Goal: Information Seeking & Learning: Learn about a topic

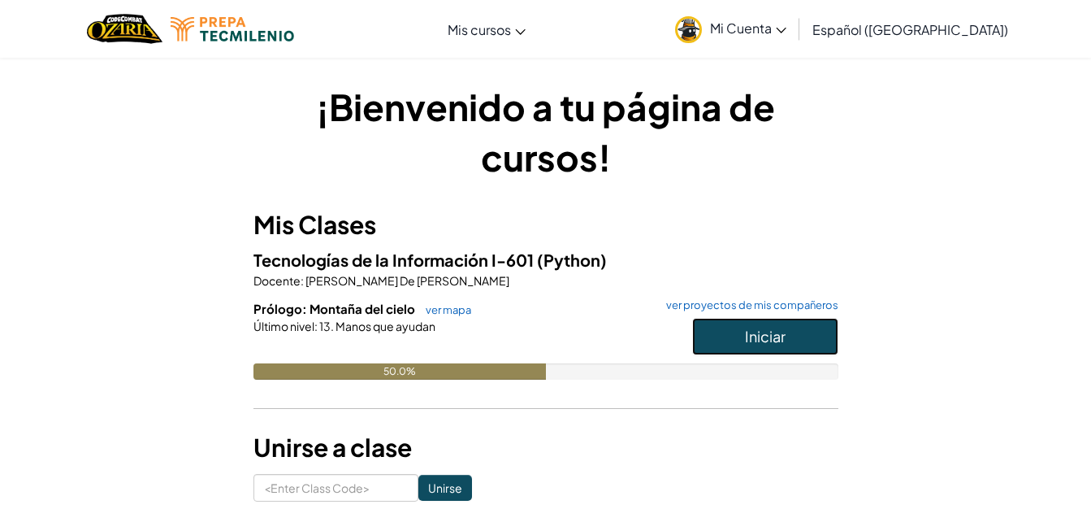
click at [740, 346] on button "Iniciar" at bounding box center [765, 336] width 146 height 37
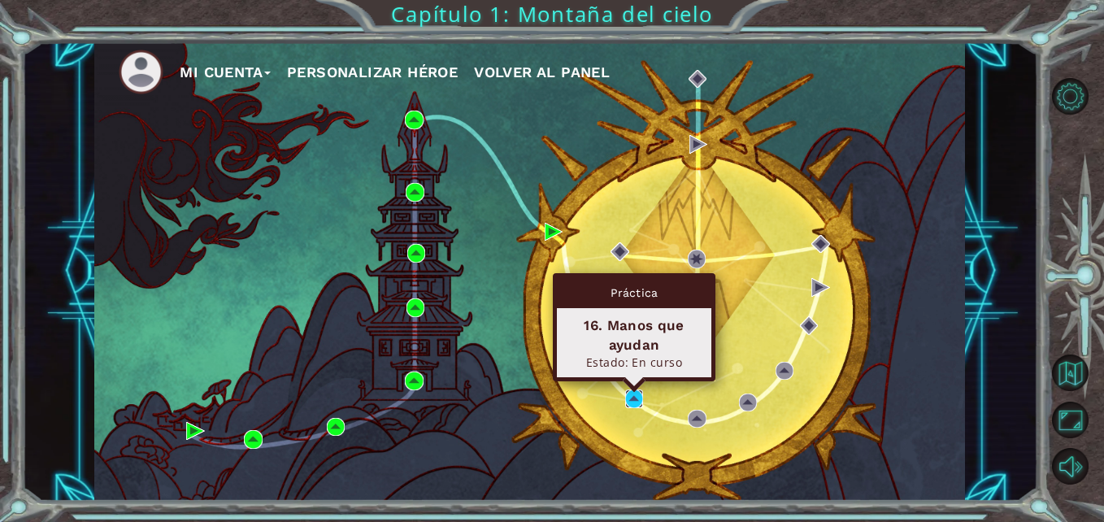
click at [635, 395] on img at bounding box center [634, 398] width 18 height 18
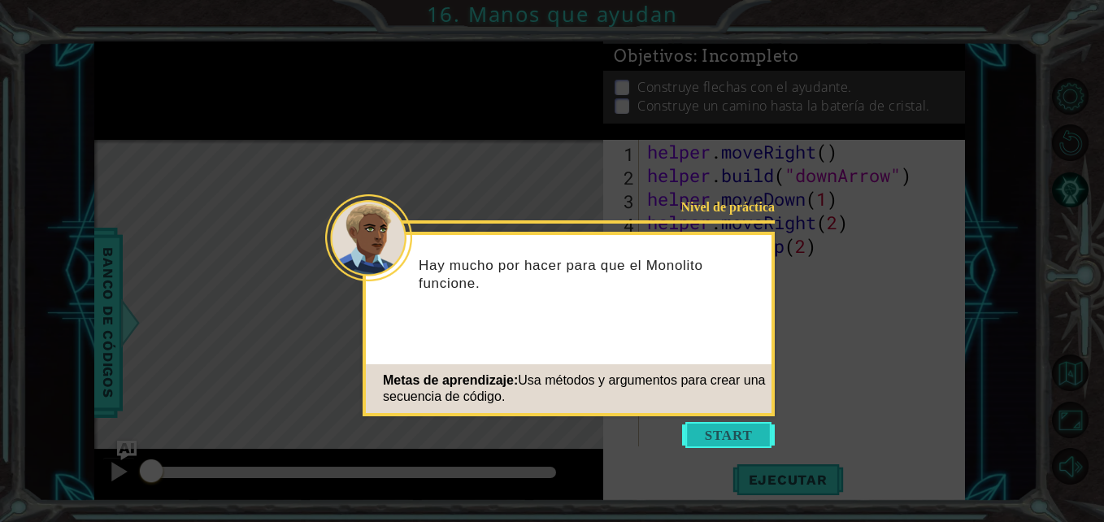
click at [735, 443] on button "Start" at bounding box center [728, 435] width 93 height 26
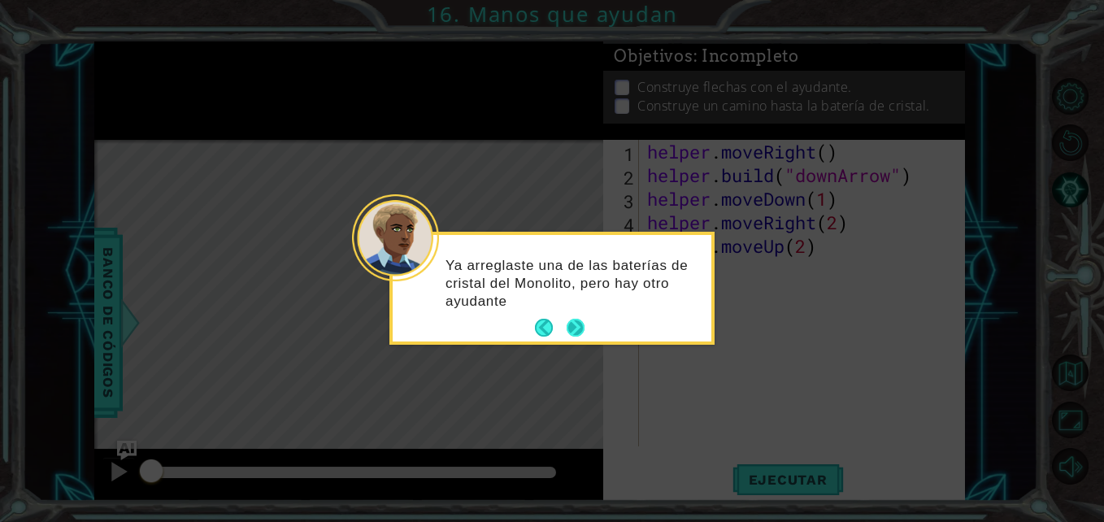
click at [578, 330] on button "Next" at bounding box center [575, 328] width 18 height 18
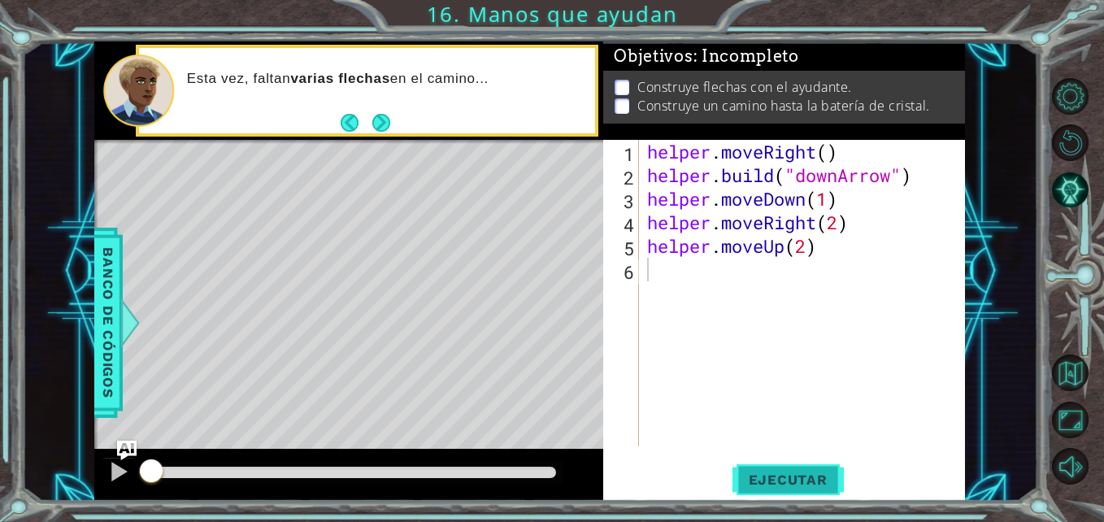
click at [766, 482] on span "Ejecutar" at bounding box center [787, 479] width 111 height 16
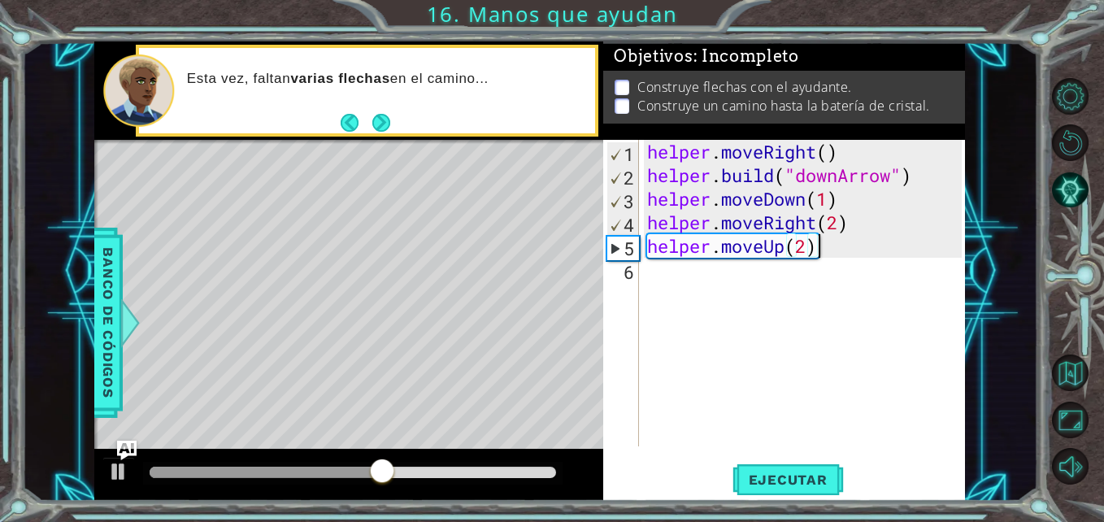
click at [828, 257] on div "helper . moveRight ( ) helper . build ( "downArrow" ) helper . moveDown ( 1 ) h…" at bounding box center [806, 317] width 325 height 354
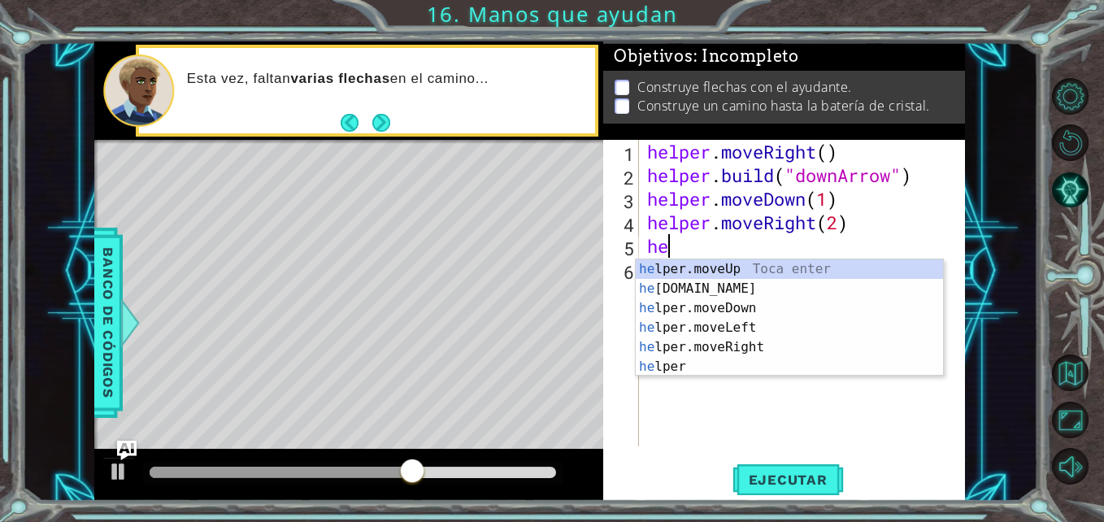
type textarea "h"
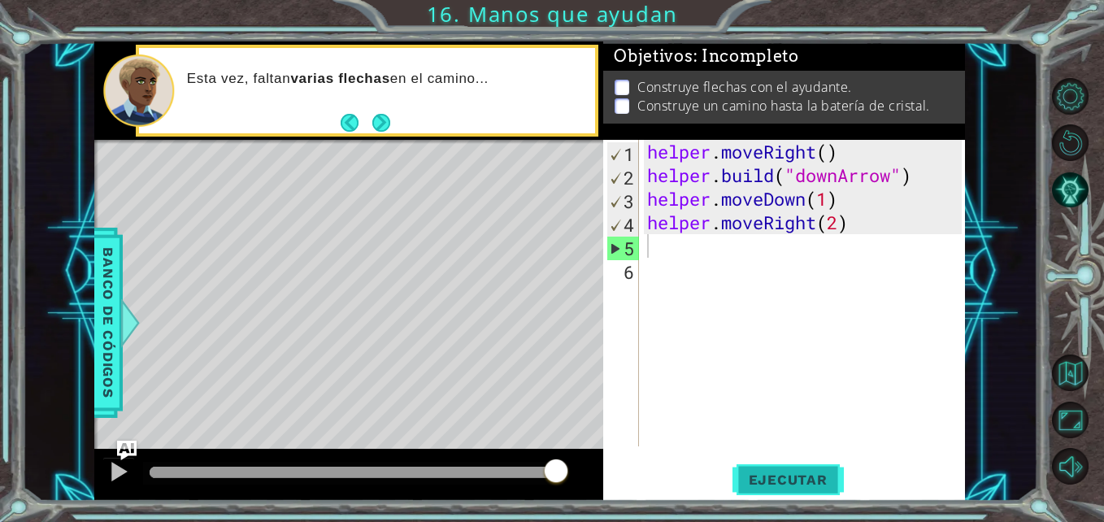
click at [796, 466] on button "Ejecutar" at bounding box center [787, 480] width 111 height 36
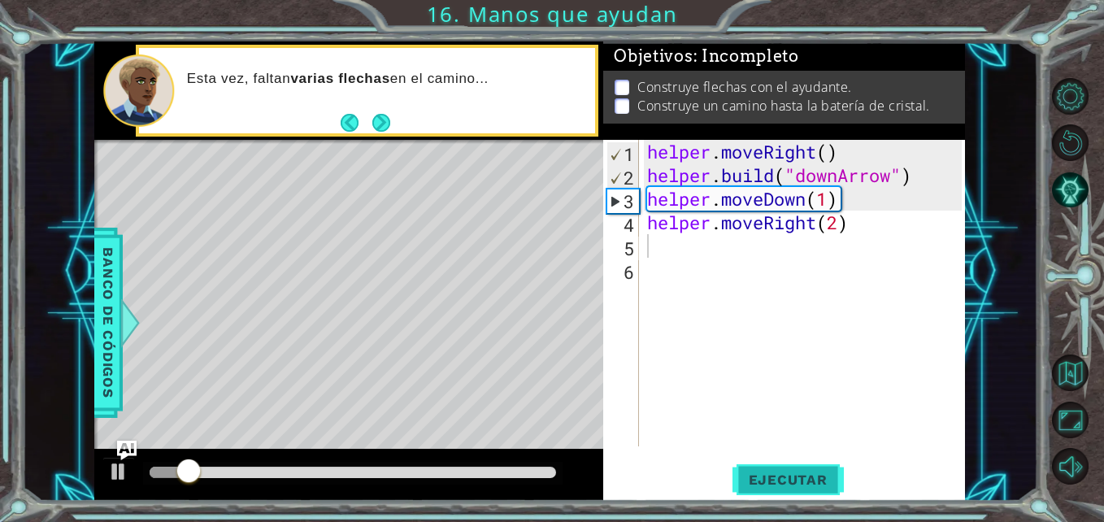
click at [796, 466] on button "Ejecutar" at bounding box center [787, 480] width 111 height 36
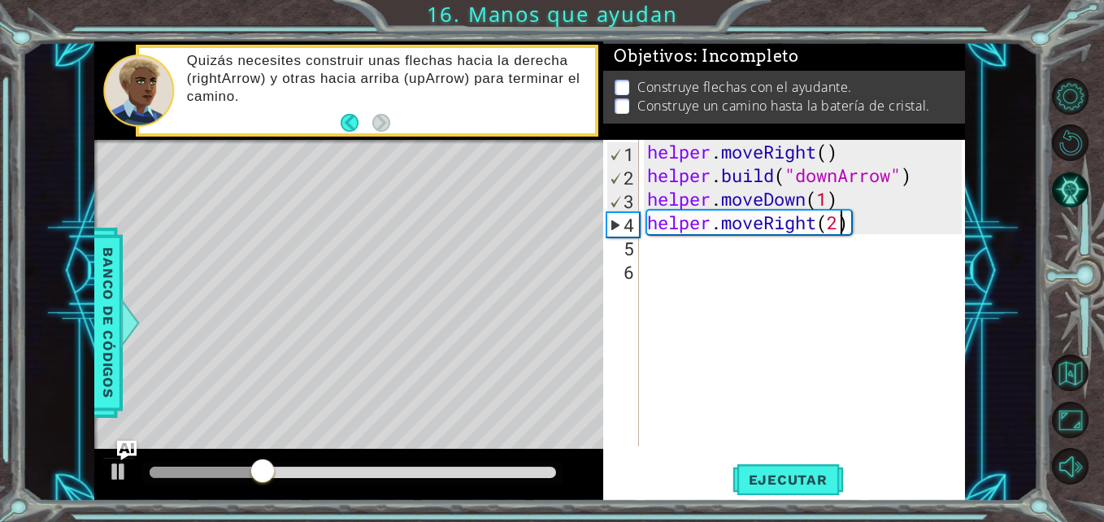
click at [839, 223] on div "helper . moveRight ( ) helper . build ( "downArrow" ) helper . moveDown ( 1 ) h…" at bounding box center [806, 317] width 325 height 354
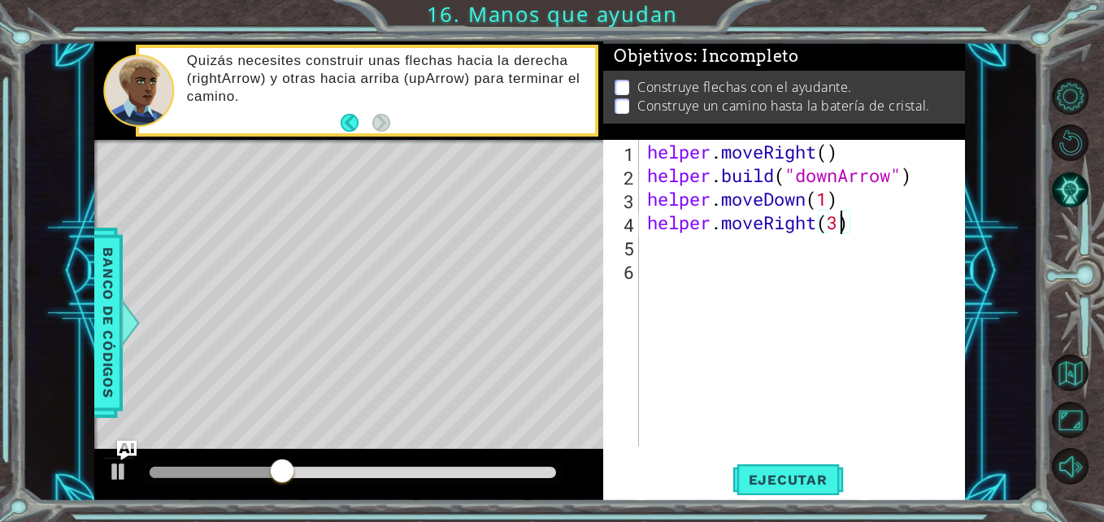
scroll to position [0, 8]
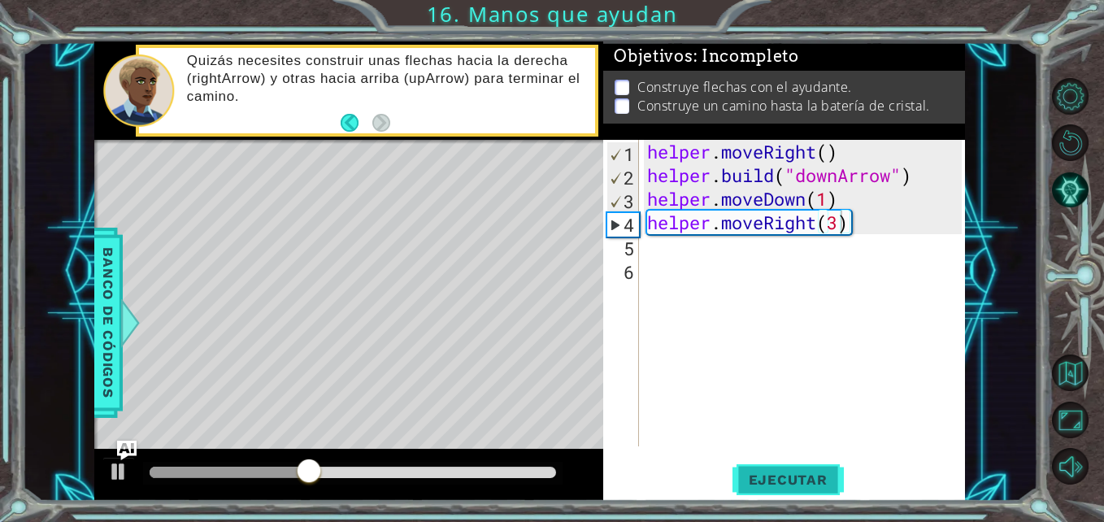
click at [816, 482] on span "Ejecutar" at bounding box center [787, 479] width 111 height 16
click at [861, 224] on div "helper . moveRight ( ) helper . build ( "downArrow" ) helper . moveDown ( 1 ) h…" at bounding box center [806, 317] width 325 height 354
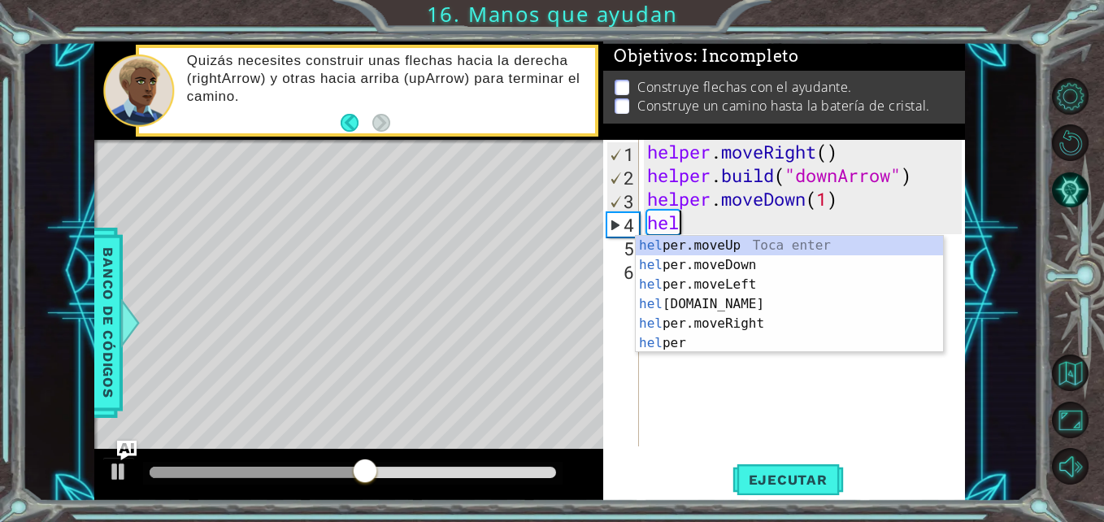
scroll to position [0, 0]
type textarea "h"
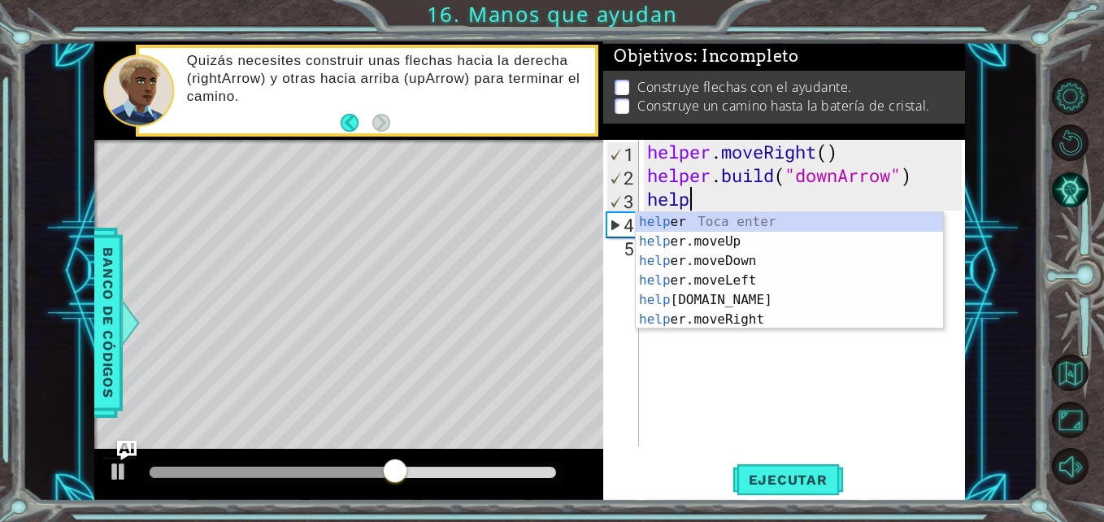
type textarea "h"
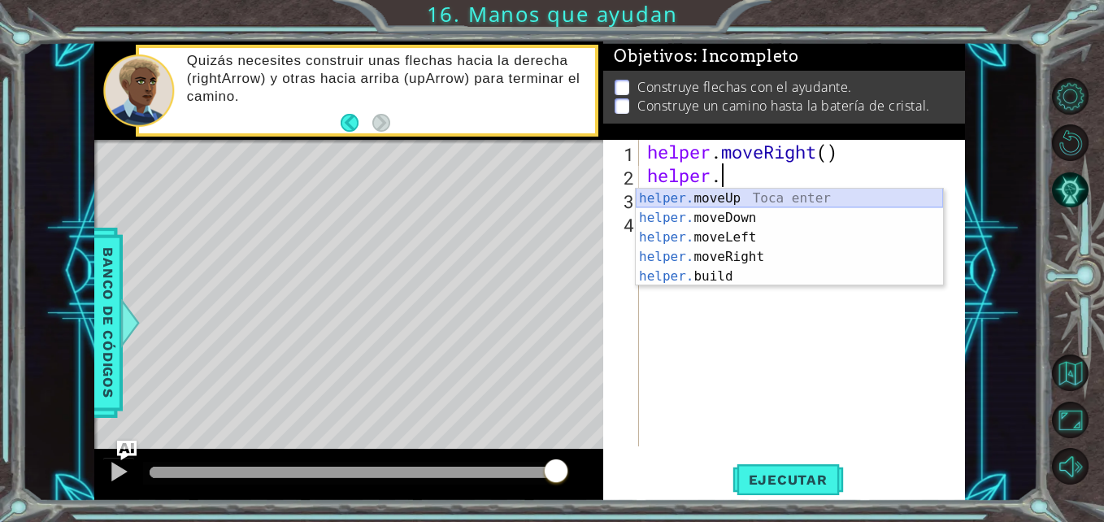
click at [742, 198] on div "helper. moveUp Toca enter helper. moveDown Toca enter helper. moveLeft Toca ent…" at bounding box center [788, 257] width 307 height 137
type textarea "helper.moveUp(1)"
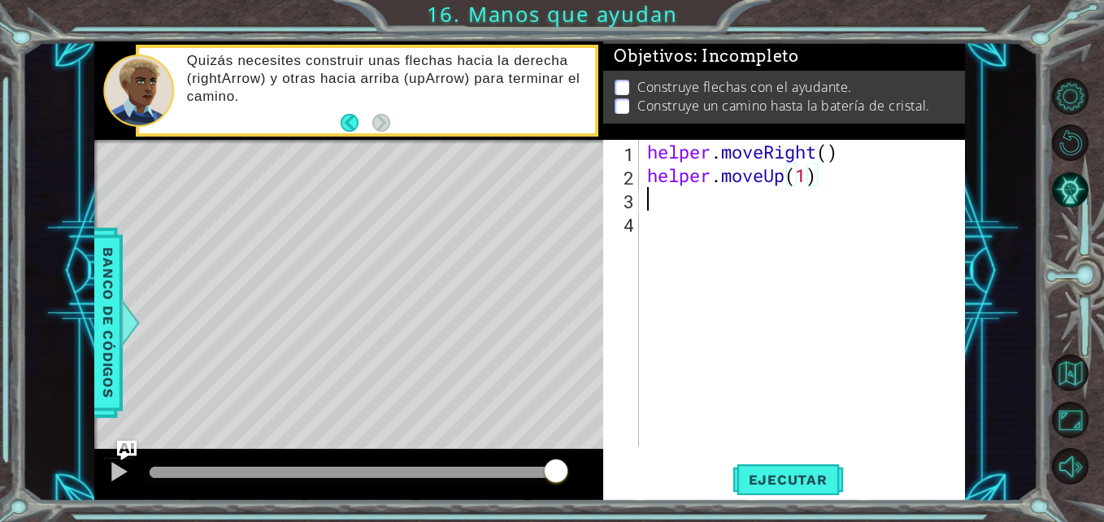
click at [649, 197] on div "helper . moveRight ( ) helper . moveUp ( 1 )" at bounding box center [806, 317] width 325 height 354
click at [810, 177] on div "helper . moveRight ( ) helper . moveUp ( 1 )" at bounding box center [806, 317] width 325 height 354
type textarea "helper.moveUp(3)"
click at [656, 206] on div "helper . moveRight ( ) helper . moveUp ( 3 )" at bounding box center [806, 317] width 325 height 354
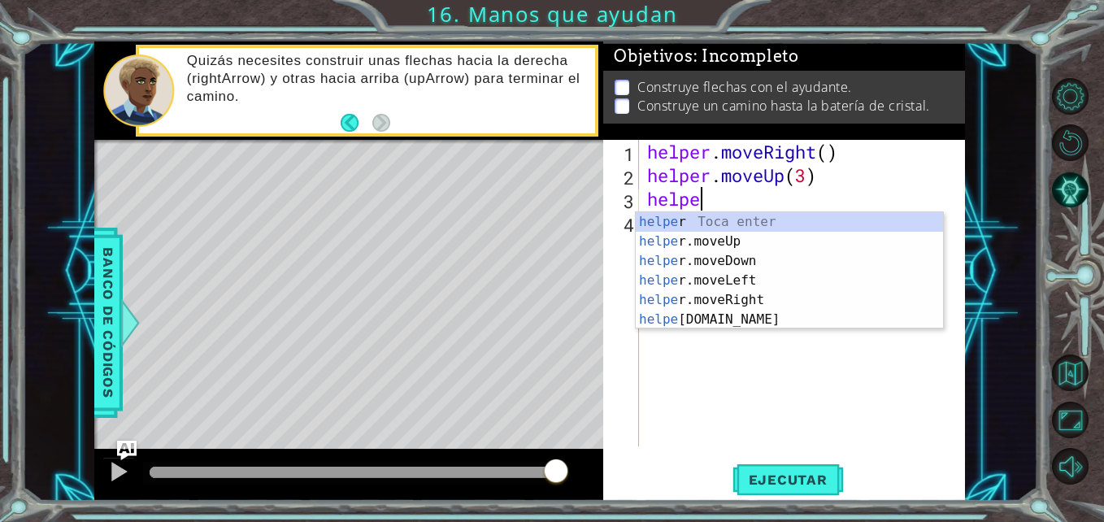
scroll to position [0, 2]
click at [741, 278] on div "helpe r Toca enter helpe r.moveUp Toca enter helpe r.moveDown Toca enter helpe …" at bounding box center [788, 290] width 307 height 156
type textarea "helper.moveLeft(1)"
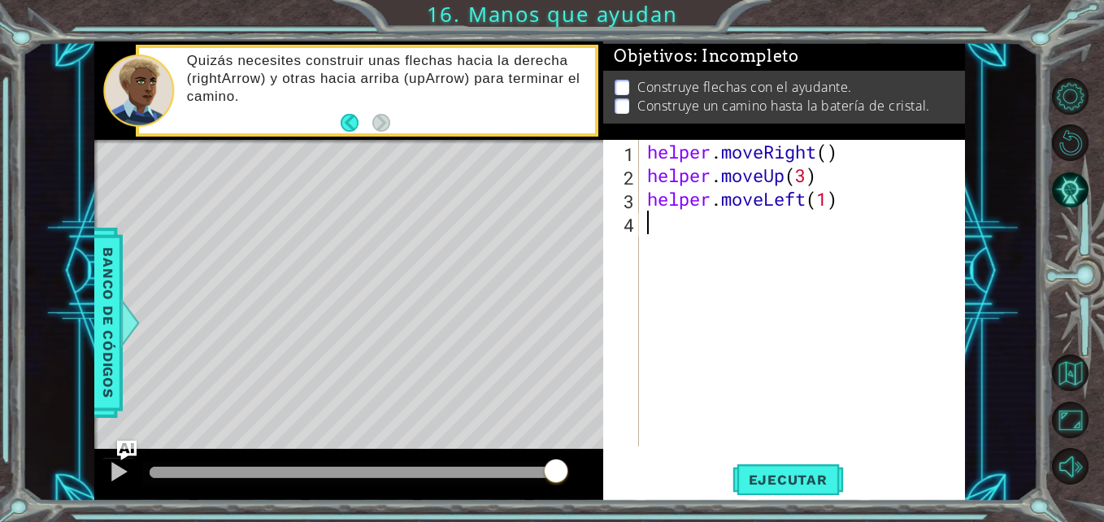
click at [653, 234] on div "helper . moveRight ( ) helper . moveUp ( 3 ) helper . moveLeft ( 1 )" at bounding box center [806, 317] width 325 height 354
click at [830, 202] on div "helper . moveRight ( ) helper . moveUp ( 3 ) helper . moveLeft ( 1 )" at bounding box center [806, 317] width 325 height 354
click at [769, 490] on button "Ejecutar" at bounding box center [787, 480] width 111 height 36
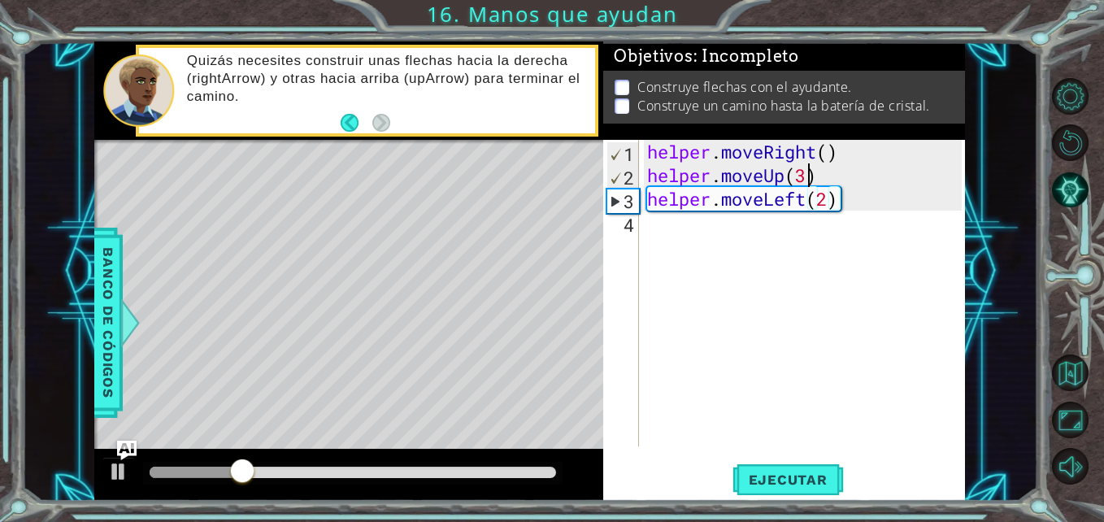
click at [805, 177] on div "helper . moveRight ( ) helper . moveUp ( 3 ) helper . moveLeft ( 2 )" at bounding box center [806, 317] width 325 height 354
type textarea "helper.moveUp(2)"
click at [767, 475] on span "Ejecutar" at bounding box center [787, 479] width 111 height 16
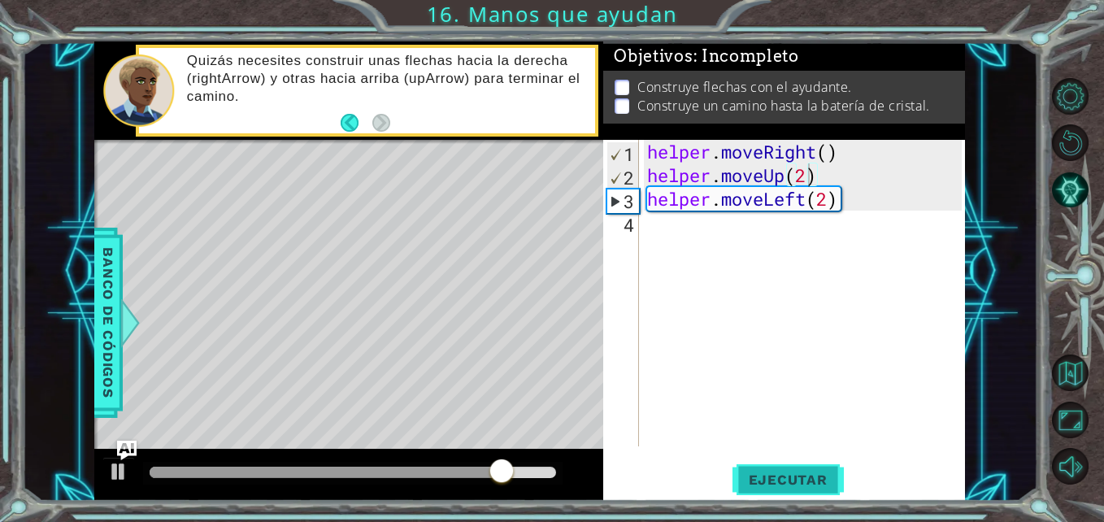
click at [762, 479] on span "Ejecutar" at bounding box center [787, 479] width 111 height 16
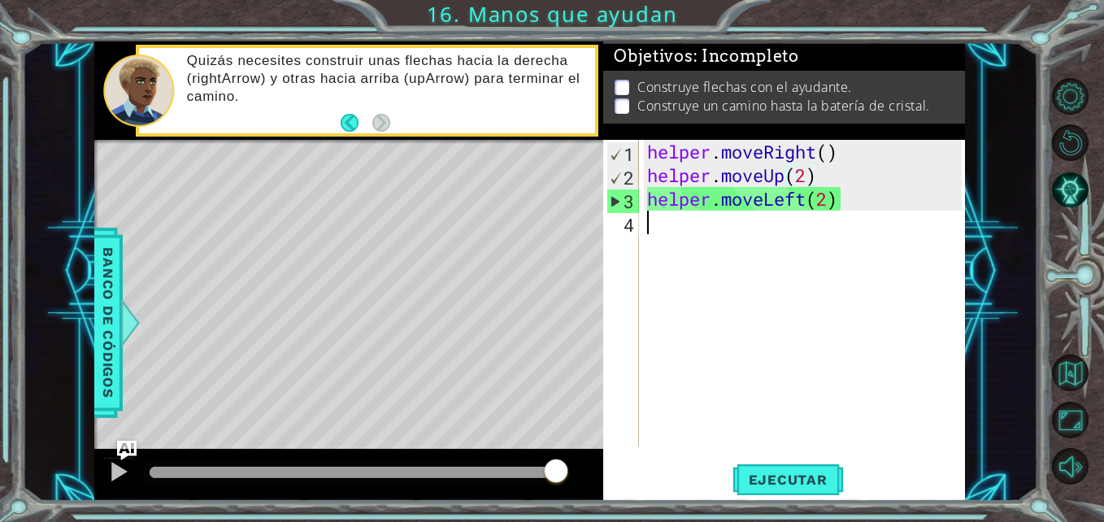
click at [887, 212] on div "helper . moveRight ( ) helper . moveUp ( 2 ) helper . moveLeft ( 2 )" at bounding box center [806, 317] width 325 height 354
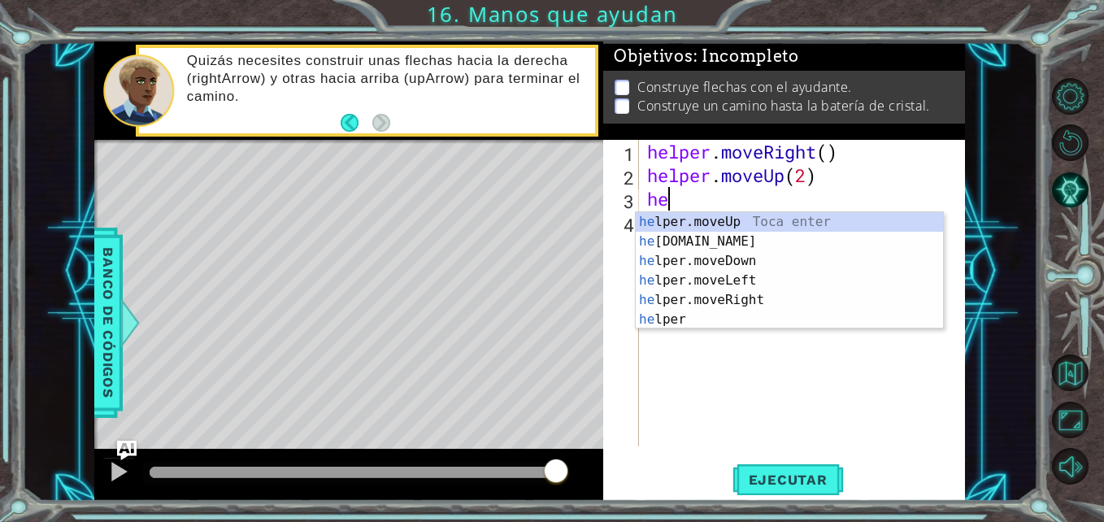
type textarea "h"
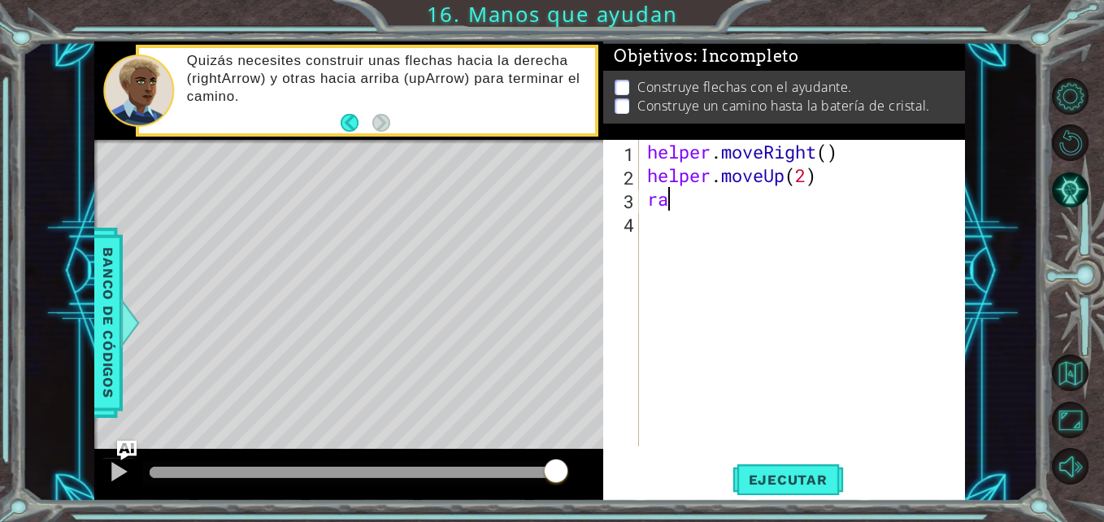
type textarea "r"
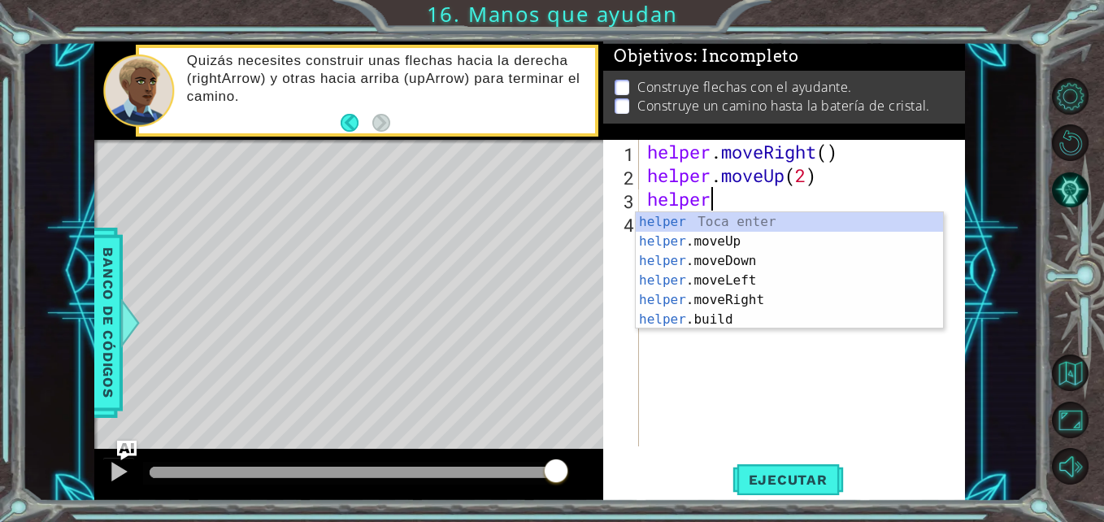
scroll to position [0, 2]
click at [803, 277] on div "helper Toca enter helper .moveUp Toca enter helper .moveDown Toca enter helper …" at bounding box center [788, 290] width 307 height 156
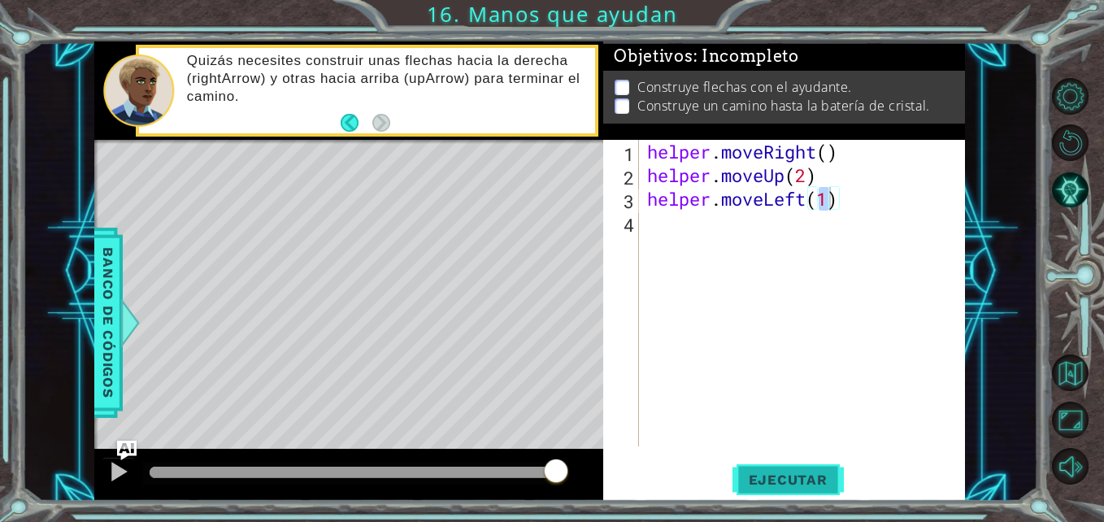
click at [770, 465] on button "Ejecutar" at bounding box center [787, 480] width 111 height 36
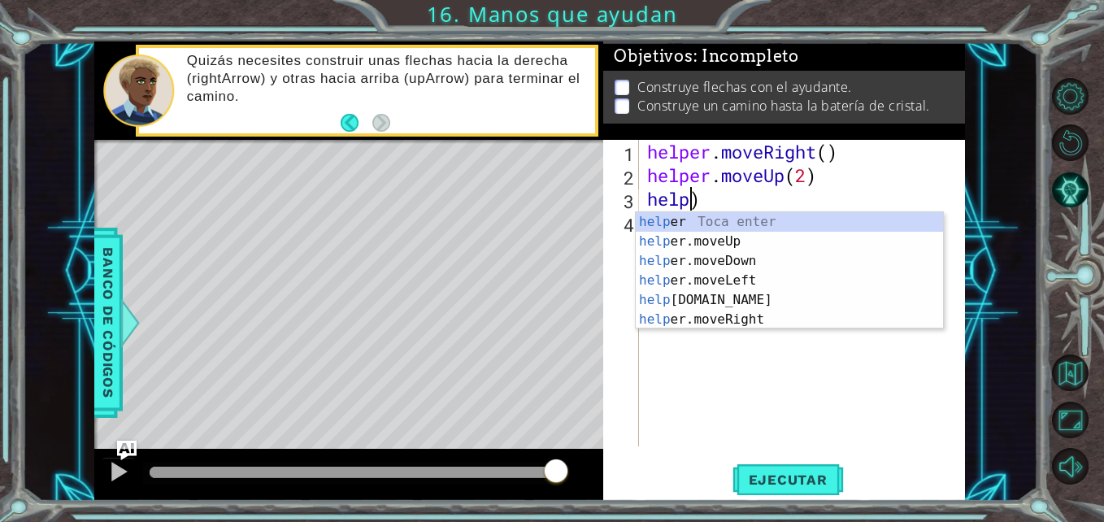
scroll to position [0, 2]
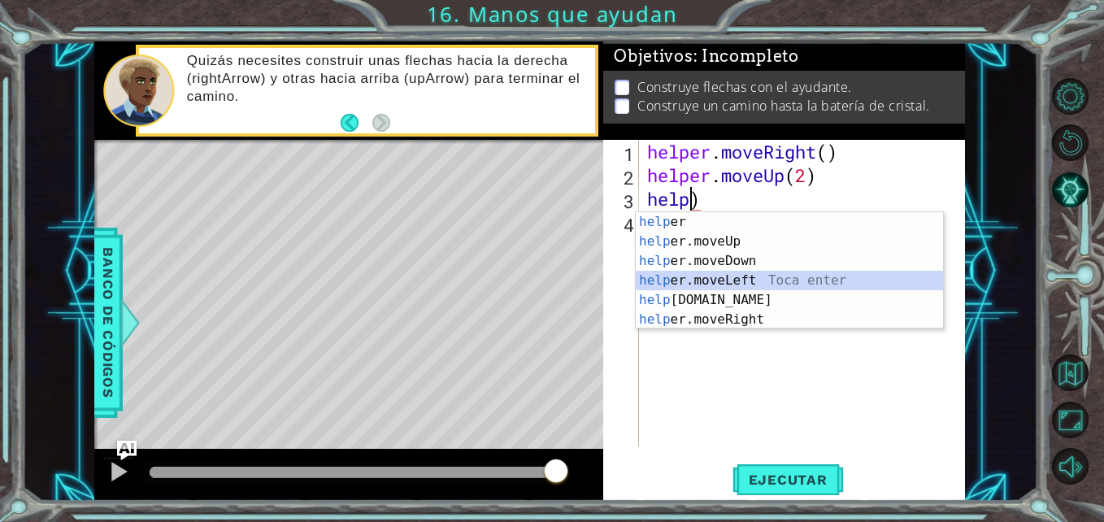
click at [783, 285] on div "help er Toca enter help er.moveUp Toca enter help er.moveDown Toca enter help e…" at bounding box center [788, 290] width 307 height 156
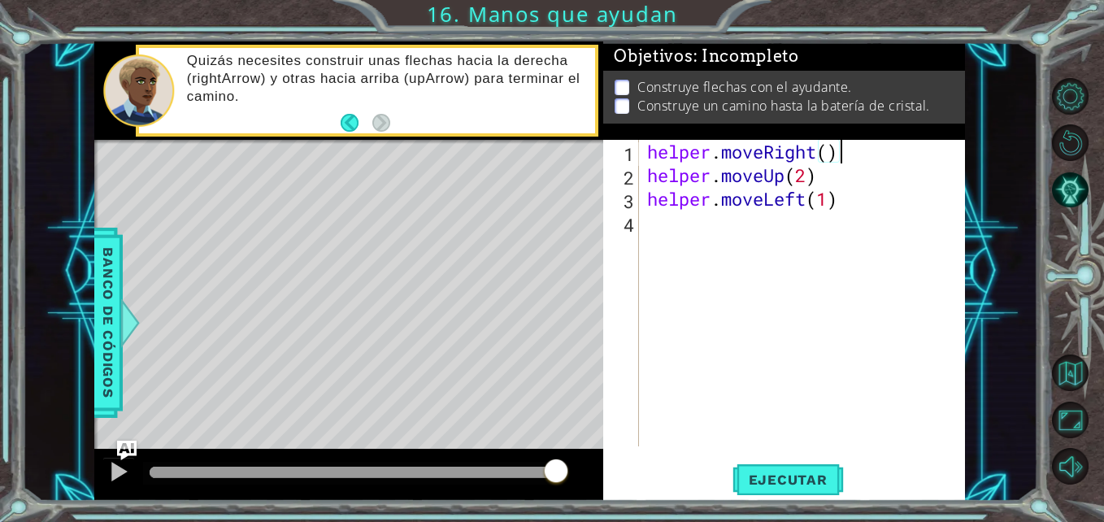
click at [839, 158] on div "helper . moveRight ( ) helper . moveUp ( 2 ) helper . moveLeft ( 1 )" at bounding box center [806, 317] width 325 height 354
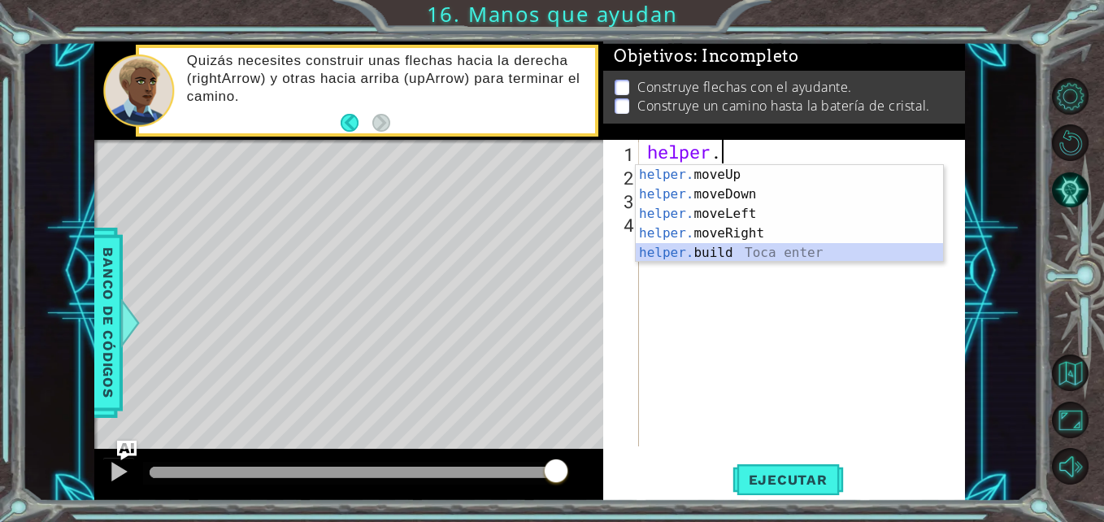
click at [701, 258] on div "helper. moveUp Toca enter helper. moveDown Toca enter helper. moveLeft Toca ent…" at bounding box center [788, 233] width 307 height 137
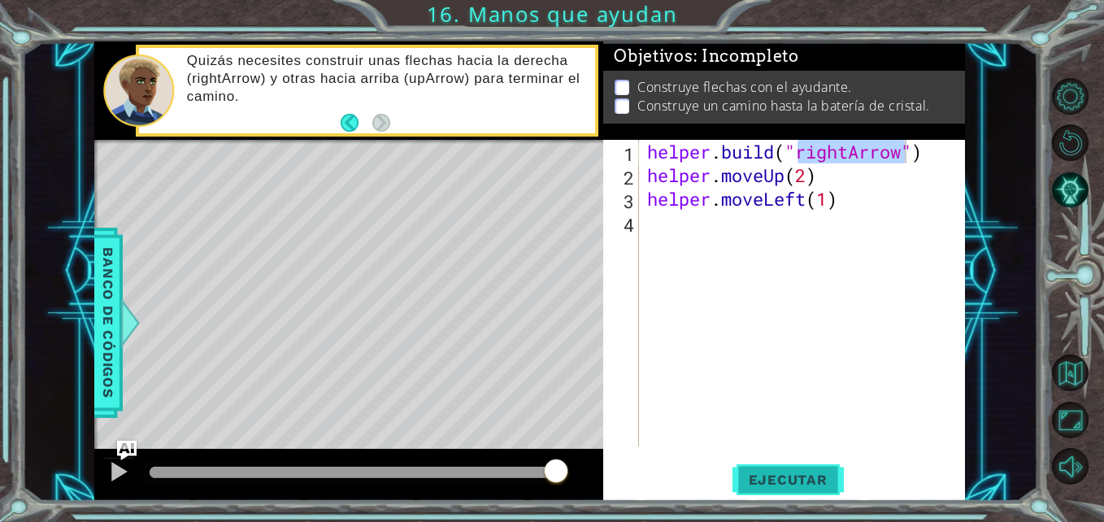
click at [823, 462] on button "Ejecutar" at bounding box center [787, 480] width 111 height 36
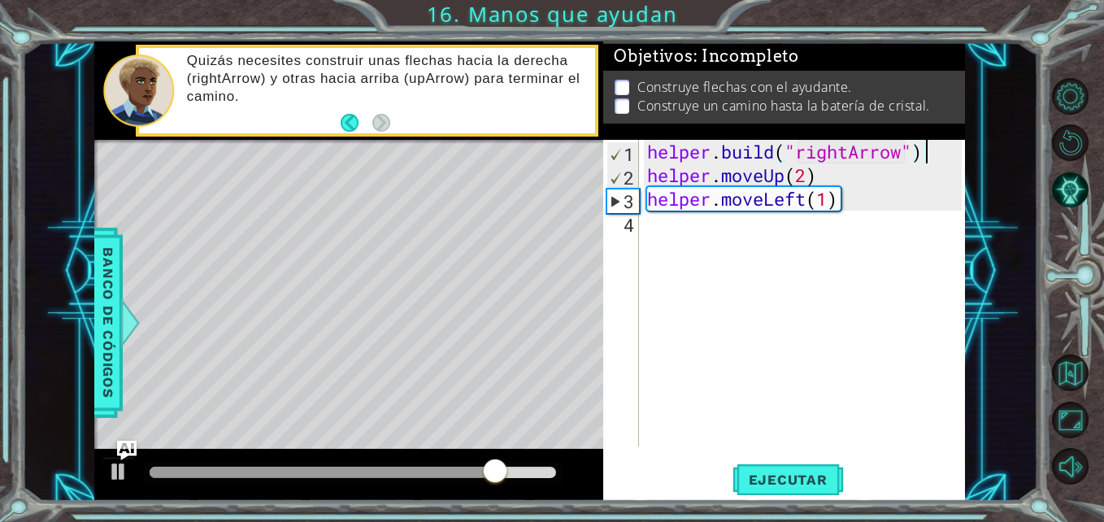
click at [926, 150] on div "helper . build ( "rightArrow" ) helper . moveUp ( 2 ) helper . moveLeft ( 1 )" at bounding box center [806, 317] width 325 height 354
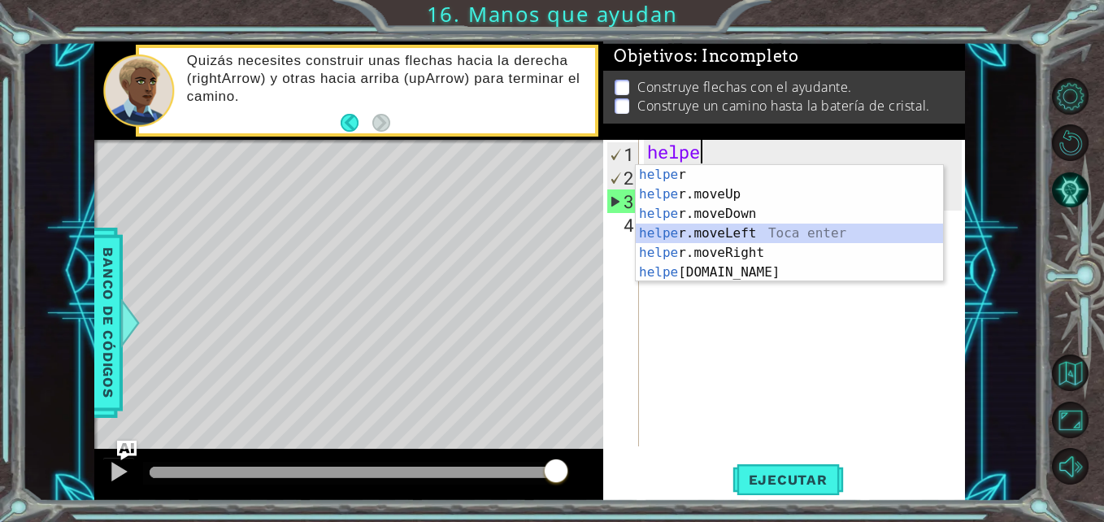
click at [755, 234] on div "helpe r Toca enter helpe r.moveUp Toca enter helpe r.moveDown Toca enter helpe …" at bounding box center [788, 243] width 307 height 156
type textarea "helper.moveLeft(1)"
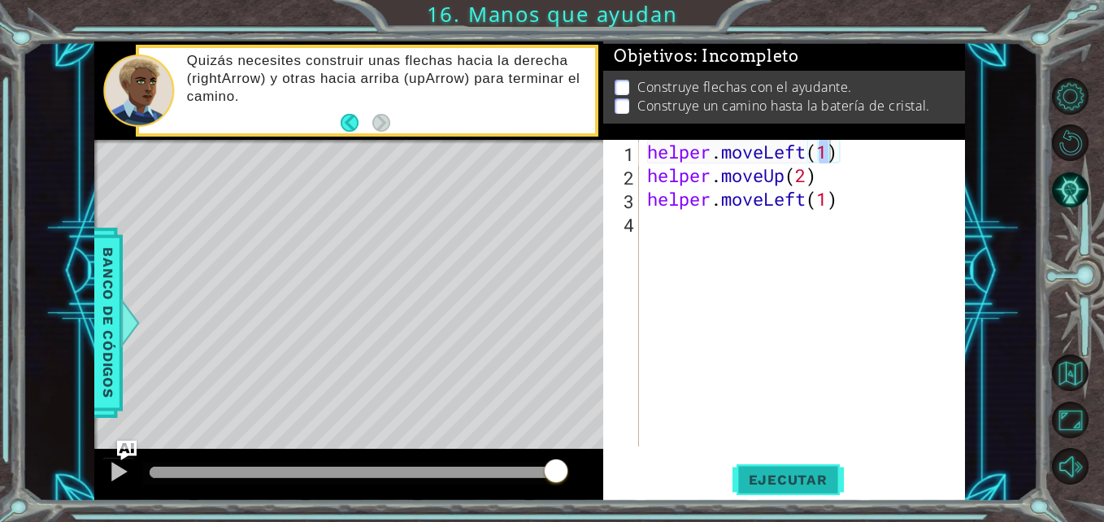
click at [788, 480] on span "Ejecutar" at bounding box center [787, 479] width 111 height 16
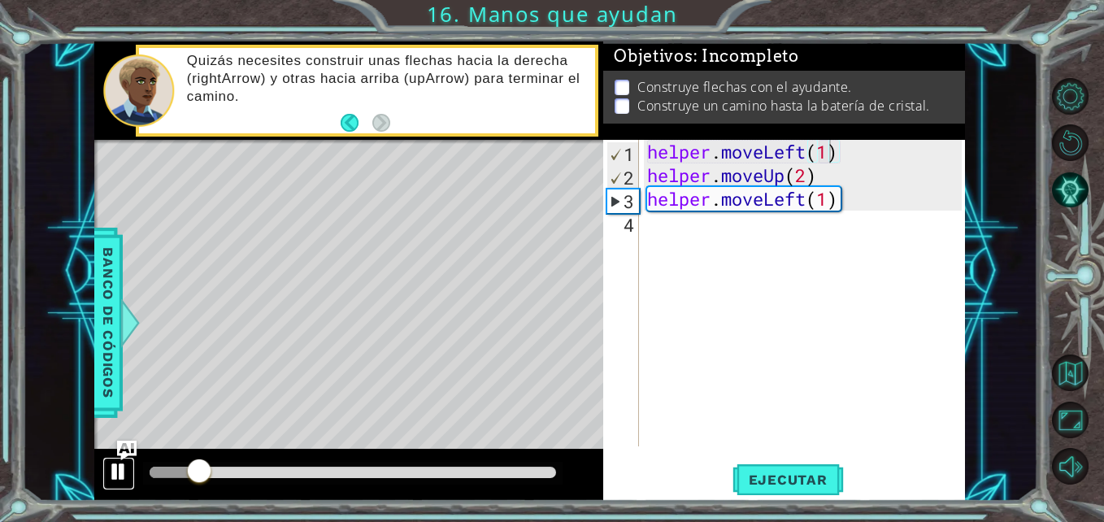
click at [118, 468] on div at bounding box center [118, 471] width 21 height 21
click at [852, 212] on div "helper . moveLeft ( 1 ) helper . moveUp ( 2 ) helper . moveLeft ( 1 )" at bounding box center [806, 317] width 325 height 354
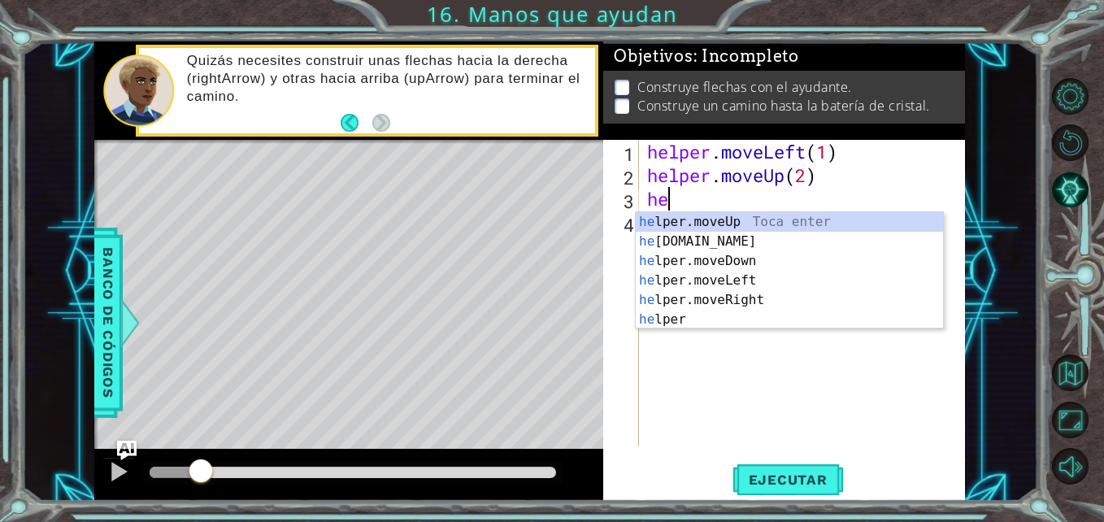
type textarea "h"
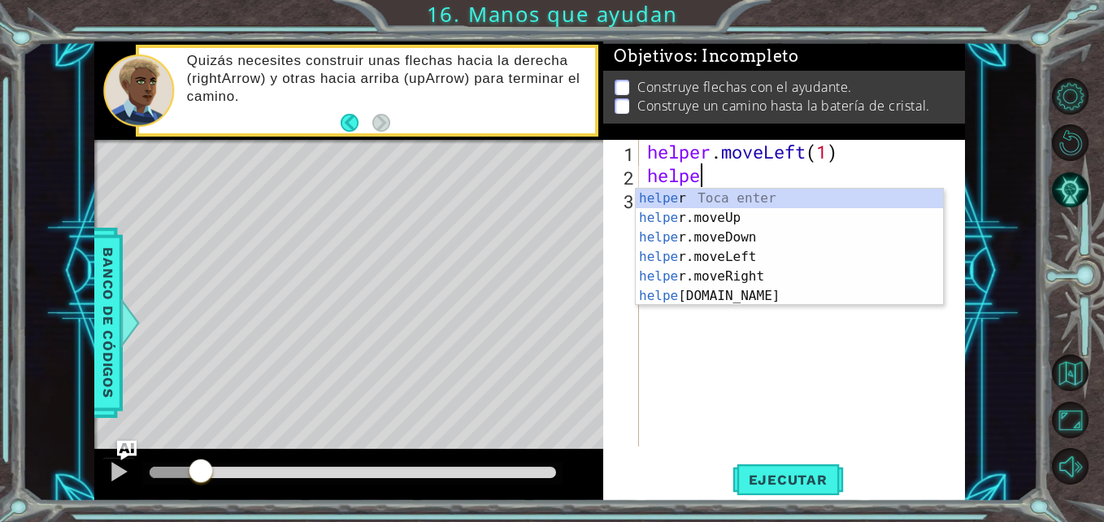
type textarea "h"
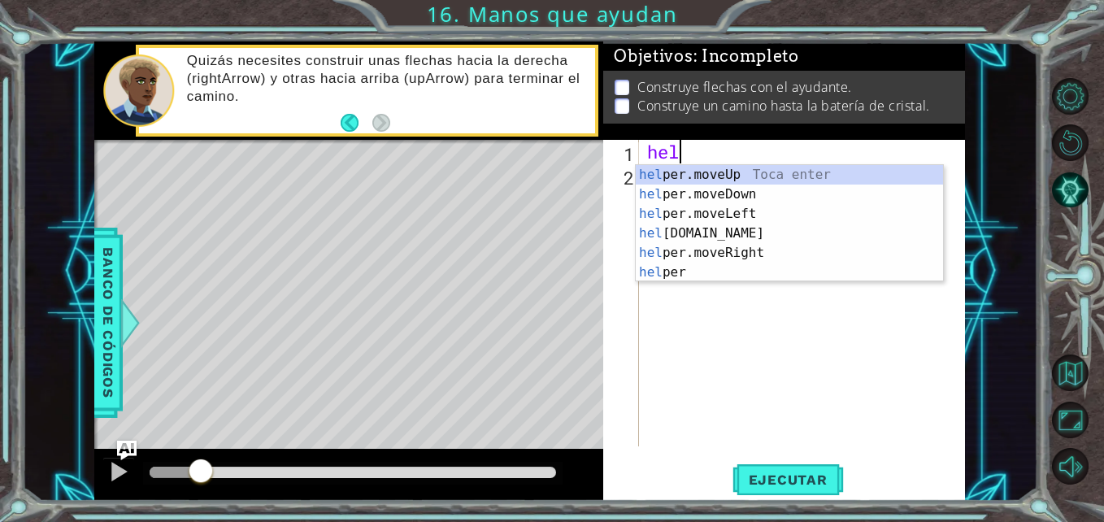
type textarea "h"
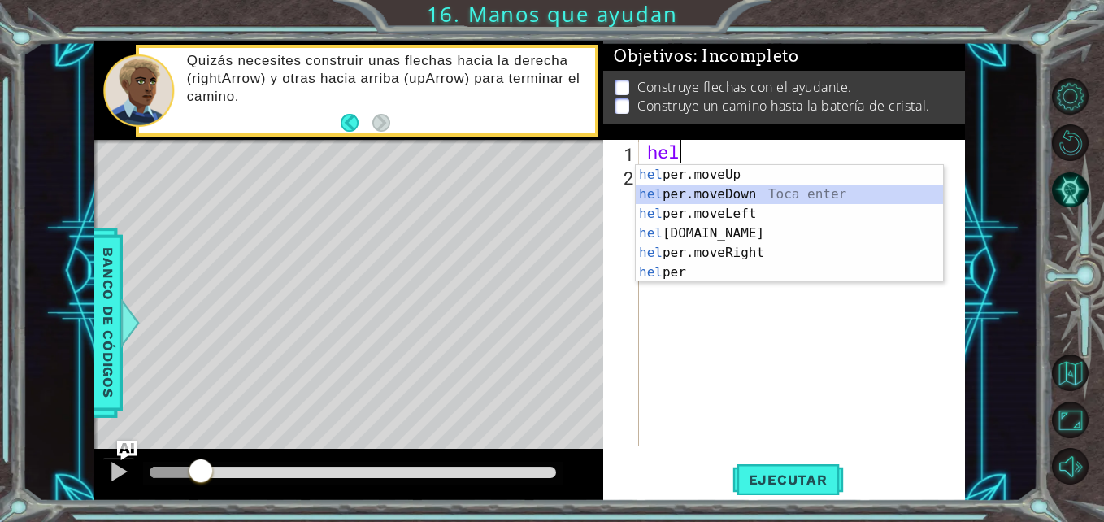
click at [709, 193] on div "hel per.moveUp Toca enter hel per.moveDown Toca enter hel per.moveLeft Toca ent…" at bounding box center [788, 243] width 307 height 156
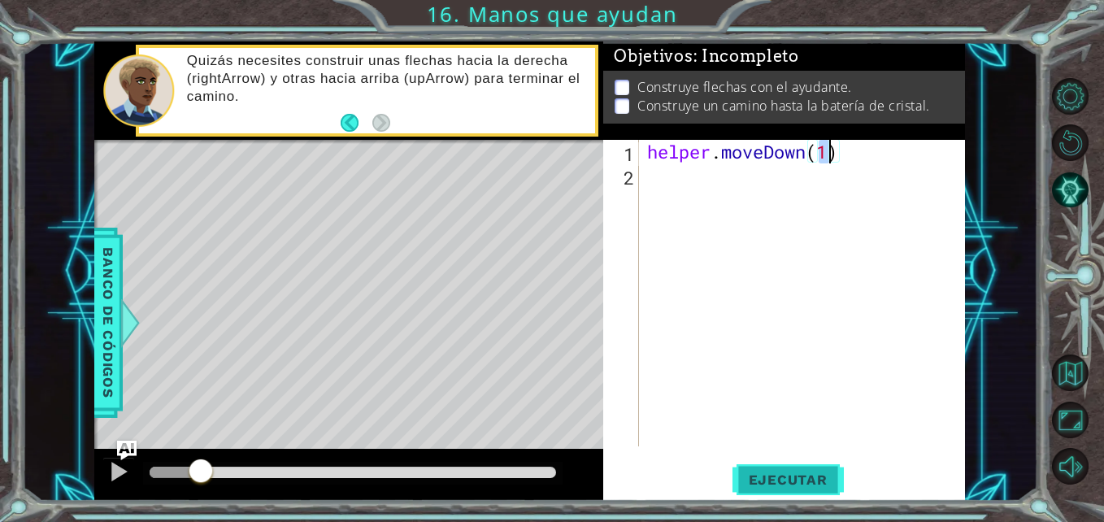
type textarea "helper.moveDown(1)"
click at [813, 481] on span "Ejecutar" at bounding box center [787, 479] width 111 height 16
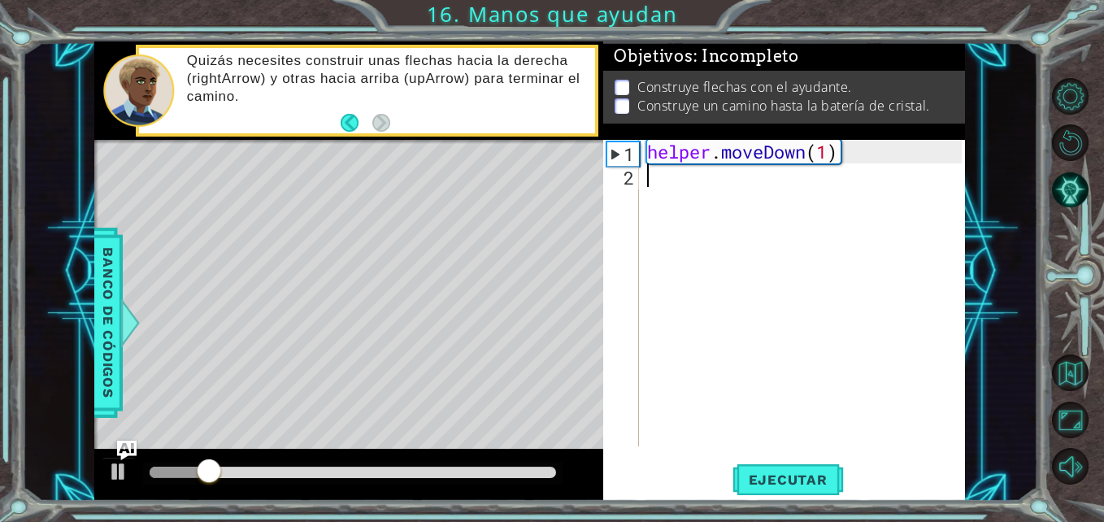
click at [671, 185] on div "helper . moveDown ( 1 )" at bounding box center [806, 317] width 325 height 354
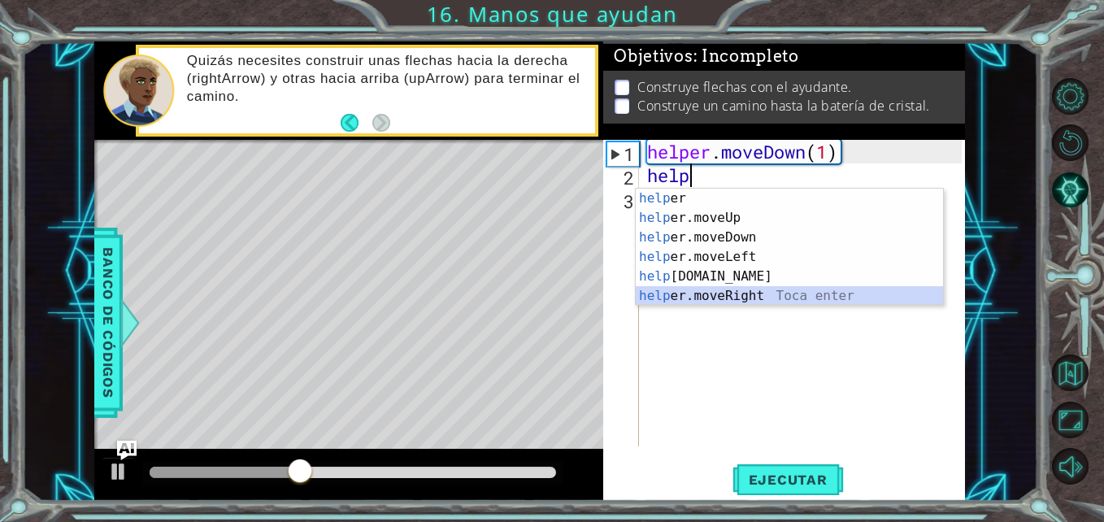
click at [723, 288] on div "help er Toca enter help er.moveUp Toca enter help er.moveDown Toca enter help e…" at bounding box center [788, 267] width 307 height 156
type textarea "helper.moveRight(1)"
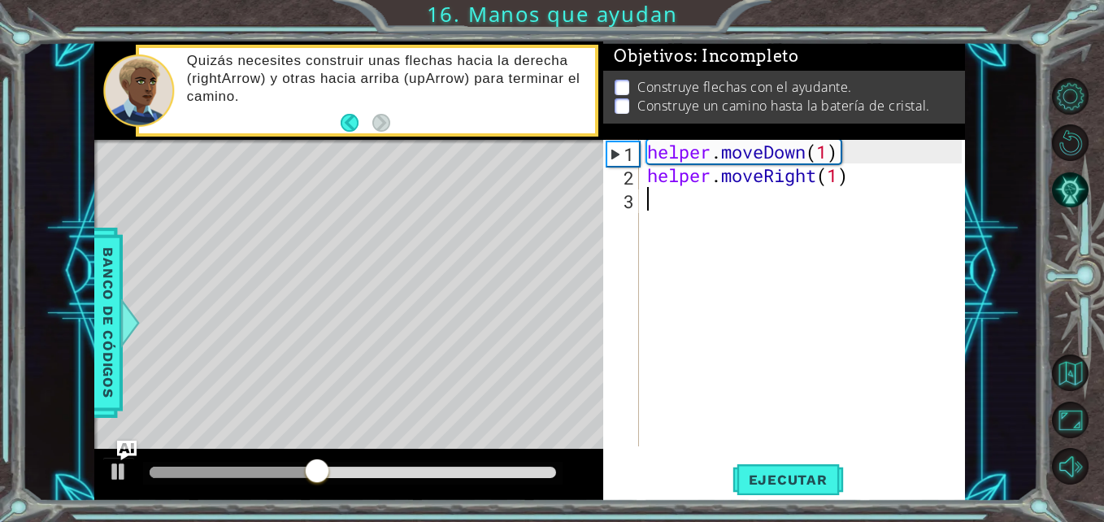
click at [647, 200] on div "helper . moveDown ( 1 ) helper . moveRight ( 1 )" at bounding box center [806, 317] width 325 height 354
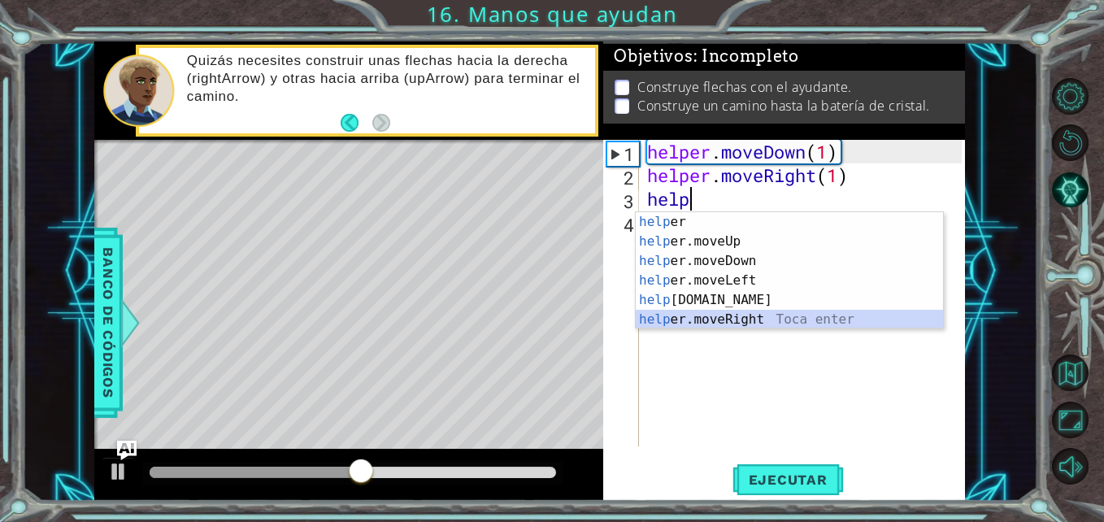
click at [698, 323] on div "help er Toca enter help er.moveUp Toca enter help er.moveDown Toca enter help e…" at bounding box center [788, 290] width 307 height 156
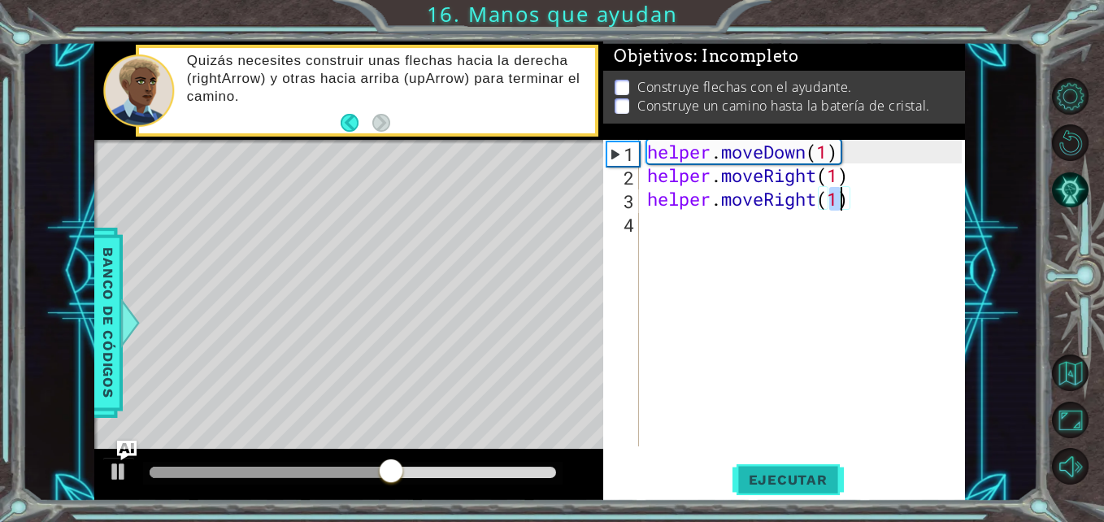
type textarea "helper.moveRight(1)"
click at [776, 469] on button "Ejecutar" at bounding box center [787, 480] width 111 height 36
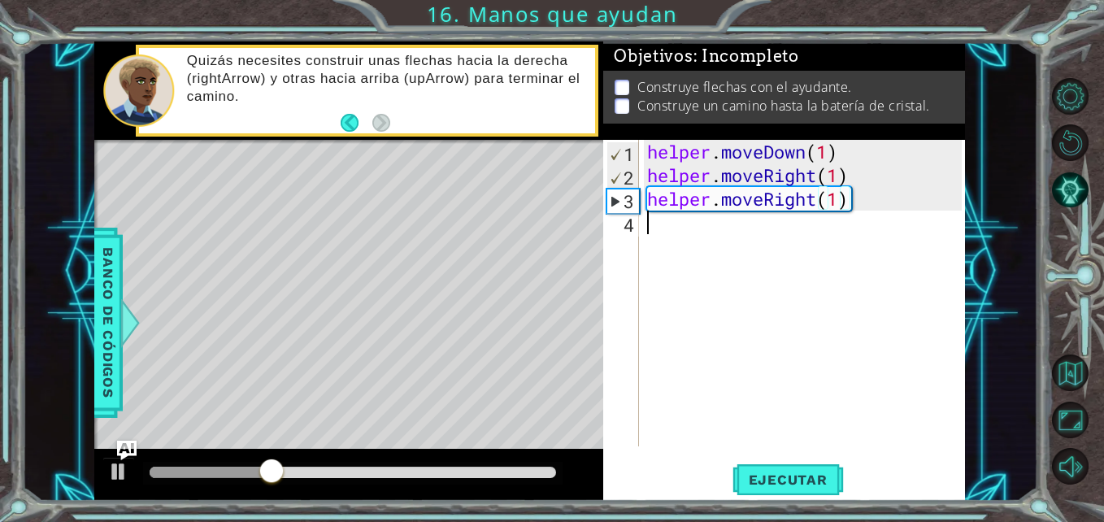
click at [662, 229] on div "helper . moveDown ( 1 ) helper . moveRight ( 1 ) helper . moveRight ( 1 )" at bounding box center [806, 317] width 325 height 354
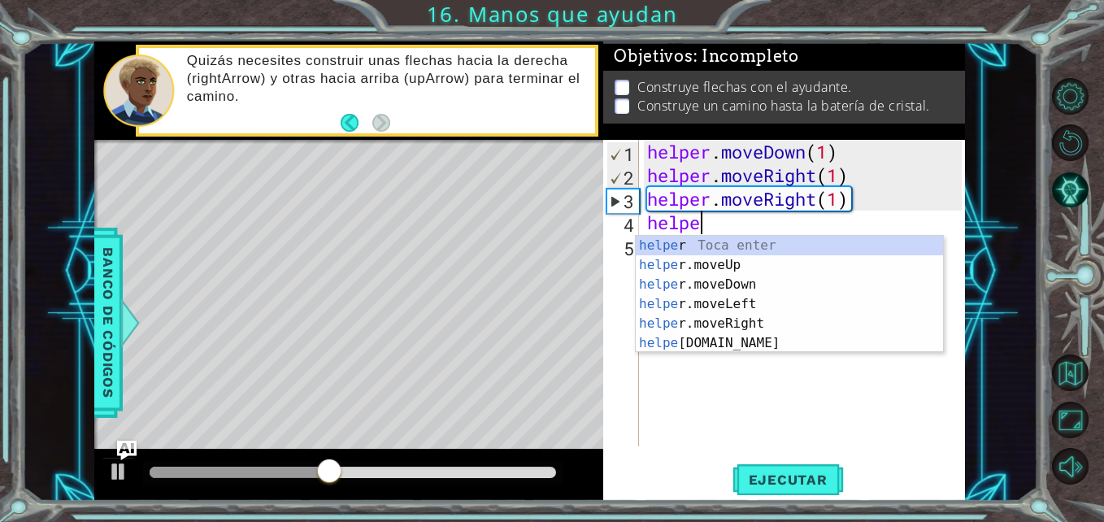
scroll to position [0, 2]
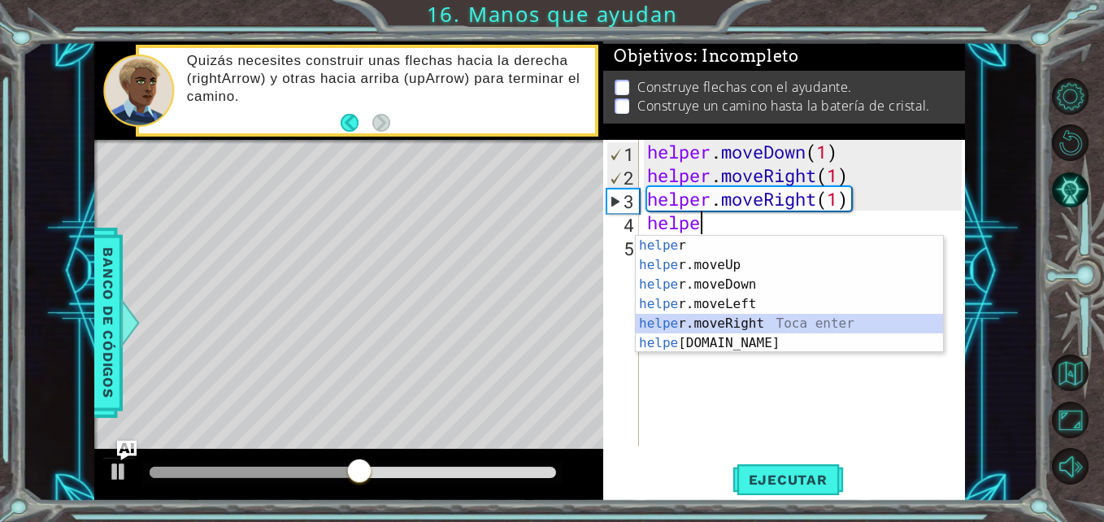
click at [709, 323] on div "helpe r Toca enter helpe r.moveUp Toca enter helpe r.moveDown Toca enter helpe …" at bounding box center [788, 314] width 307 height 156
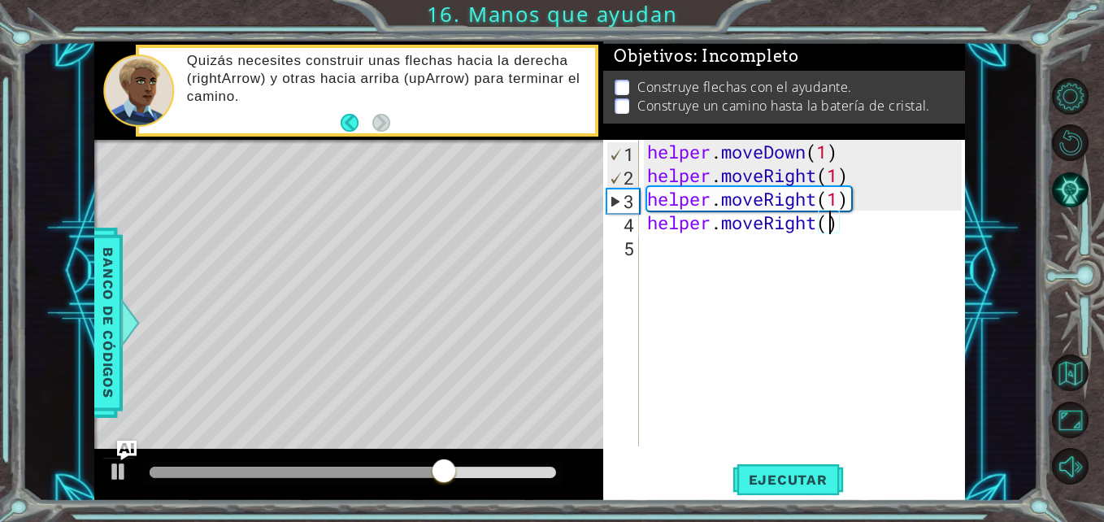
scroll to position [0, 8]
type textarea "helper.moveRight(2)"
click at [805, 474] on span "Ejecutar" at bounding box center [787, 479] width 111 height 16
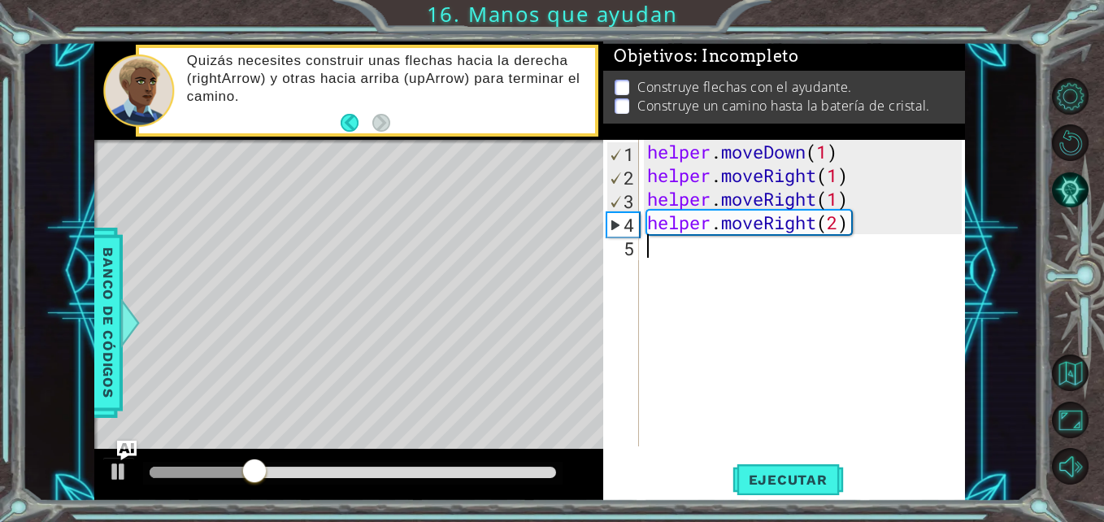
click at [663, 252] on div "helper . moveDown ( 1 ) helper . moveRight ( 1 ) helper . moveRight ( 1 ) helpe…" at bounding box center [806, 317] width 325 height 354
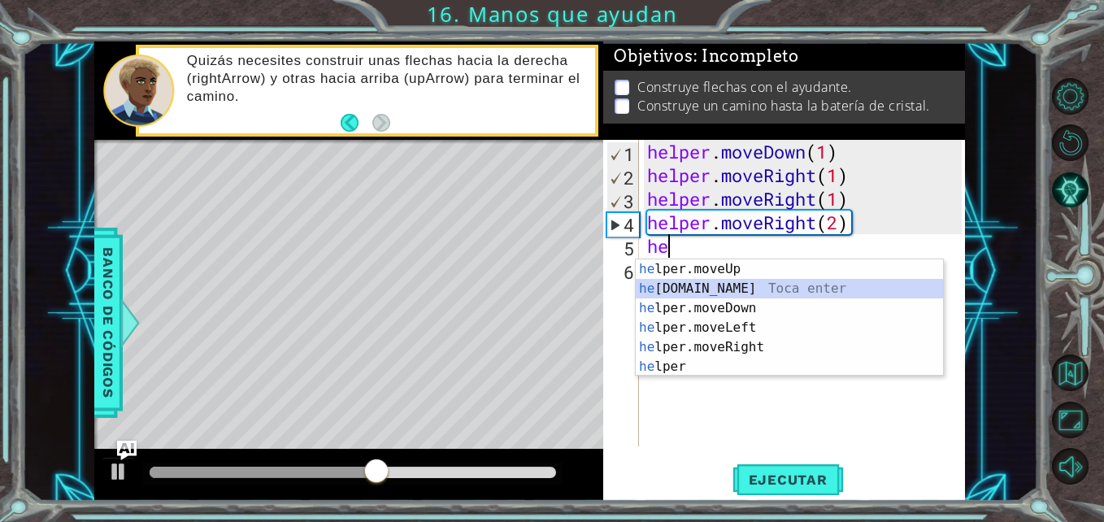
click at [699, 289] on div "he lper.moveUp Toca enter he [DOMAIN_NAME] Toca enter he lper.moveDown Toca ent…" at bounding box center [788, 337] width 307 height 156
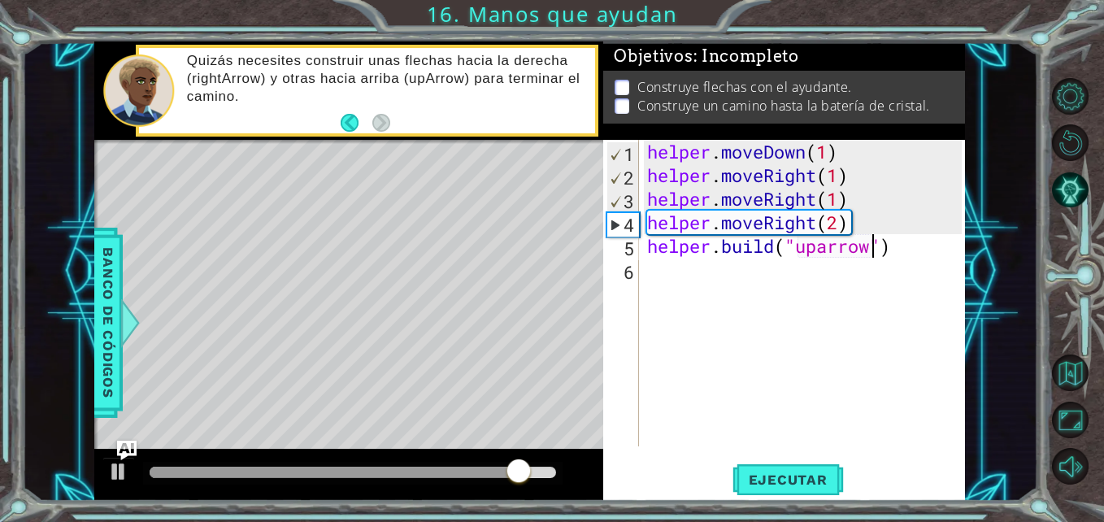
scroll to position [0, 11]
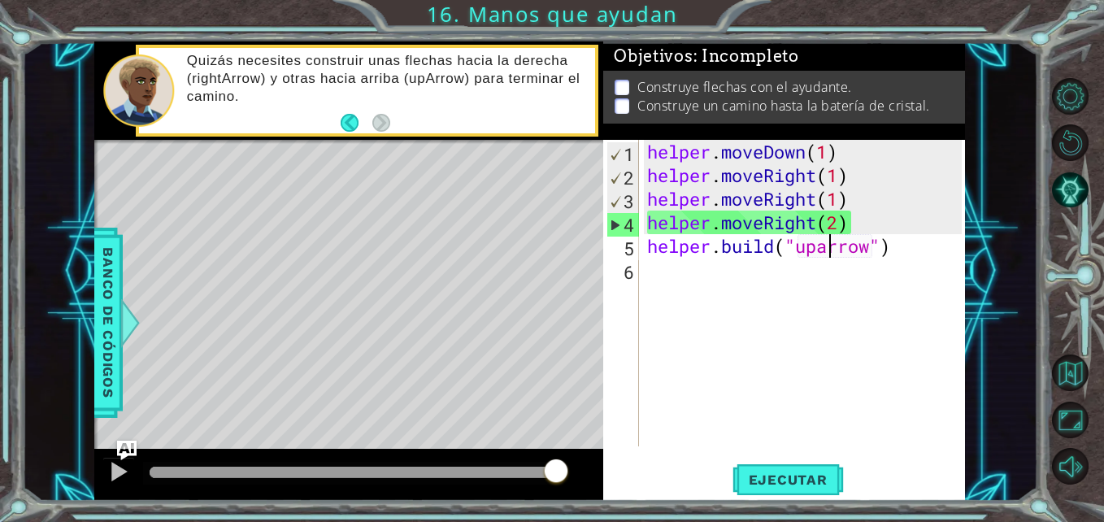
click at [829, 249] on div "helper . moveDown ( 1 ) helper . moveRight ( 1 ) helper . moveRight ( 1 ) helpe…" at bounding box center [806, 317] width 325 height 354
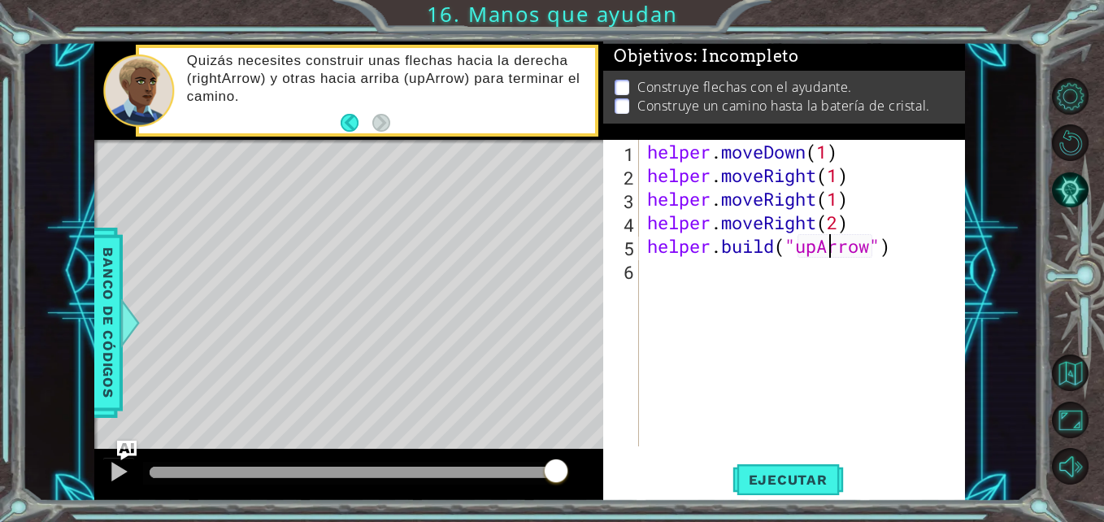
scroll to position [0, 9]
click at [786, 488] on span "Ejecutar" at bounding box center [787, 479] width 111 height 16
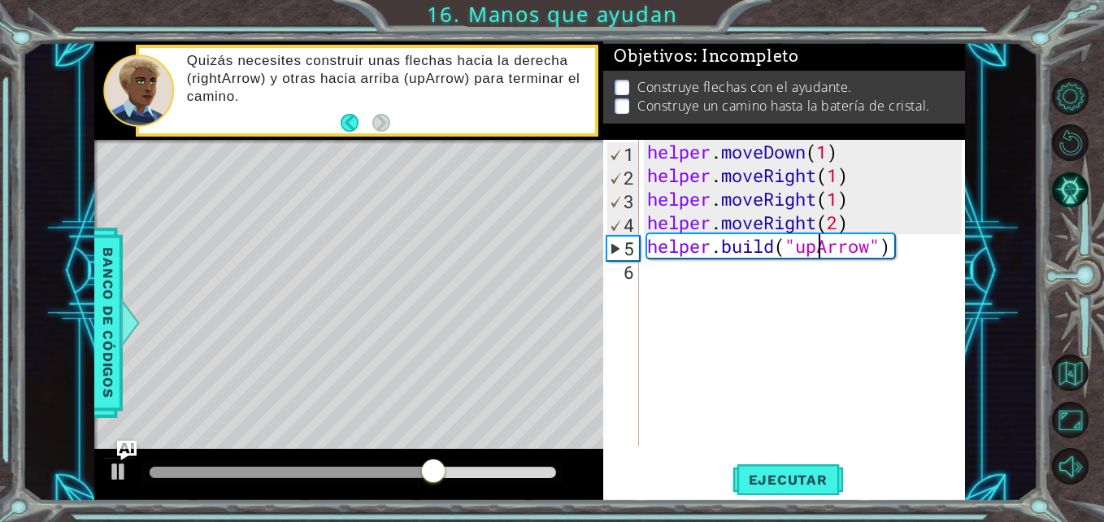
click at [819, 251] on div "helper . moveDown ( 1 ) helper . moveRight ( 1 ) helper . moveRight ( 1 ) helpe…" at bounding box center [806, 317] width 325 height 354
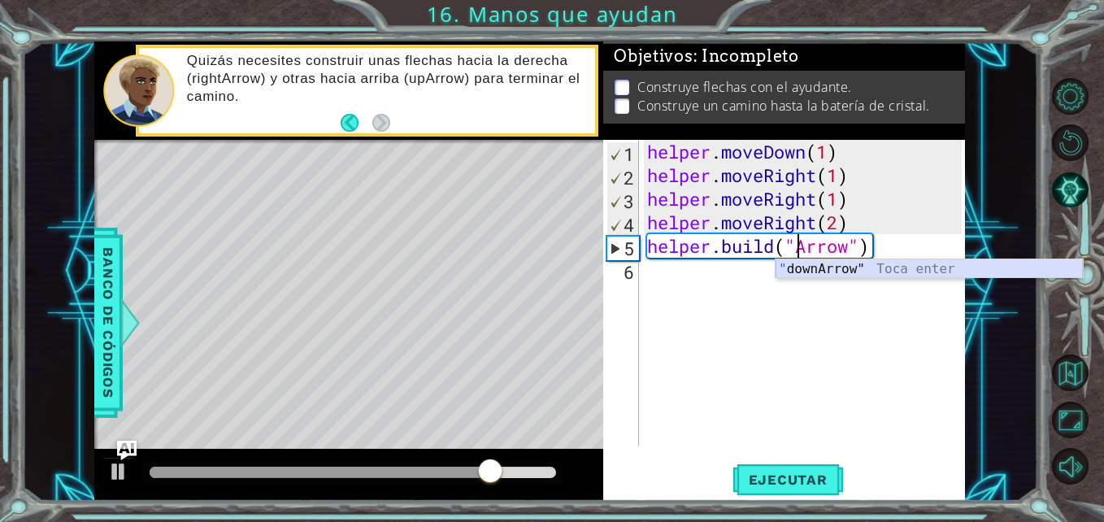
click at [836, 269] on div "" downArrow" Toca enter" at bounding box center [928, 288] width 307 height 59
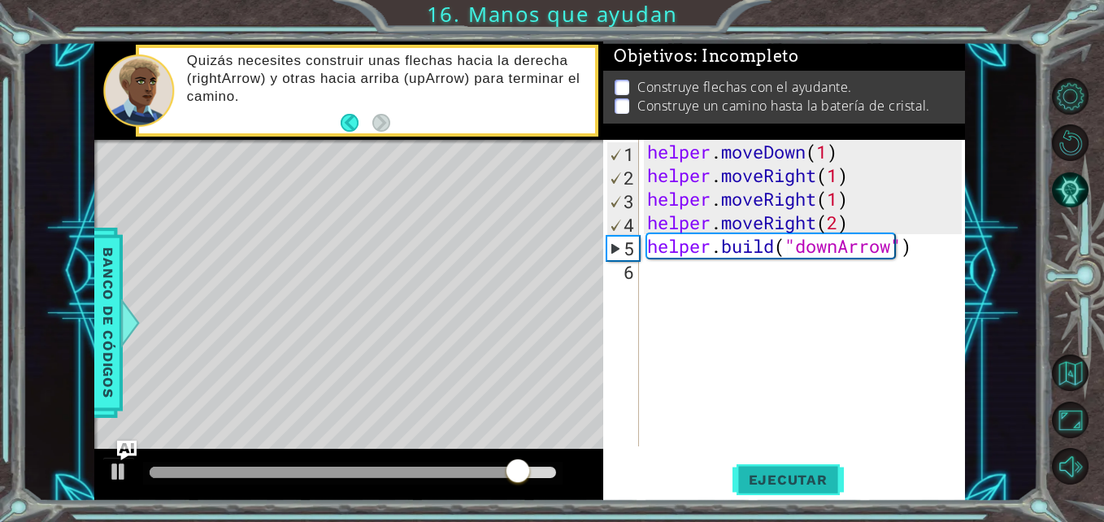
click at [753, 471] on span "Ejecutar" at bounding box center [787, 479] width 111 height 16
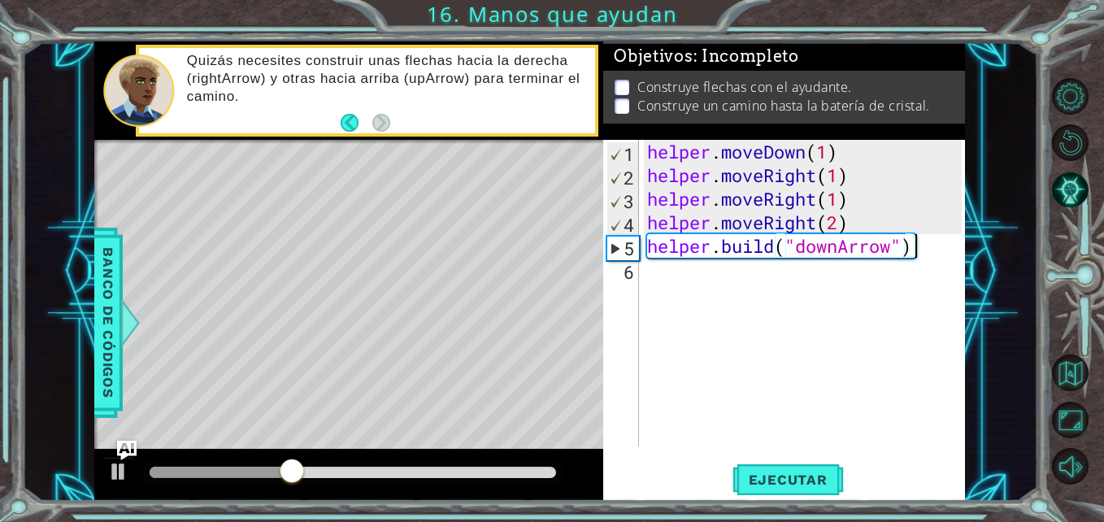
click at [915, 234] on div "helper . moveDown ( 1 ) helper . moveRight ( 1 ) helper . moveRight ( 1 ) helpe…" at bounding box center [806, 317] width 325 height 354
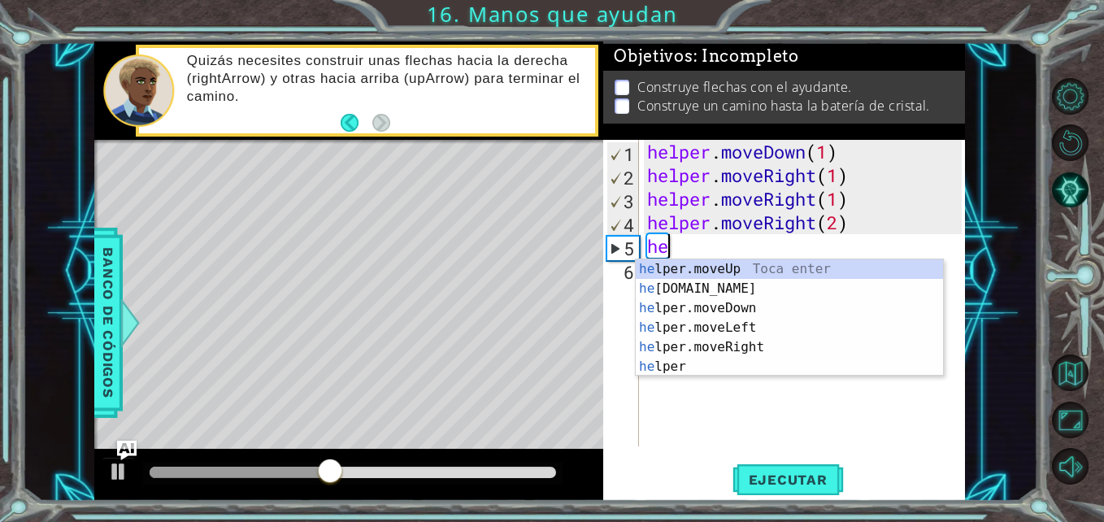
scroll to position [0, 0]
type textarea "h"
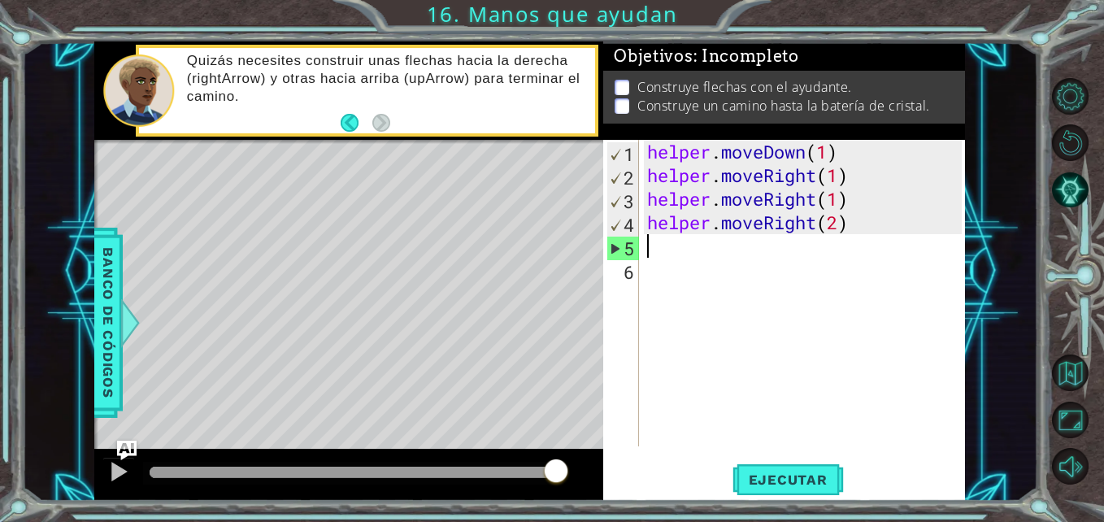
type textarea "helper.moveRight(2)"
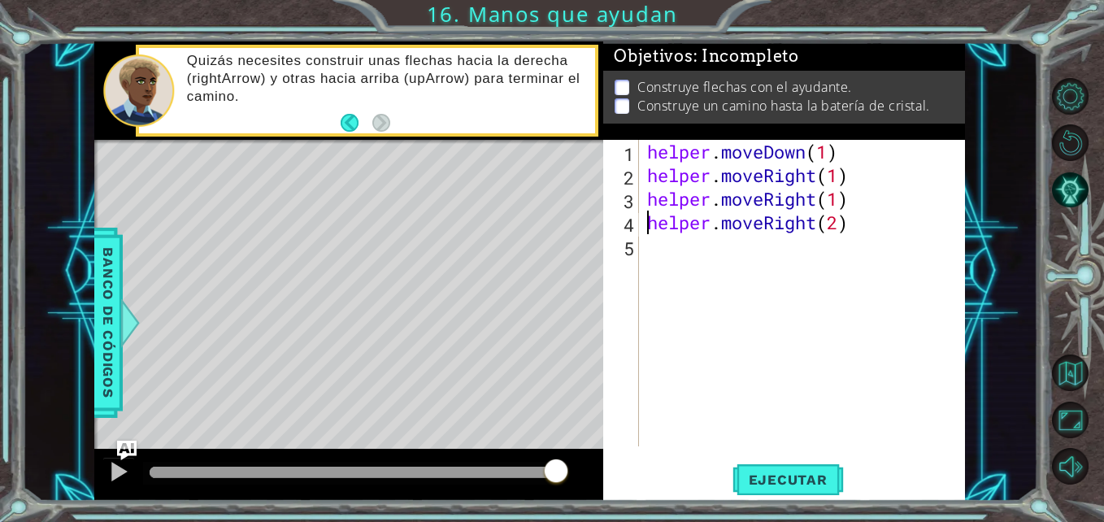
click at [871, 234] on div "helper . moveDown ( 1 ) helper . moveRight ( 1 ) helper . moveRight ( 1 ) helpe…" at bounding box center [806, 317] width 325 height 354
click at [870, 230] on div "helper . moveDown ( 1 ) helper . moveRight ( 1 ) helper . moveRight ( 1 ) helpe…" at bounding box center [806, 317] width 325 height 354
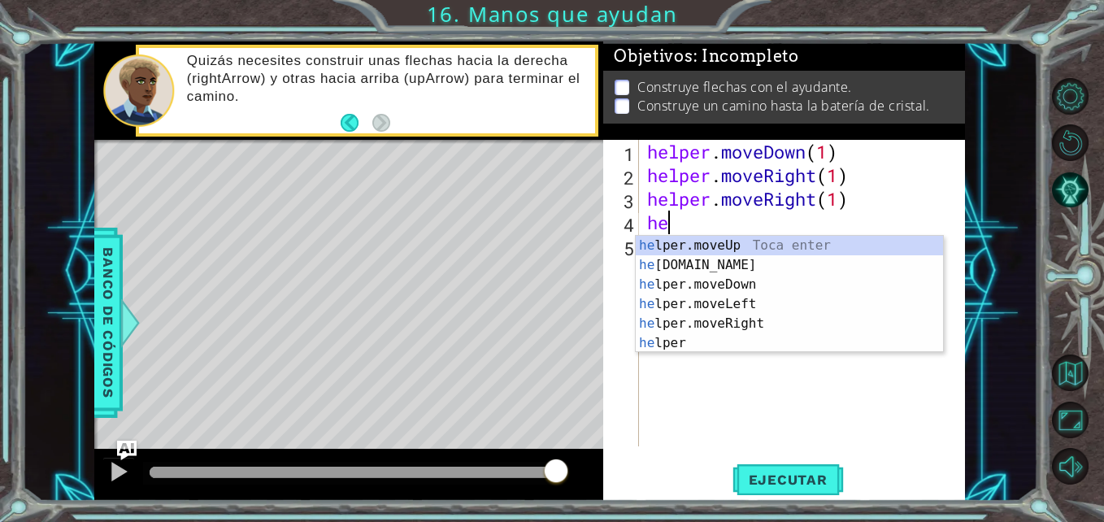
type textarea "h"
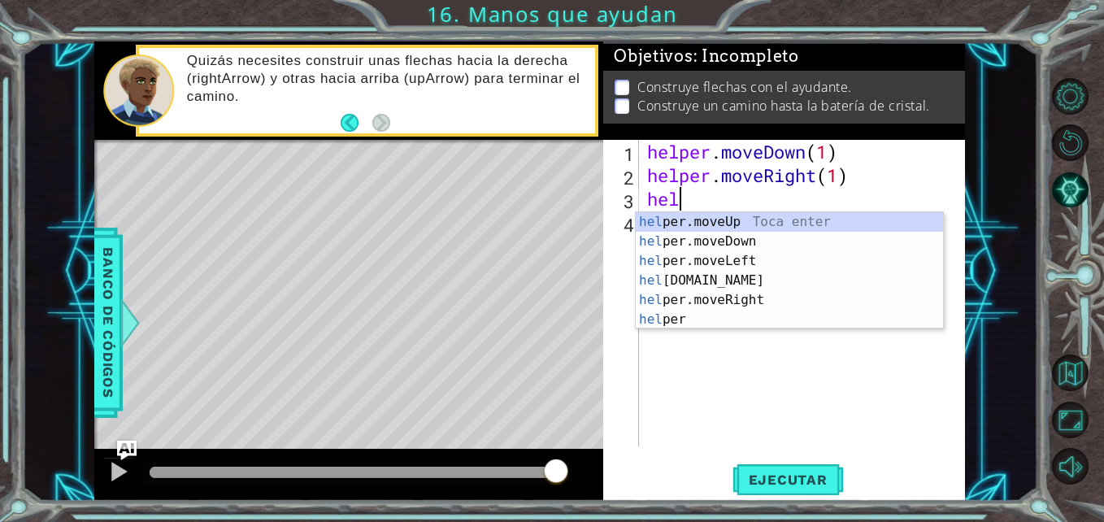
type textarea "h"
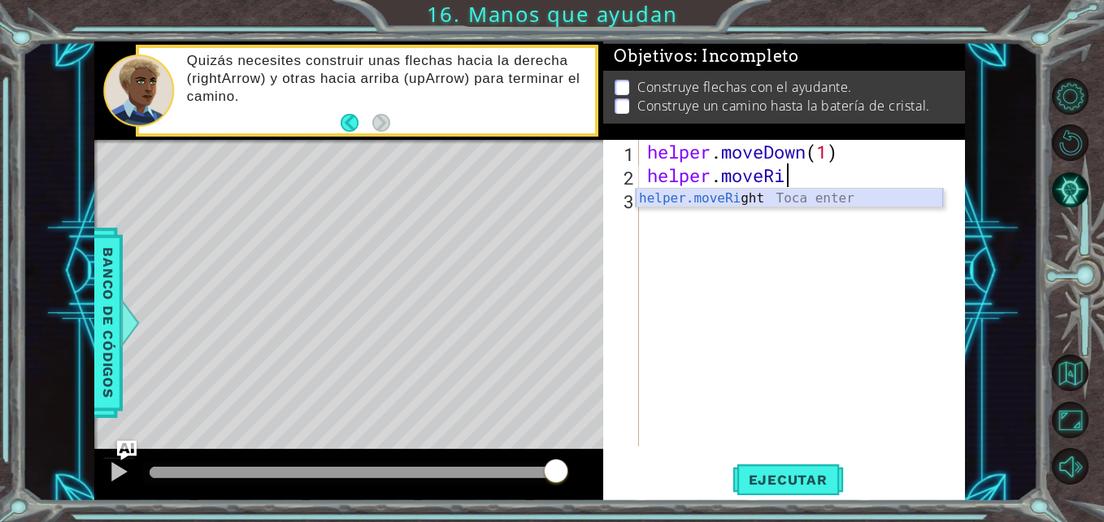
click at [792, 200] on div "helper.moveRi ght Toca enter" at bounding box center [788, 218] width 307 height 59
type textarea "helper.moveRight(1)"
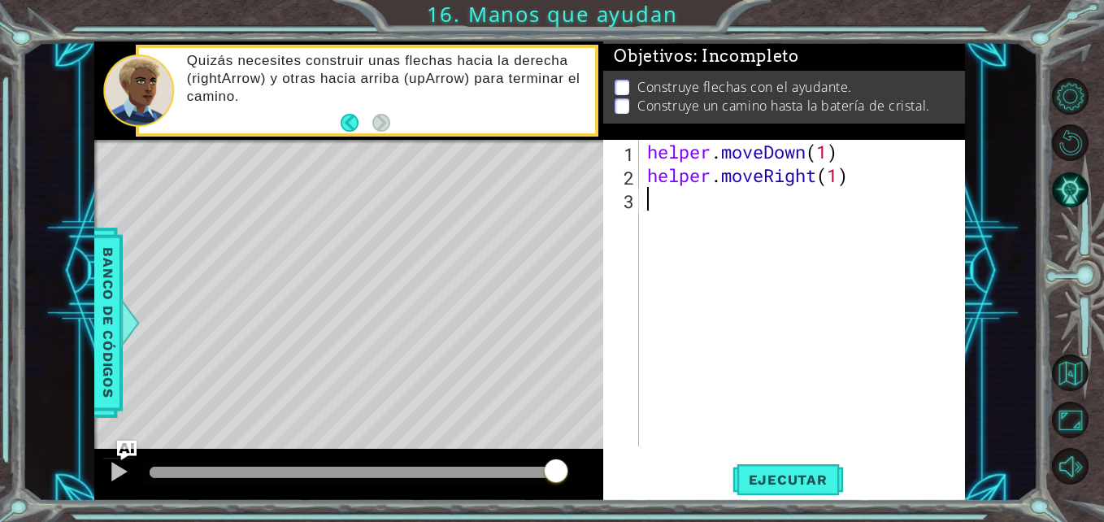
click at [689, 203] on div "helper . moveDown ( 1 ) helper . moveRight ( 1 )" at bounding box center [806, 317] width 325 height 354
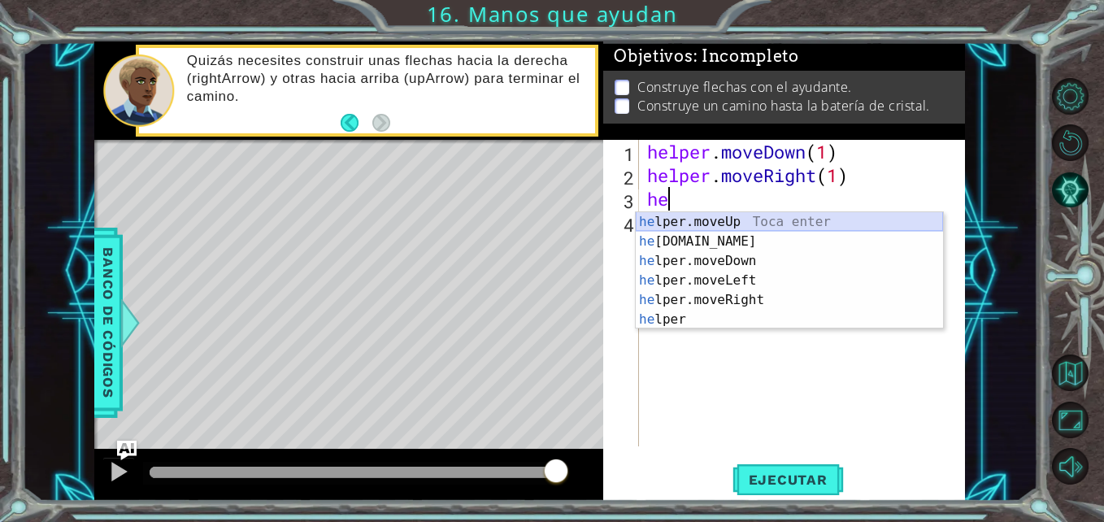
click at [716, 219] on div "he lper.moveUp Toca enter he [DOMAIN_NAME] Toca enter he lper.moveDown Toca ent…" at bounding box center [788, 290] width 307 height 156
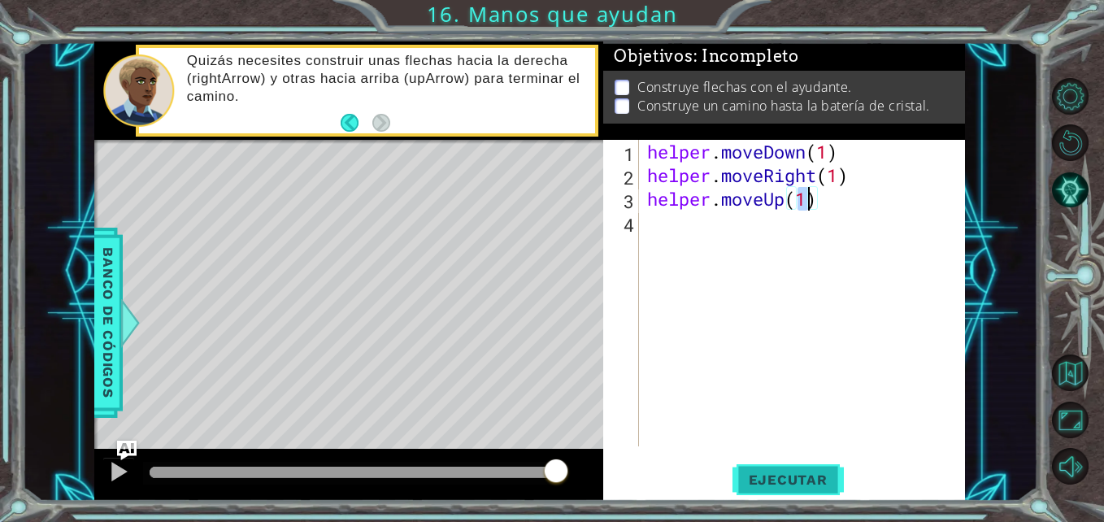
type textarea "helper.moveUp(1)"
click at [757, 471] on button "Ejecutar" at bounding box center [787, 480] width 111 height 36
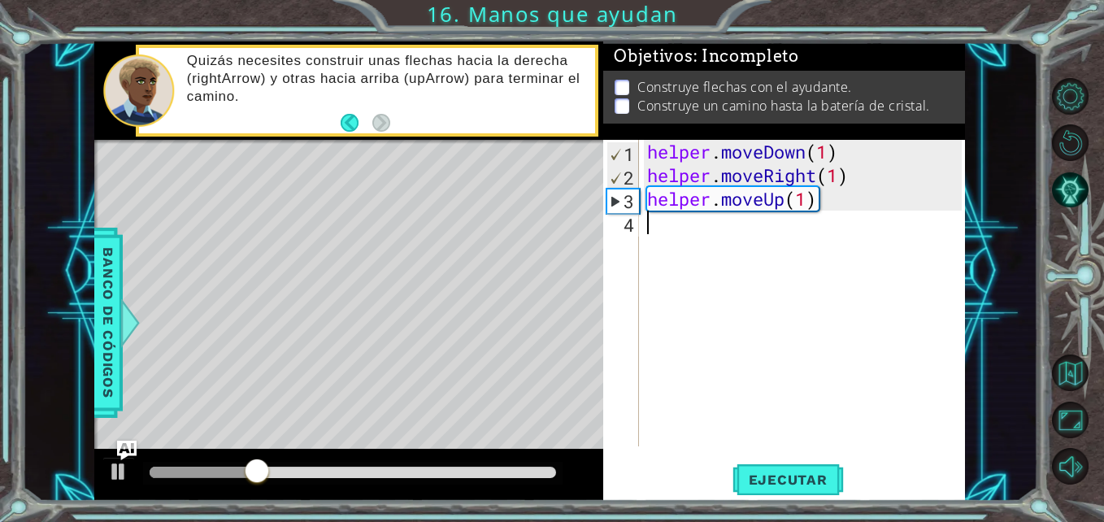
click at [668, 230] on div "helper . moveDown ( 1 ) helper . moveRight ( 1 ) helper . moveUp ( 1 )" at bounding box center [806, 317] width 325 height 354
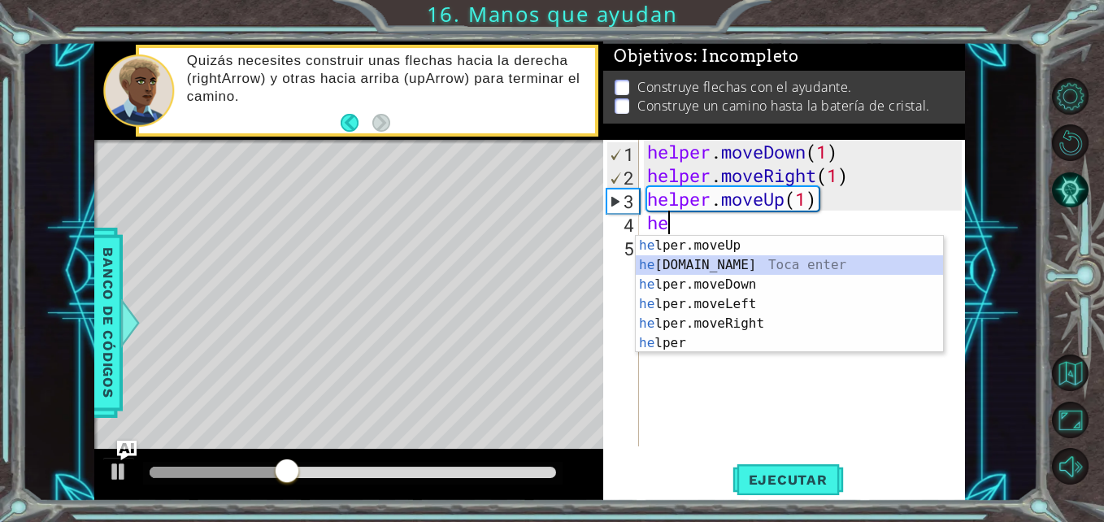
click at [731, 262] on div "he lper.moveUp Toca enter he [DOMAIN_NAME] Toca enter he lper.moveDown Toca ent…" at bounding box center [788, 314] width 307 height 156
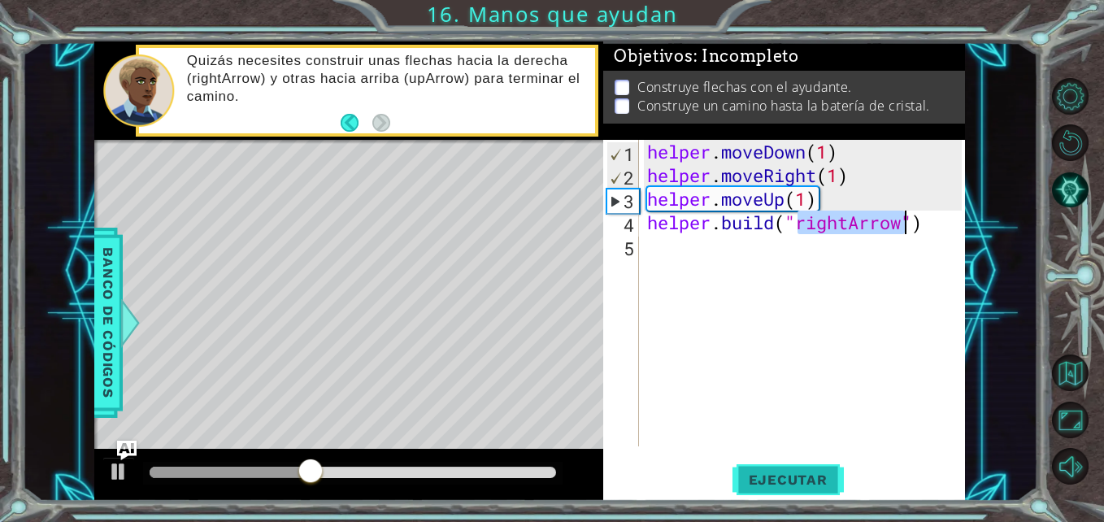
type textarea "[DOMAIN_NAME]("rightArrow")"
click at [789, 492] on button "Ejecutar" at bounding box center [787, 480] width 111 height 36
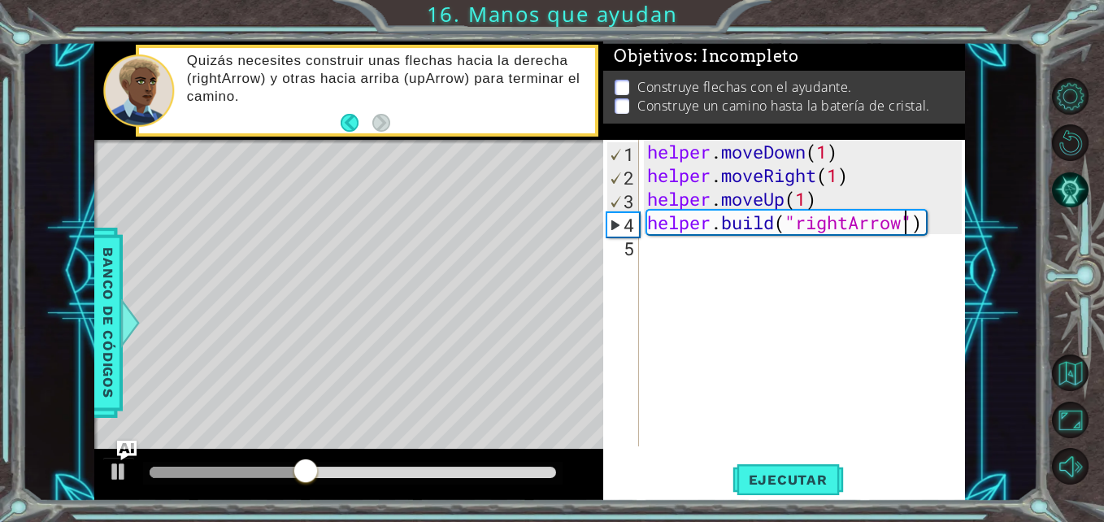
click at [669, 257] on div "helper . moveDown ( 1 ) helper . moveRight ( 1 ) helper . moveUp ( 1 ) helper .…" at bounding box center [806, 317] width 325 height 354
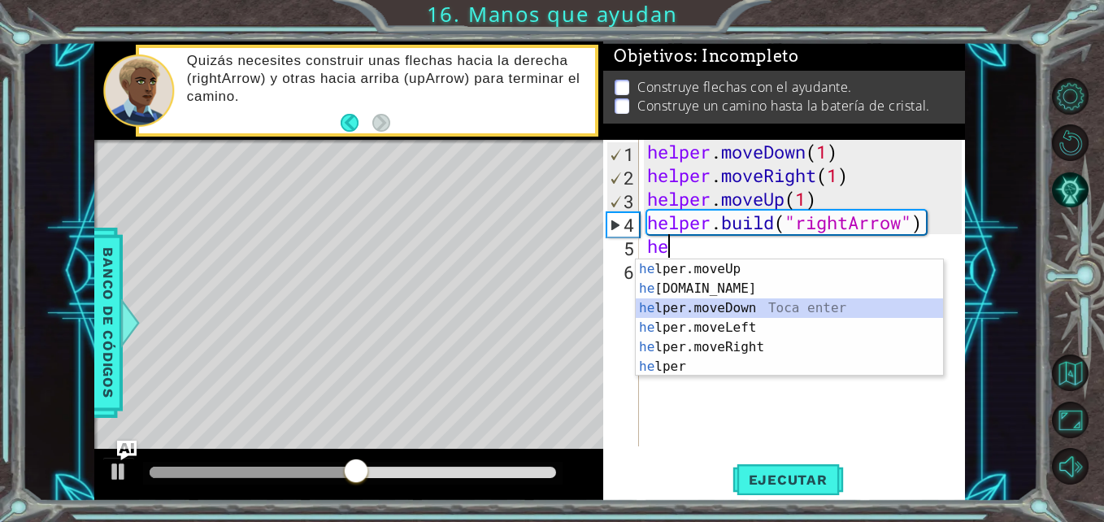
click at [748, 305] on div "he lper.moveUp Toca enter he [DOMAIN_NAME] Toca enter he lper.moveDown Toca ent…" at bounding box center [788, 337] width 307 height 156
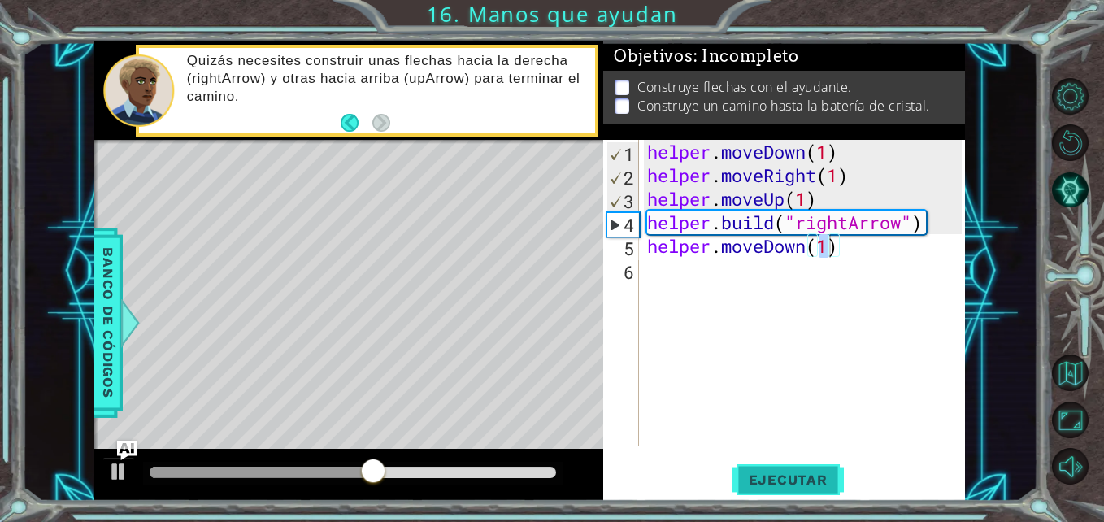
click at [751, 485] on span "Ejecutar" at bounding box center [787, 479] width 111 height 16
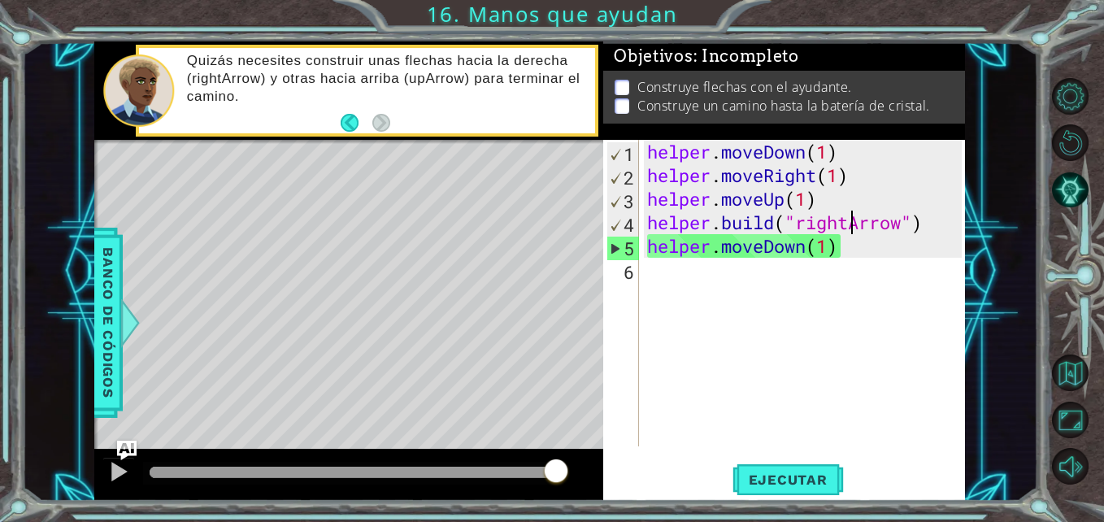
click at [847, 221] on div "helper . moveDown ( 1 ) helper . moveRight ( 1 ) helper . moveUp ( 1 ) helper .…" at bounding box center [806, 317] width 325 height 354
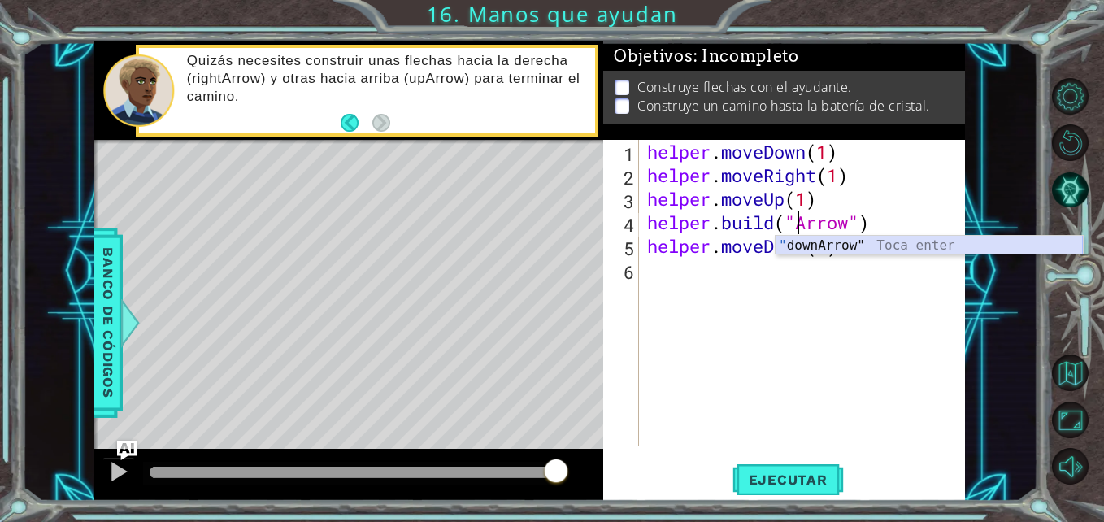
click at [830, 245] on div "" downArrow" Toca enter" at bounding box center [928, 265] width 307 height 59
type textarea "[DOMAIN_NAME]("downArrow")"
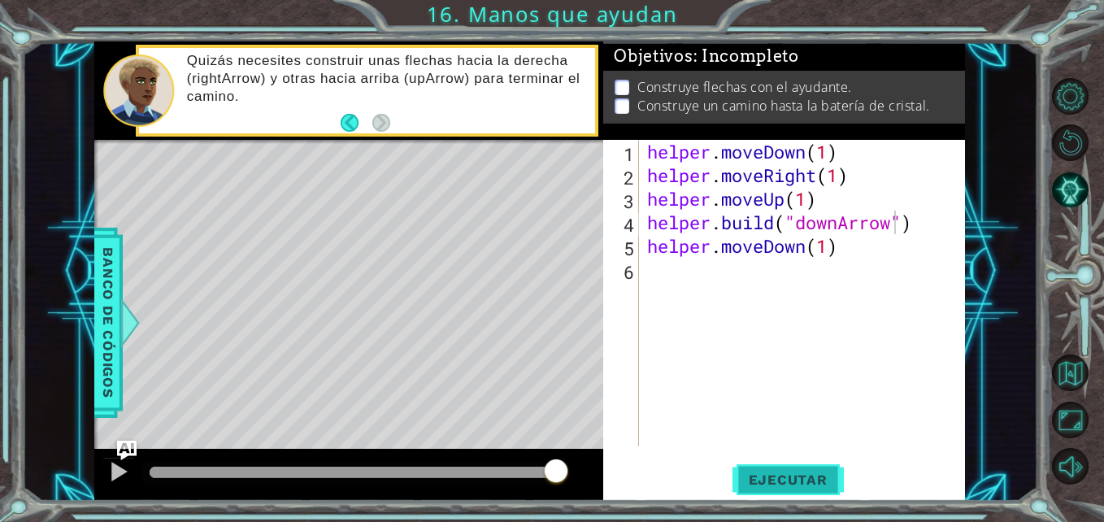
click at [772, 484] on span "Ejecutar" at bounding box center [787, 479] width 111 height 16
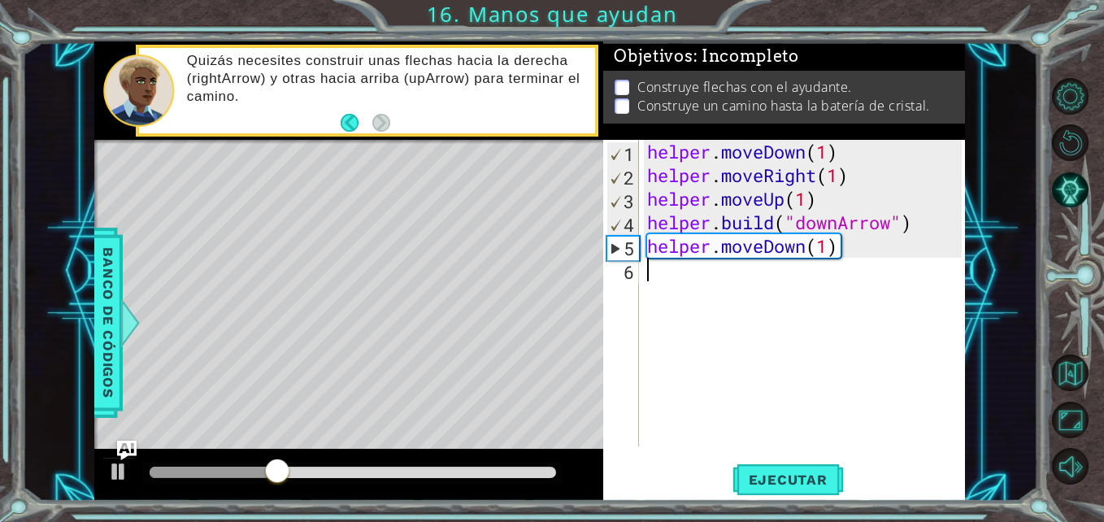
click at [669, 279] on div "helper . moveDown ( 1 ) helper . moveRight ( 1 ) helper . moveUp ( 1 ) helper .…" at bounding box center [806, 317] width 325 height 354
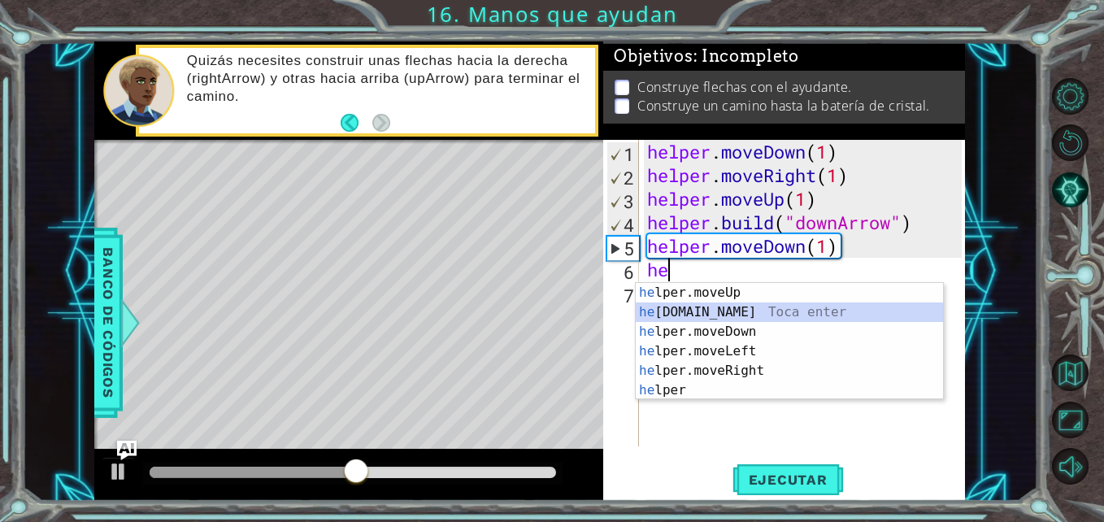
click at [709, 306] on div "he lper.moveUp Toca enter he [DOMAIN_NAME] Toca enter he lper.moveDown Toca ent…" at bounding box center [788, 361] width 307 height 156
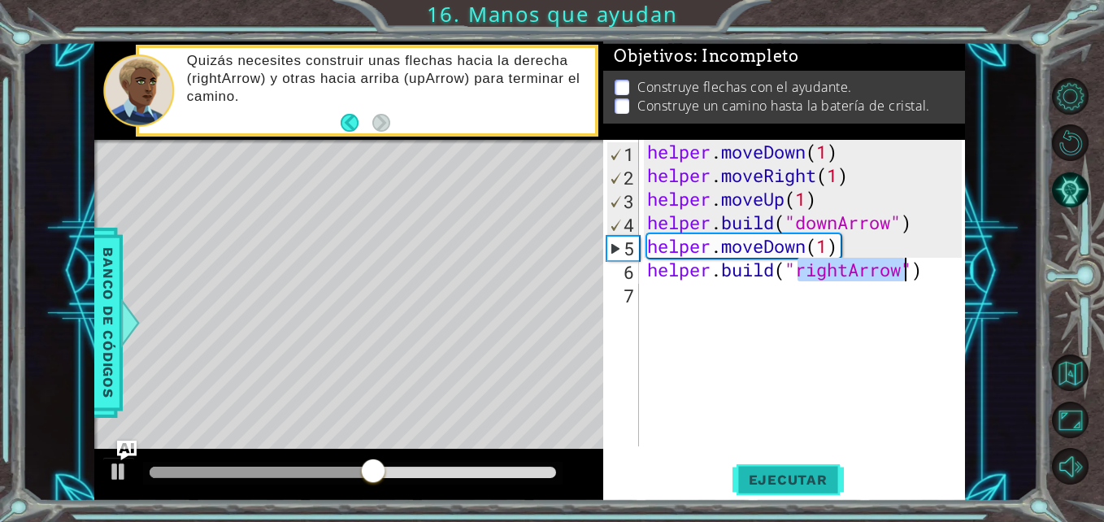
type textarea "[DOMAIN_NAME]("rightArrow")"
click at [786, 481] on span "Ejecutar" at bounding box center [787, 479] width 111 height 16
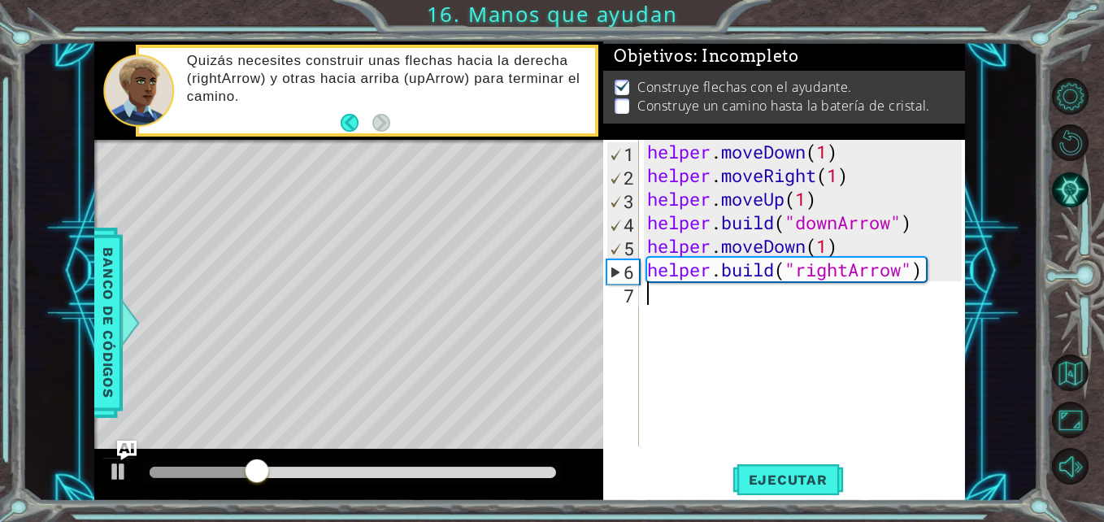
click at [665, 301] on div "helper . moveDown ( 1 ) helper . moveRight ( 1 ) helper . moveUp ( 1 ) helper .…" at bounding box center [806, 317] width 325 height 354
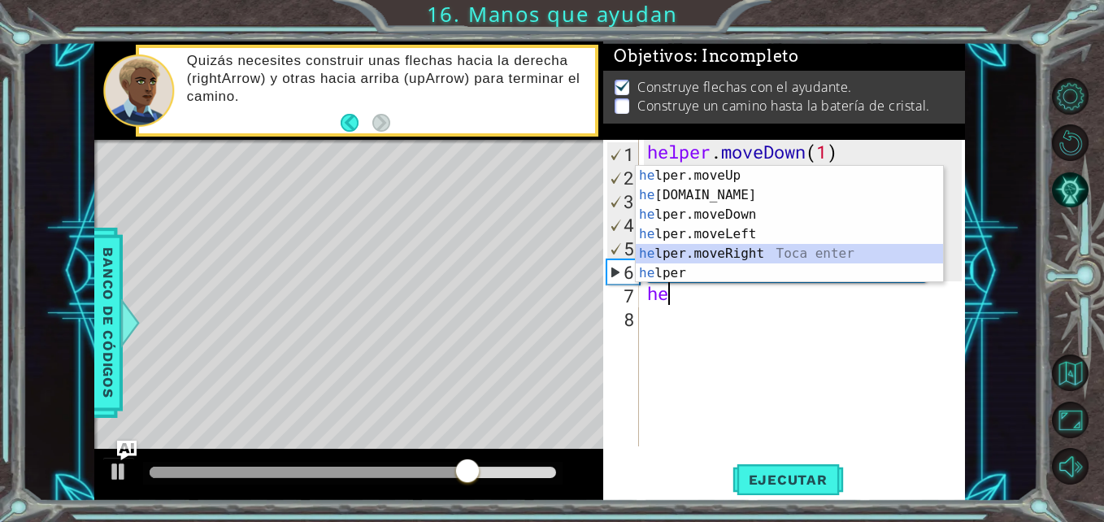
click at [753, 251] on div "he lper.moveUp Toca enter he [DOMAIN_NAME] Toca enter he lper.moveDown Toca ent…" at bounding box center [788, 244] width 307 height 156
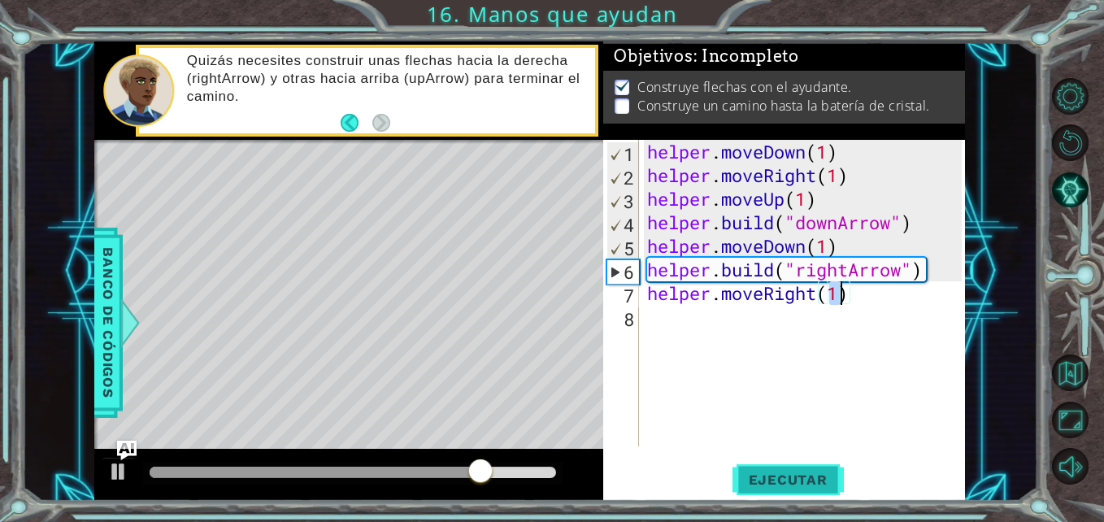
type textarea "helper.moveRight(1)"
click at [763, 476] on span "Ejecutar" at bounding box center [787, 479] width 111 height 16
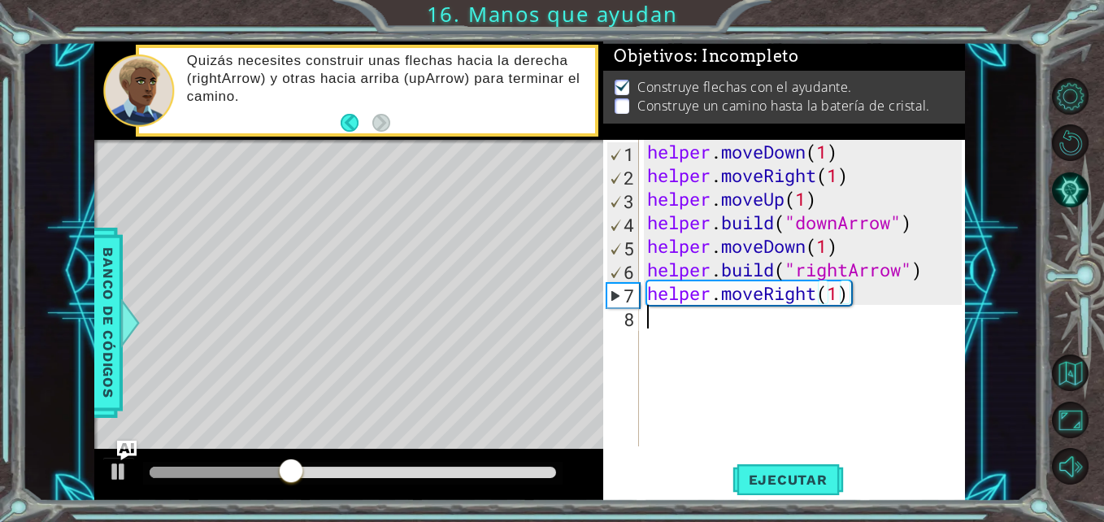
click at [654, 312] on div "helper . moveDown ( 1 ) helper . moveRight ( 1 ) helper . moveUp ( 1 ) helper .…" at bounding box center [806, 317] width 325 height 354
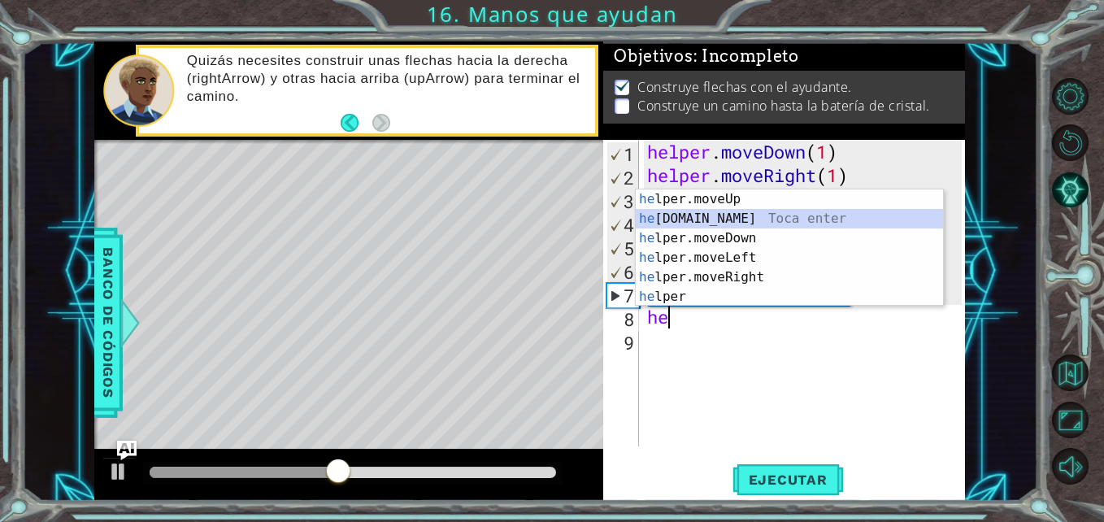
click at [750, 210] on div "he lper.moveUp Toca enter he [DOMAIN_NAME] Toca enter he lper.moveDown Toca ent…" at bounding box center [788, 267] width 307 height 156
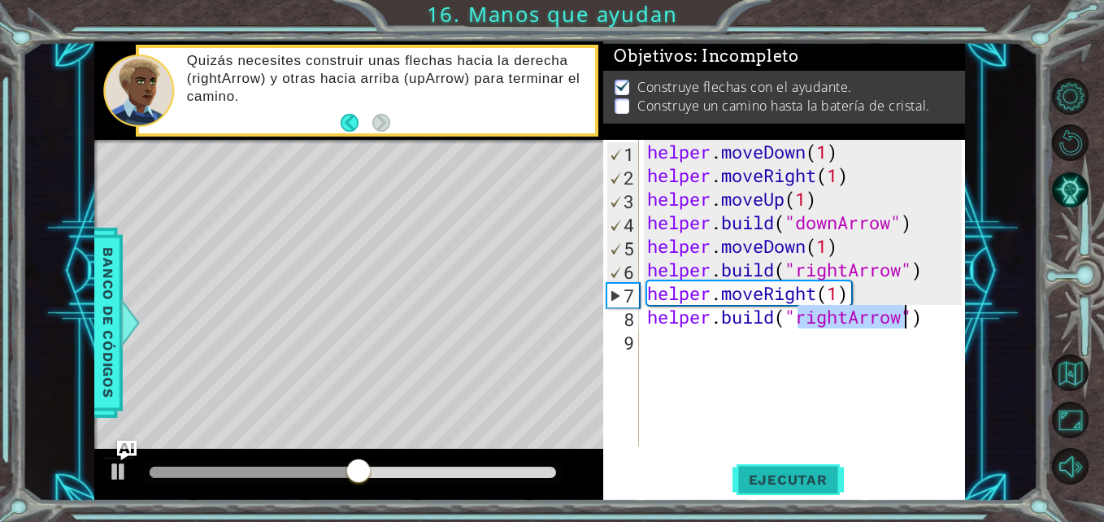
type textarea "[DOMAIN_NAME]("rightArrow")"
click at [761, 480] on span "Ejecutar" at bounding box center [787, 479] width 111 height 16
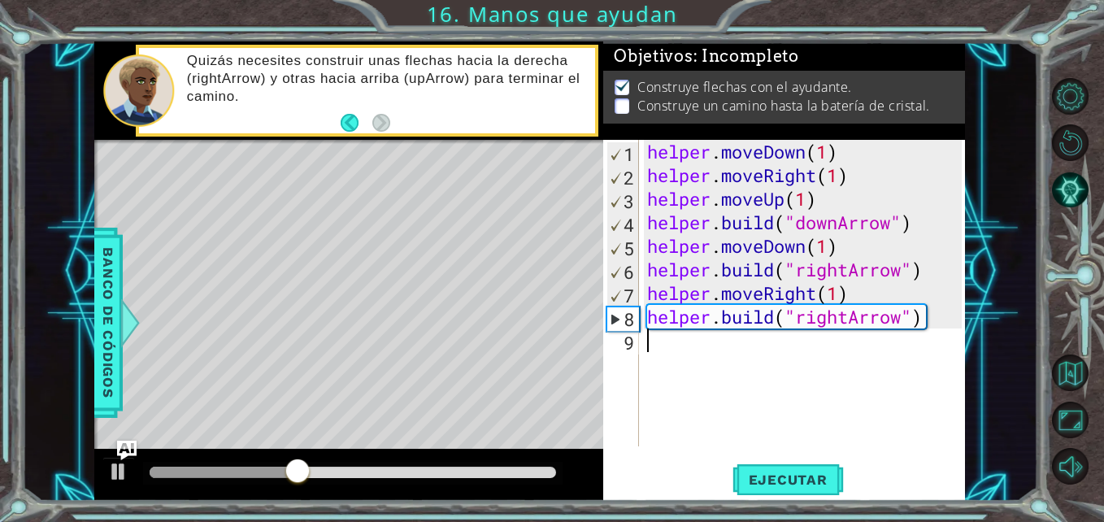
click at [669, 352] on div "helper . moveDown ( 1 ) helper . moveRight ( 1 ) helper . moveUp ( 1 ) helper .…" at bounding box center [806, 317] width 325 height 354
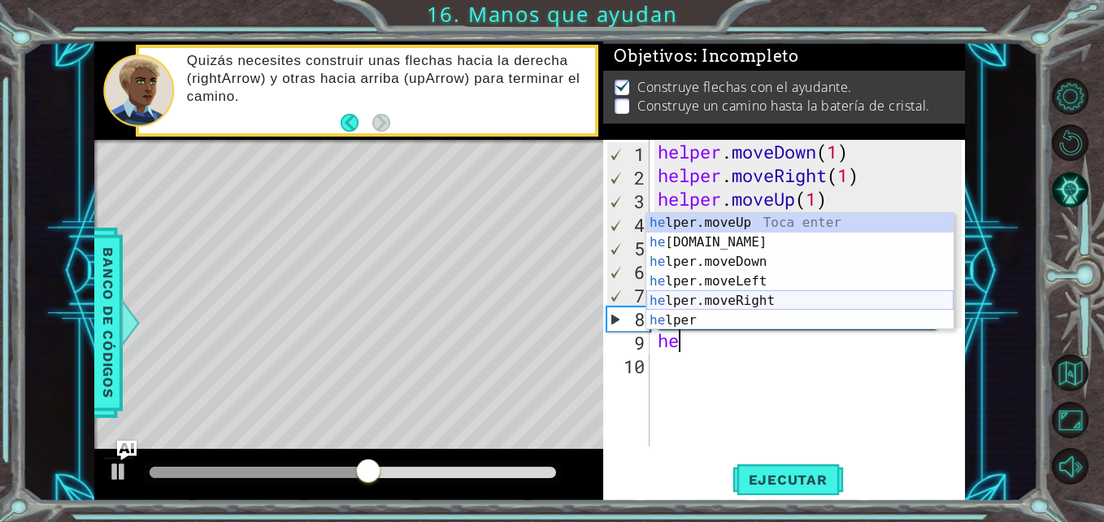
click at [730, 293] on div "he lper.moveUp Toca enter he [DOMAIN_NAME] Toca enter he lper.moveDown Toca ent…" at bounding box center [799, 291] width 307 height 156
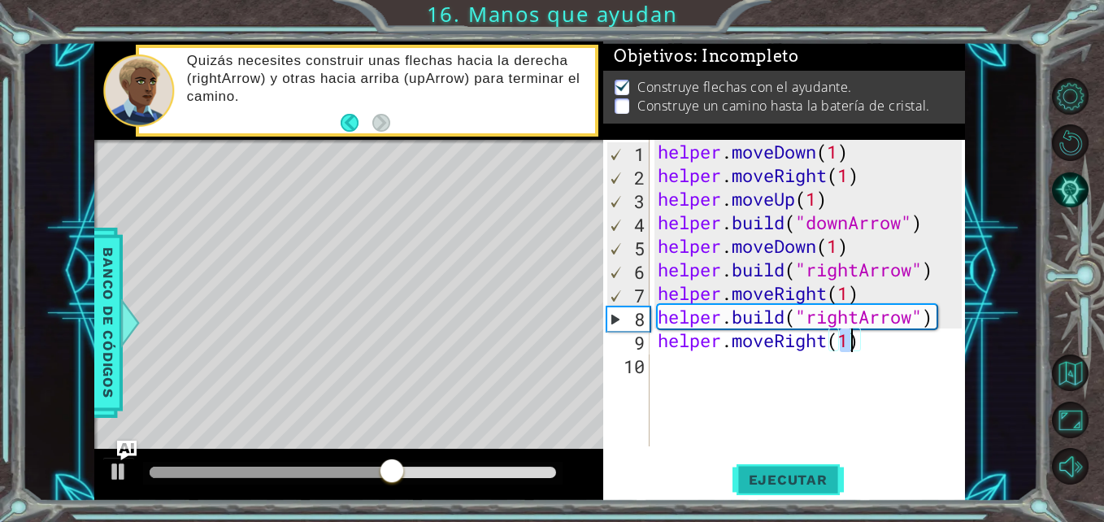
type textarea "helper.moveRight(1)"
click at [778, 477] on span "Ejecutar" at bounding box center [787, 479] width 111 height 16
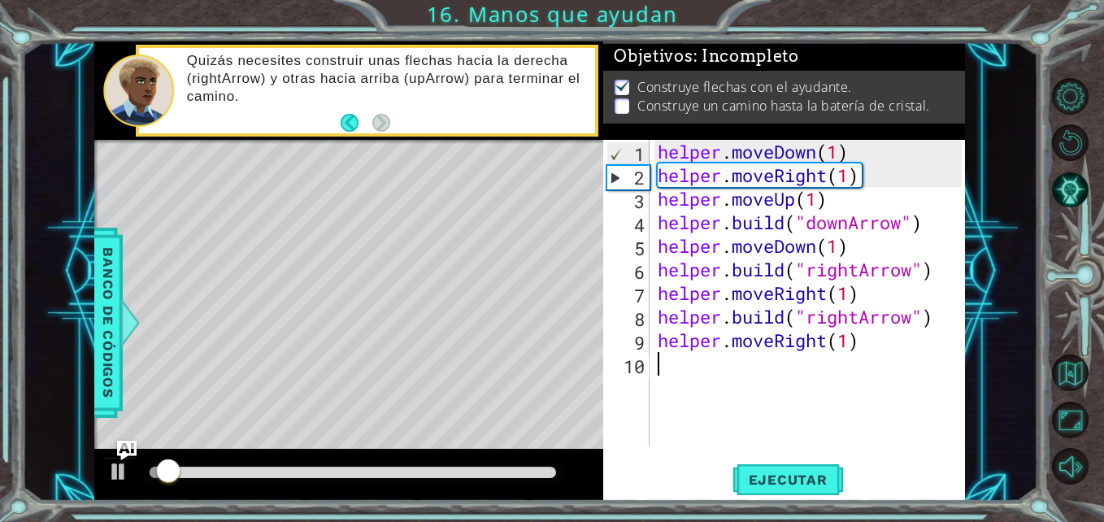
click at [659, 374] on div "helper . moveDown ( 1 ) helper . moveRight ( 1 ) helper . moveUp ( 1 ) helper .…" at bounding box center [811, 317] width 315 height 354
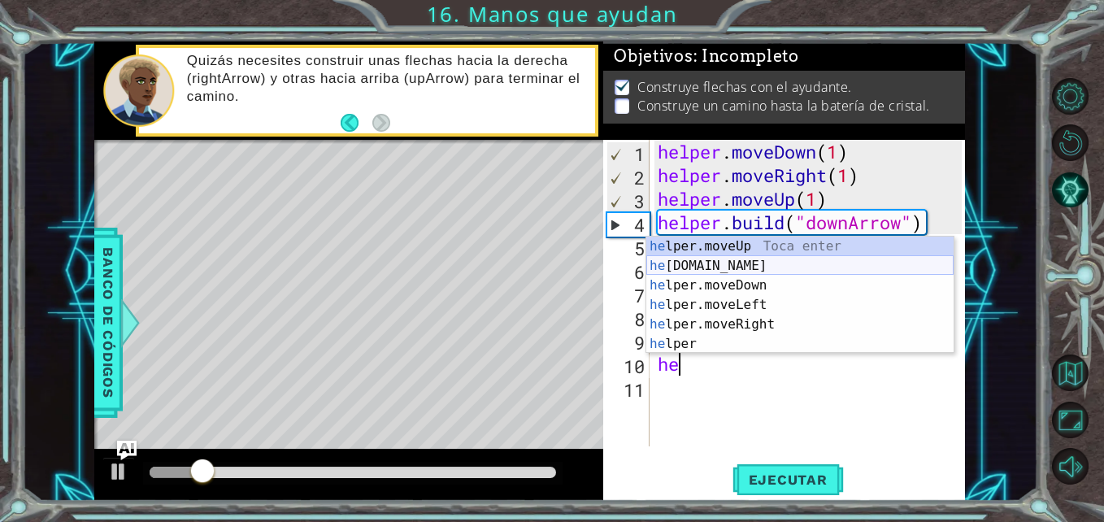
click at [740, 267] on div "he lper.moveUp Toca enter he [DOMAIN_NAME] Toca enter he lper.moveDown Toca ent…" at bounding box center [799, 314] width 307 height 156
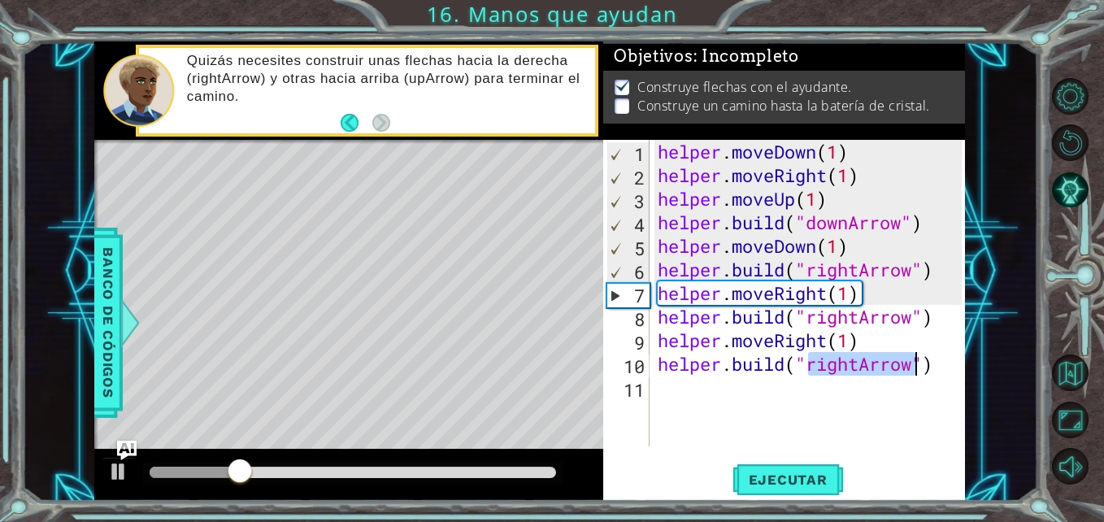
click at [856, 360] on div "helper . moveDown ( 1 ) helper . moveRight ( 1 ) helper . moveUp ( 1 ) helper .…" at bounding box center [807, 293] width 307 height 306
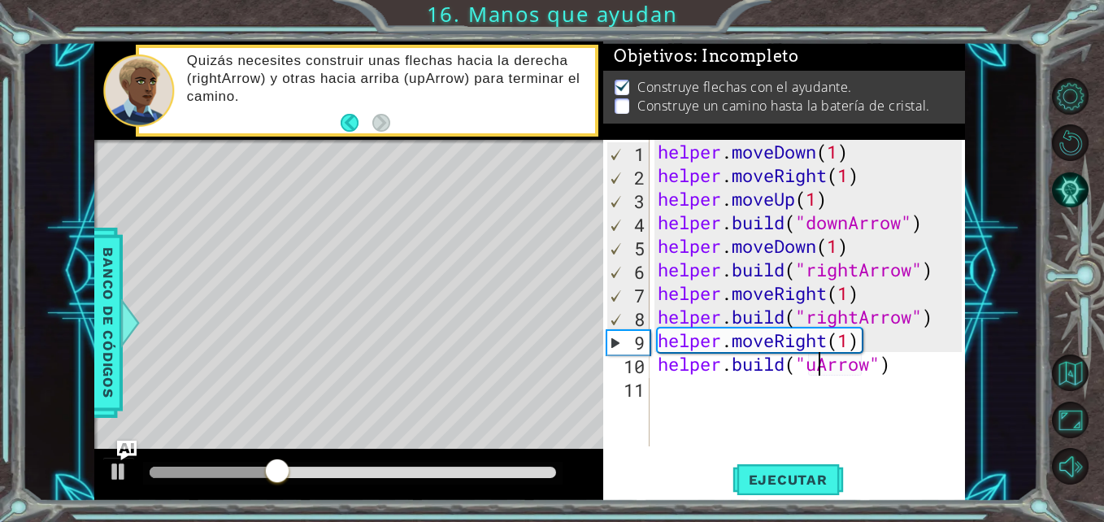
scroll to position [0, 8]
type textarea "[DOMAIN_NAME]("upArrow")"
click at [793, 470] on button "Ejecutar" at bounding box center [787, 480] width 111 height 36
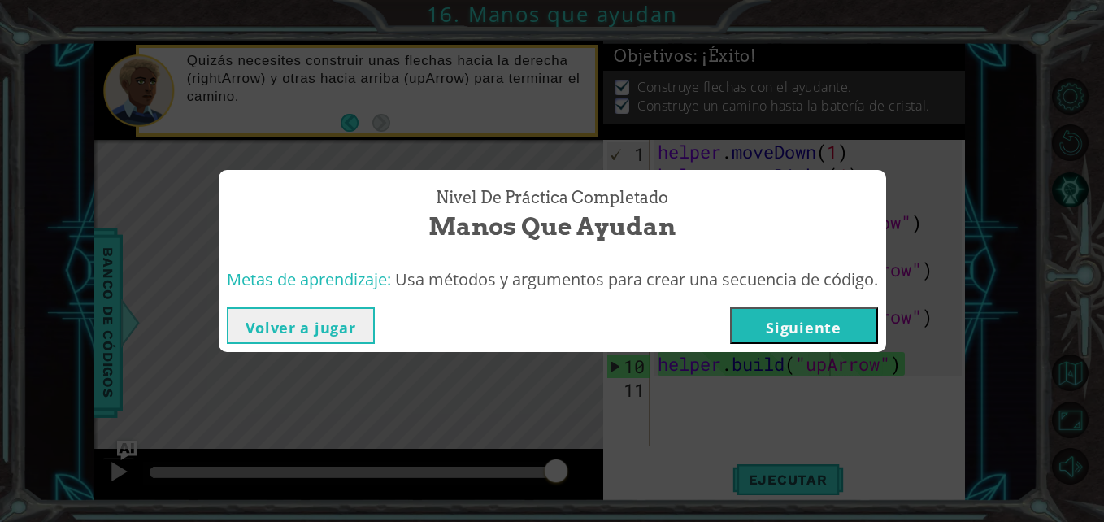
click at [841, 326] on button "Siguiente" at bounding box center [804, 325] width 148 height 37
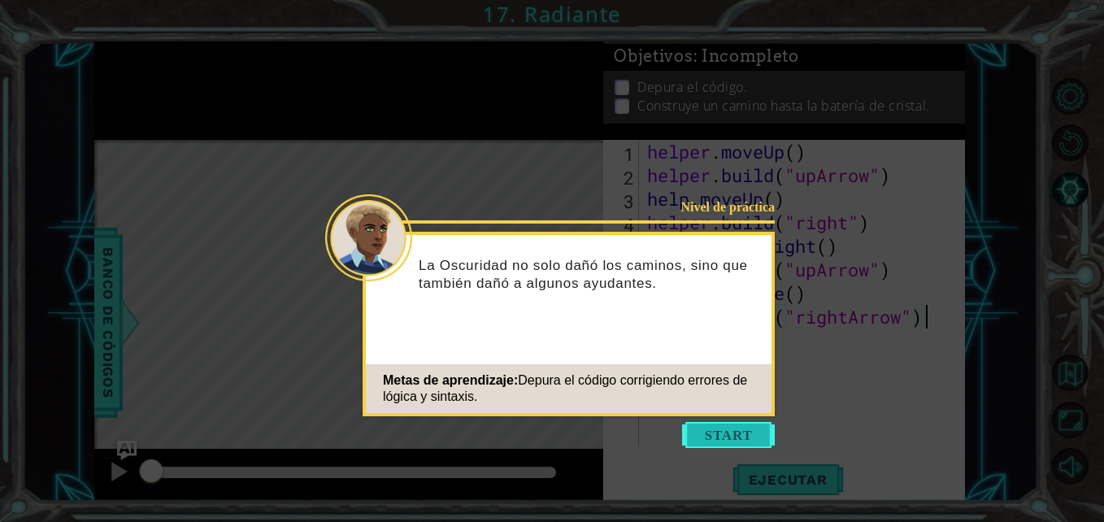
click at [714, 440] on button "Start" at bounding box center [728, 435] width 93 height 26
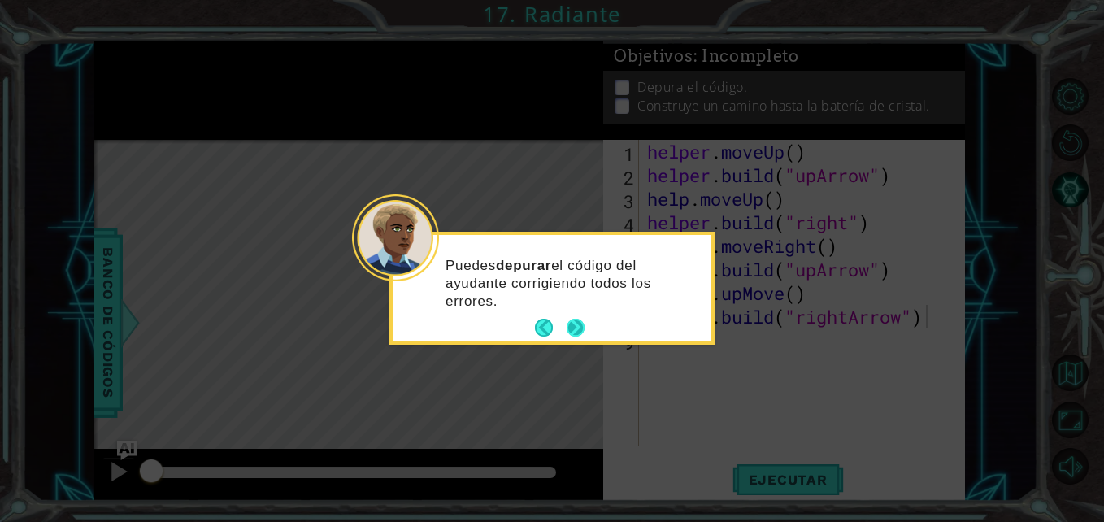
click at [578, 327] on button "Next" at bounding box center [575, 328] width 19 height 19
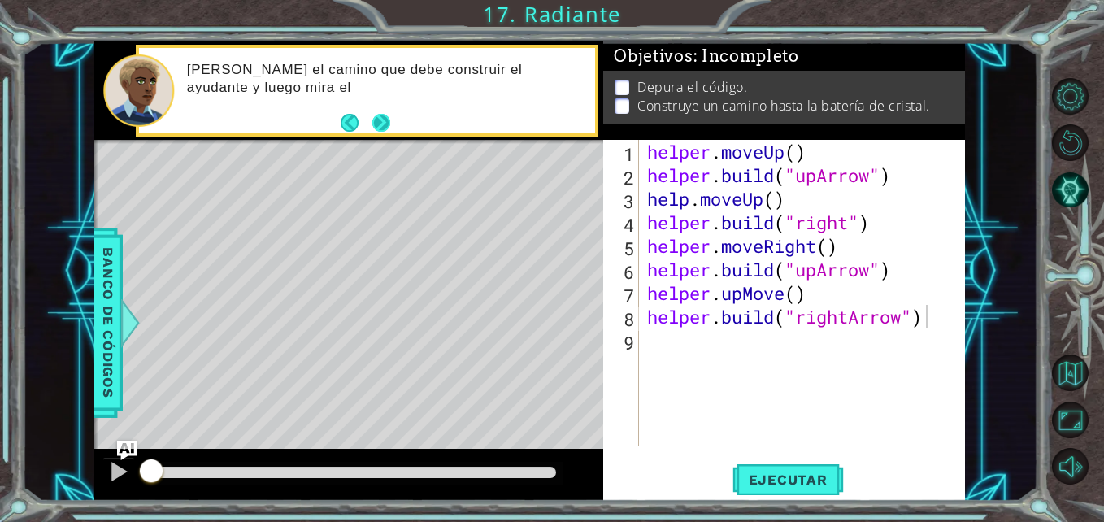
click at [380, 122] on button "Next" at bounding box center [382, 123] width 20 height 20
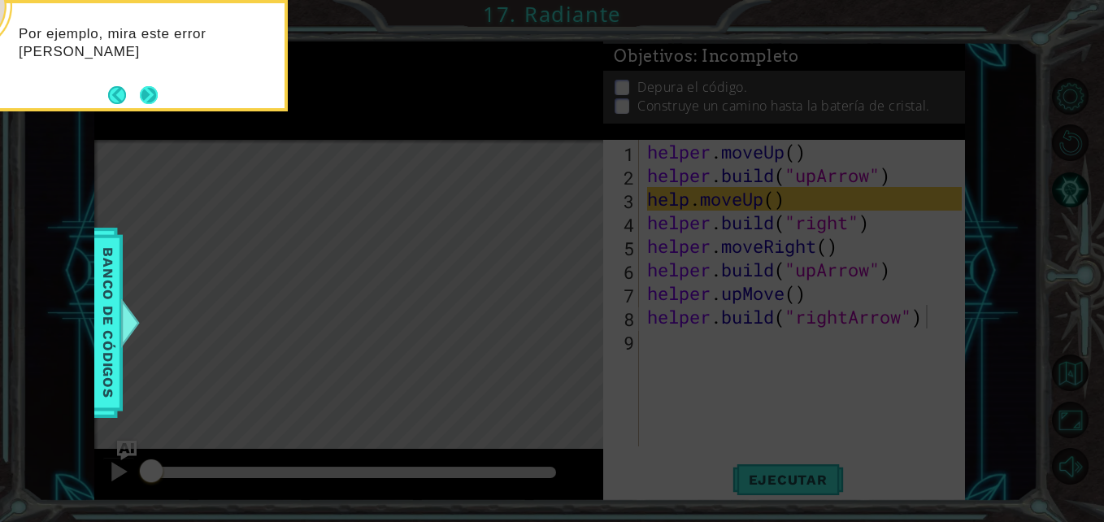
click at [156, 98] on button "Next" at bounding box center [149, 95] width 18 height 18
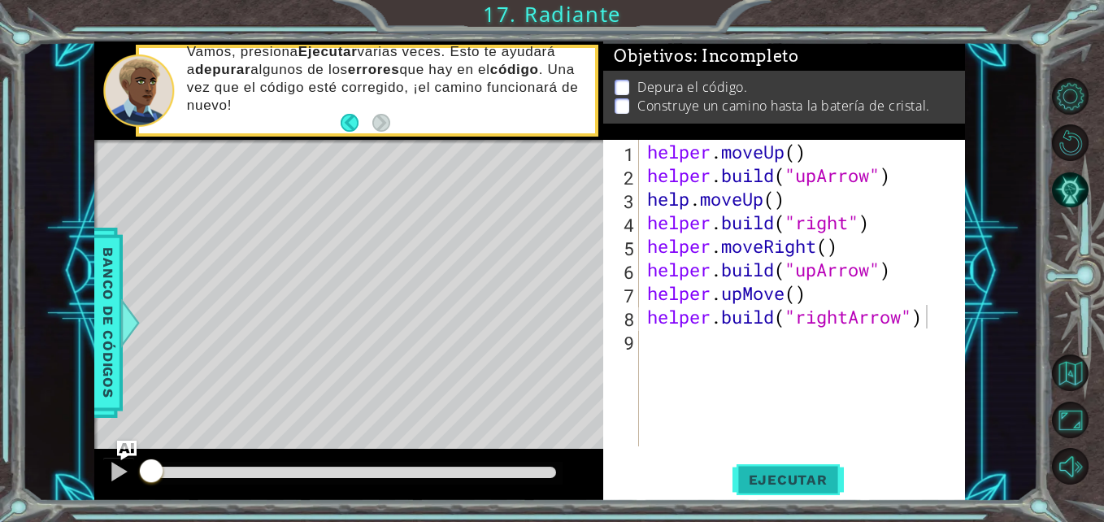
click at [796, 472] on span "Ejecutar" at bounding box center [787, 479] width 111 height 16
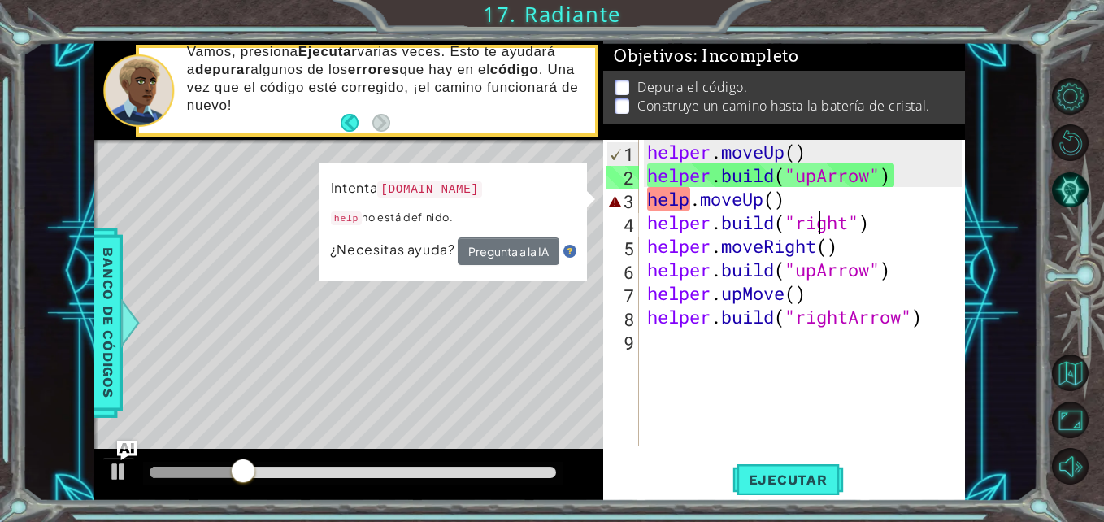
click at [818, 211] on div "helper . moveUp ( ) helper . build ( "upArrow" ) help . moveUp ( ) helper . bui…" at bounding box center [806, 317] width 325 height 354
click at [802, 195] on div "helper . moveUp ( ) helper . build ( "upArrow" ) help . moveUp ( ) helper . bui…" at bounding box center [806, 317] width 325 height 354
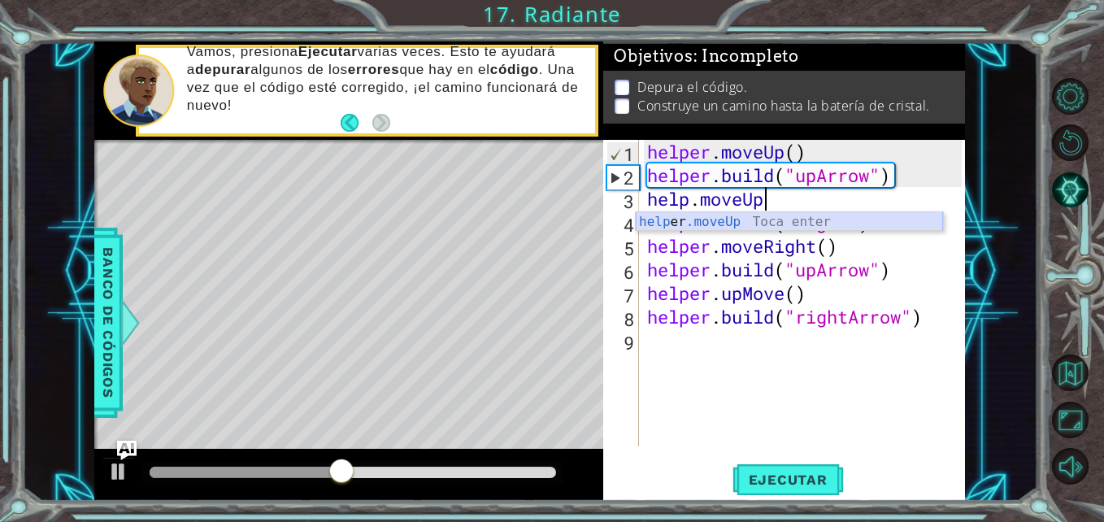
click at [706, 220] on div "help er .moveUp Toca enter" at bounding box center [788, 241] width 307 height 59
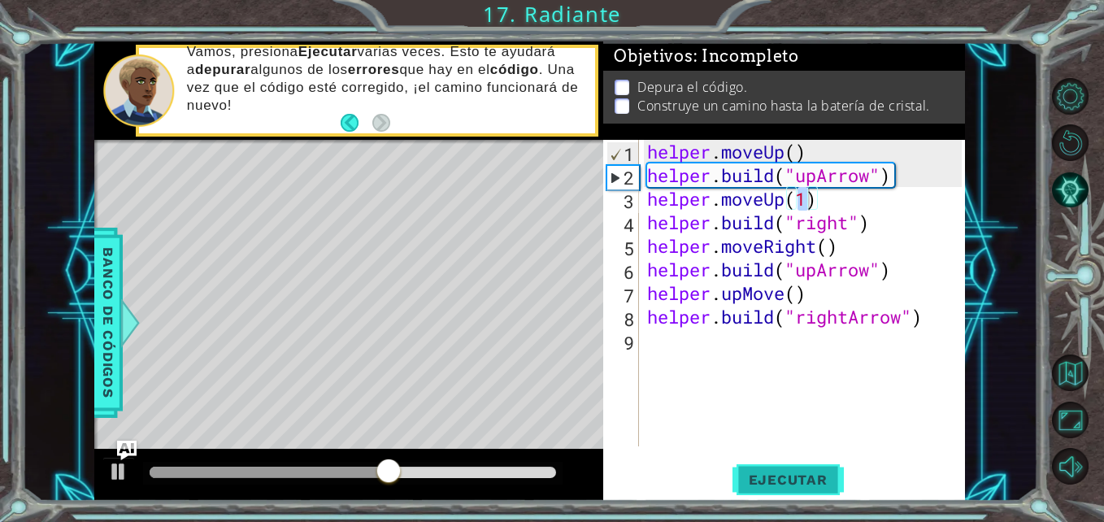
click at [774, 473] on span "Ejecutar" at bounding box center [787, 479] width 111 height 16
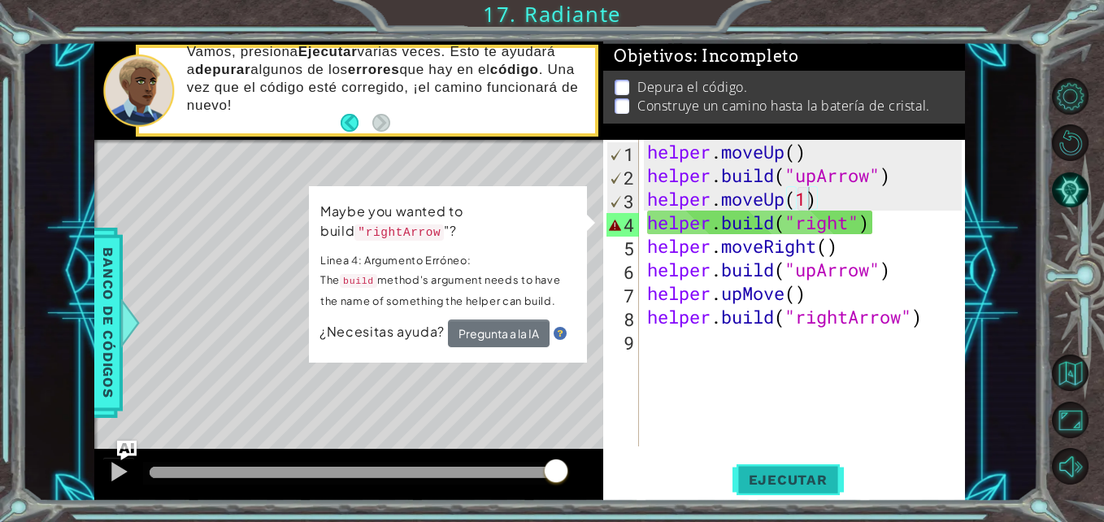
click at [796, 480] on span "Ejecutar" at bounding box center [787, 479] width 111 height 16
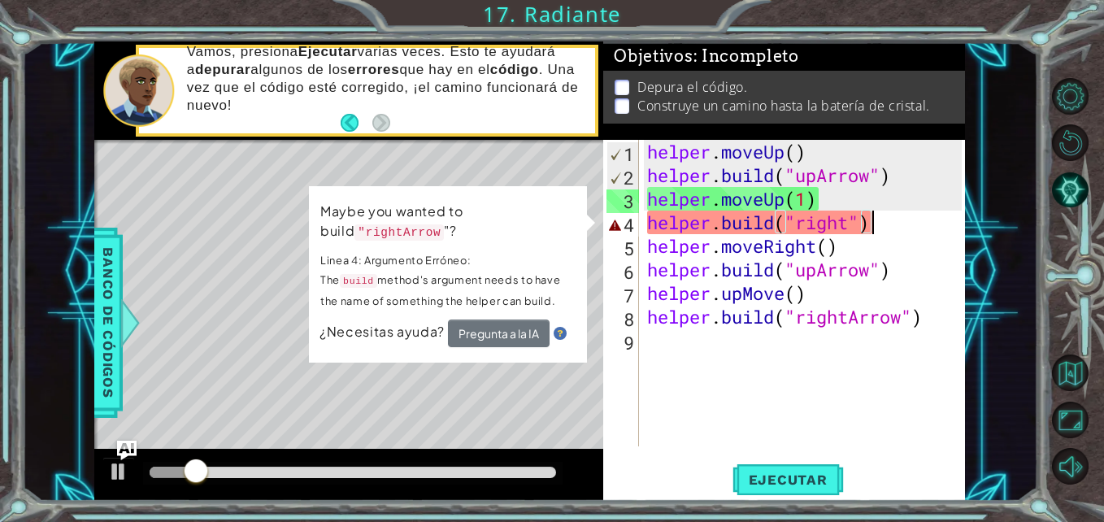
click at [890, 214] on div "helper . moveUp ( ) helper . build ( "upArrow" ) helper . moveUp ( 1 ) helper .…" at bounding box center [806, 317] width 325 height 354
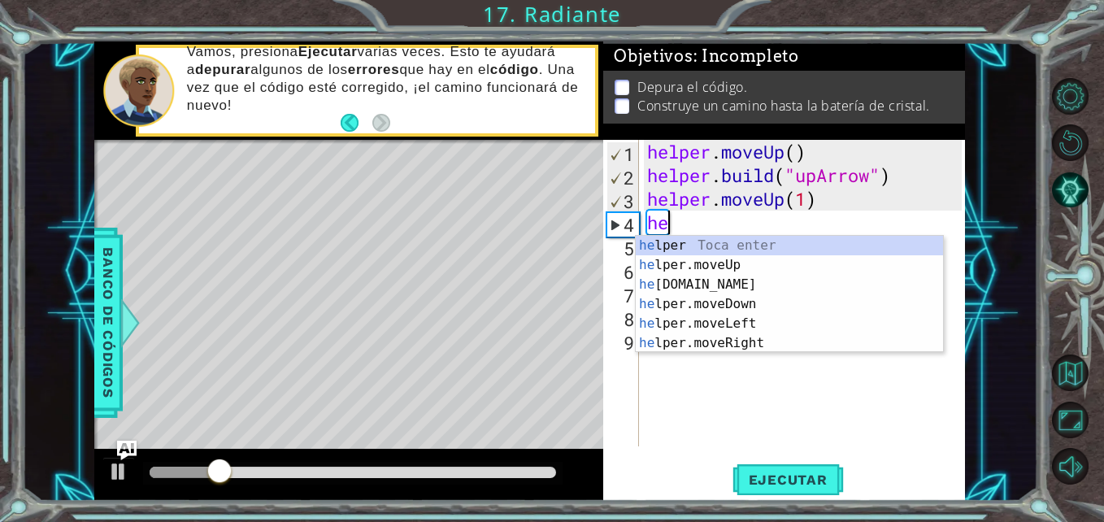
type textarea "h"
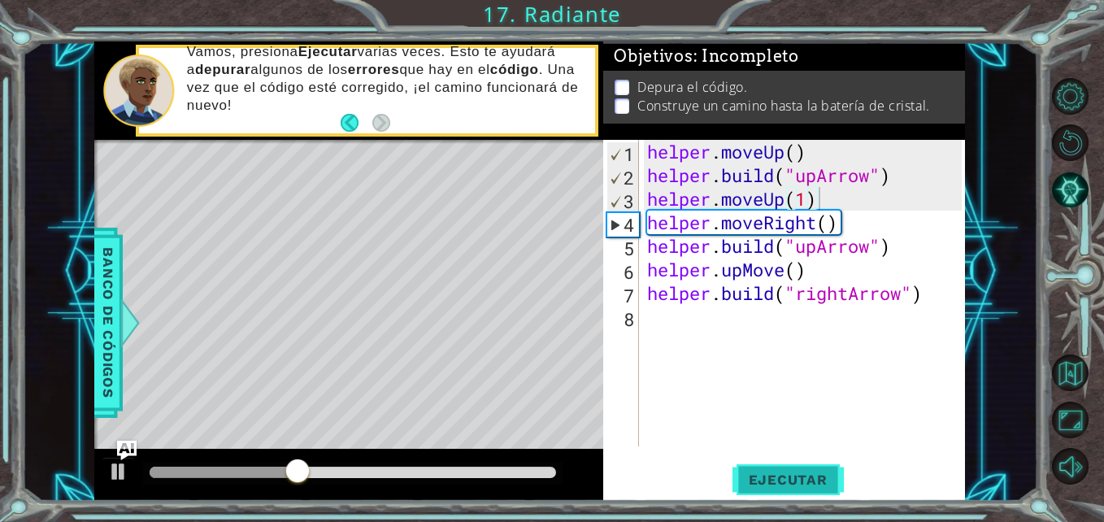
click at [794, 474] on span "Ejecutar" at bounding box center [787, 479] width 111 height 16
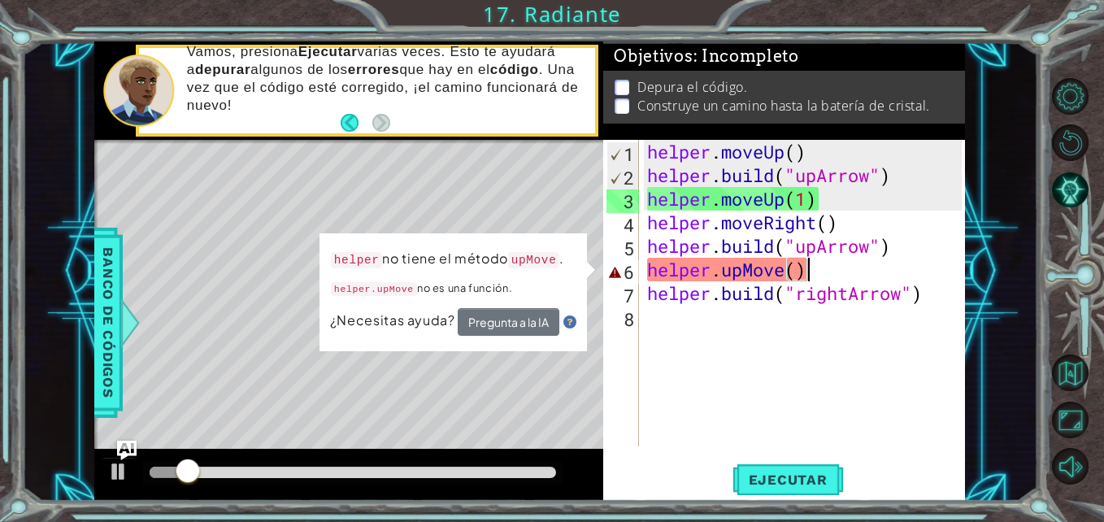
click at [840, 271] on div "helper . moveUp ( ) helper . build ( "upArrow" ) helper . moveUp ( 1 ) helper .…" at bounding box center [806, 317] width 325 height 354
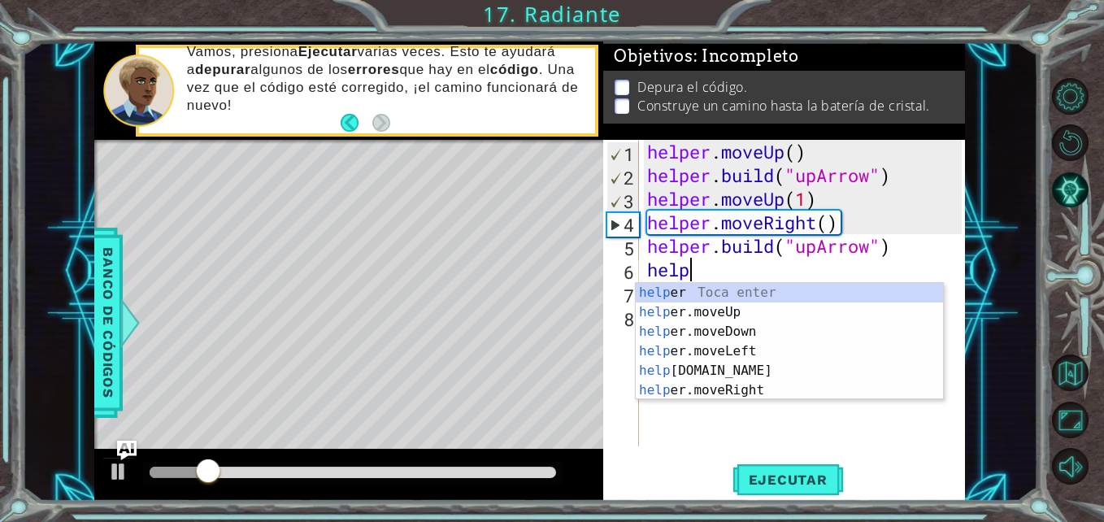
type textarea "h"
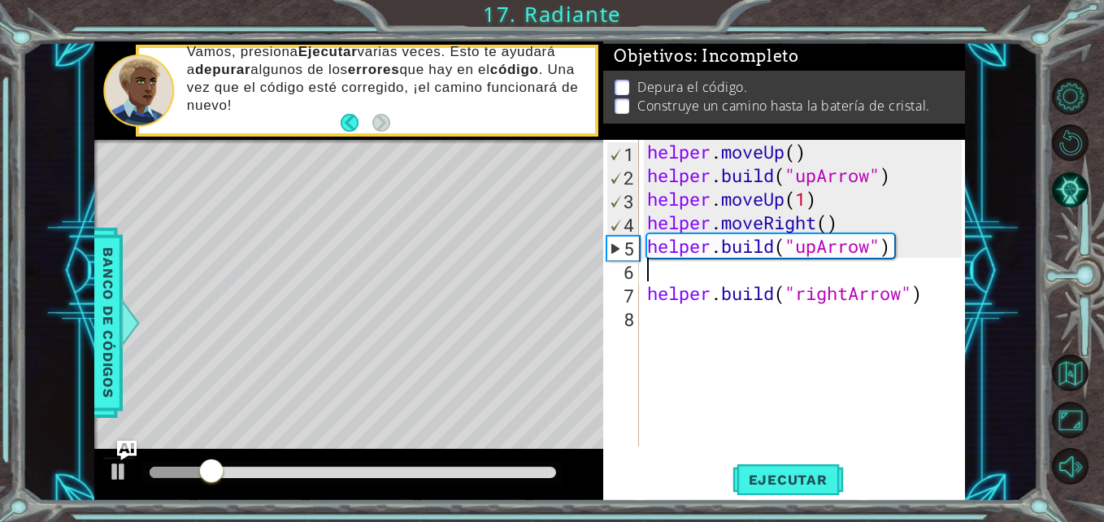
type textarea "[DOMAIN_NAME]("upArrow")"
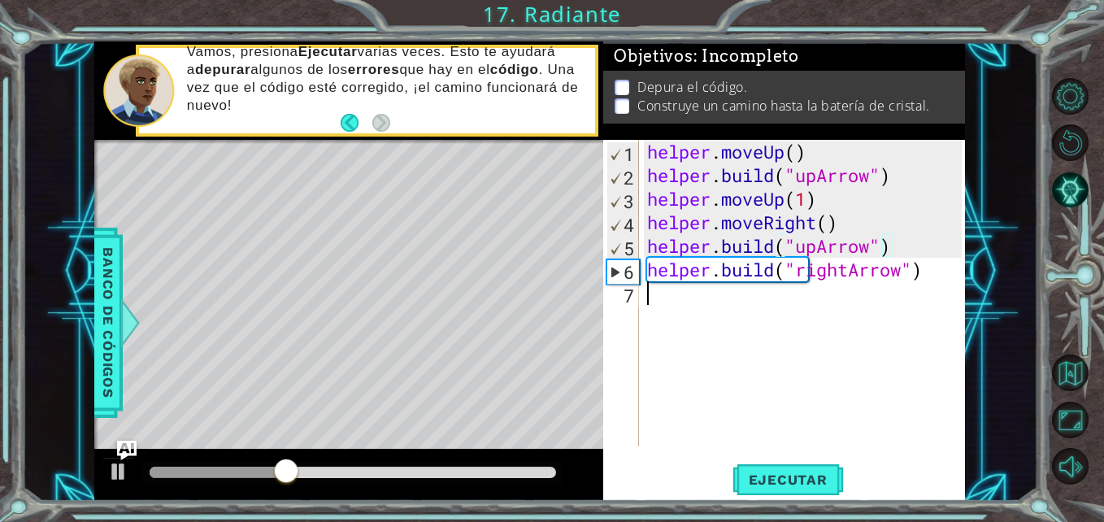
click at [665, 297] on div "helper . moveUp ( ) helper . build ( "upArrow" ) helper . moveUp ( 1 ) helper .…" at bounding box center [806, 317] width 325 height 354
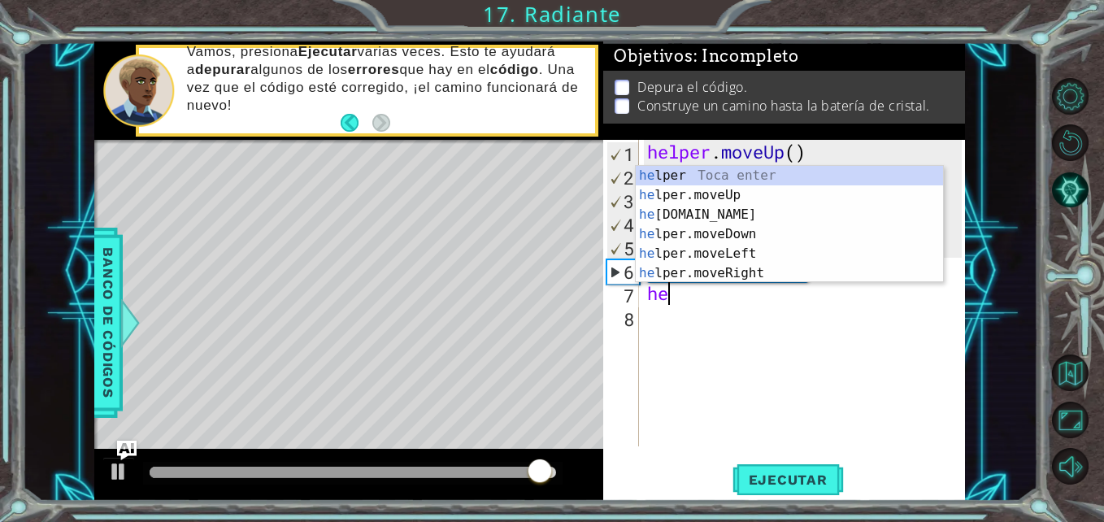
type textarea "h"
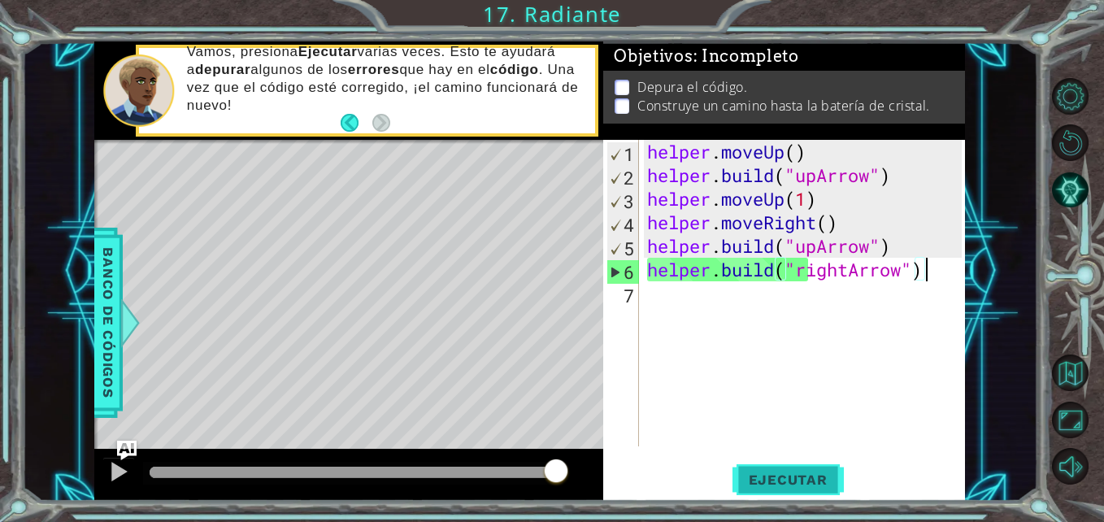
type textarea "[DOMAIN_NAME]("rightArrow")"
click at [805, 479] on span "Ejecutar" at bounding box center [787, 479] width 111 height 16
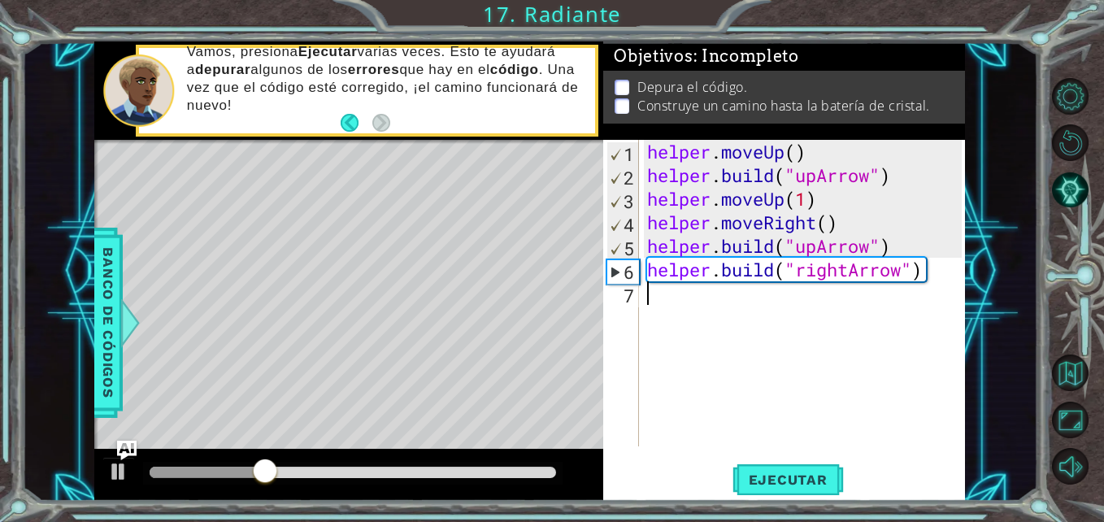
click at [657, 297] on div "helper . moveUp ( ) helper . build ( "upArrow" ) helper . moveUp ( 1 ) helper .…" at bounding box center [806, 317] width 325 height 354
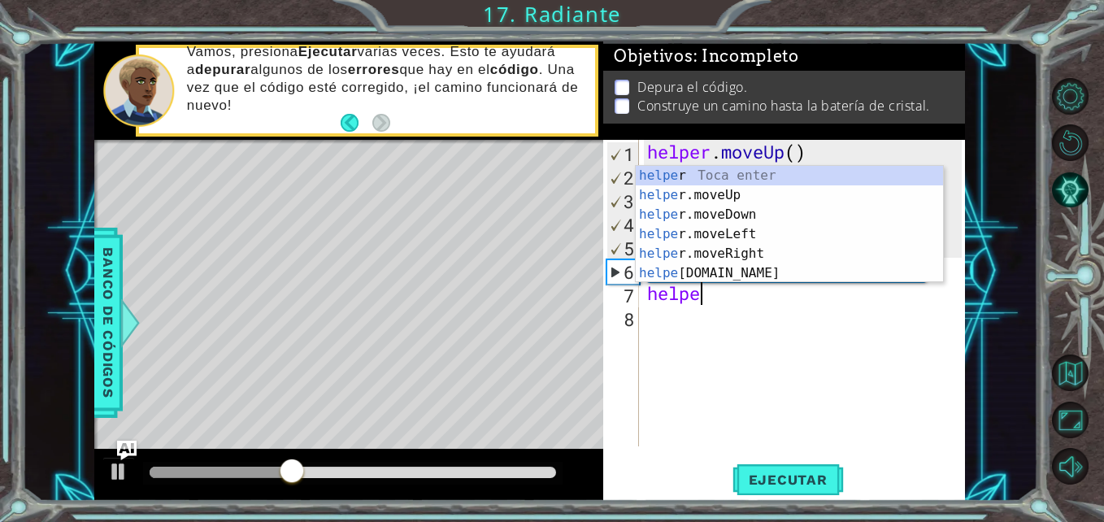
scroll to position [0, 2]
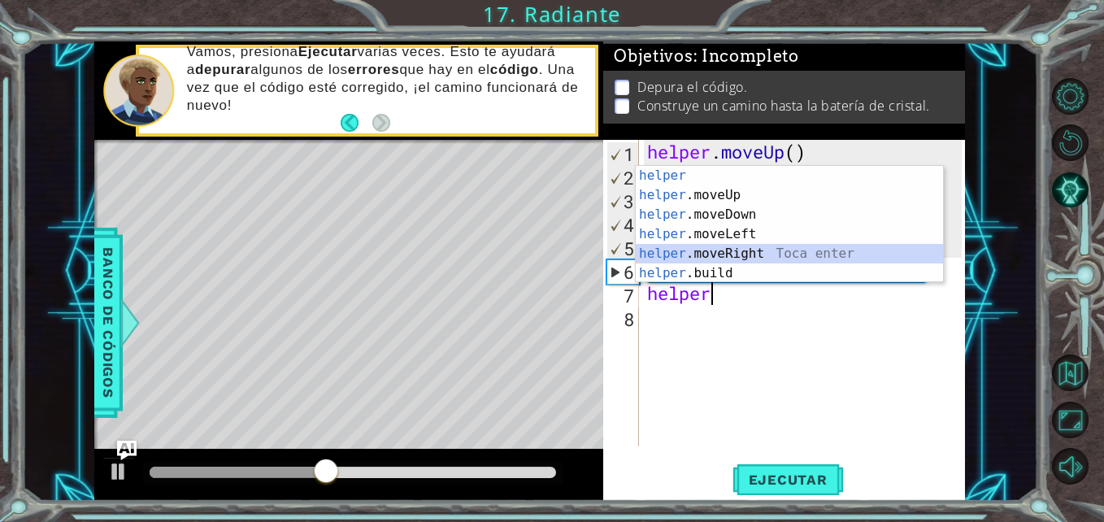
click at [683, 247] on div "helper Toca enter helper .moveUp Toca enter helper .moveDown Toca enter helper …" at bounding box center [788, 244] width 307 height 156
type textarea "helper.moveRight(1)"
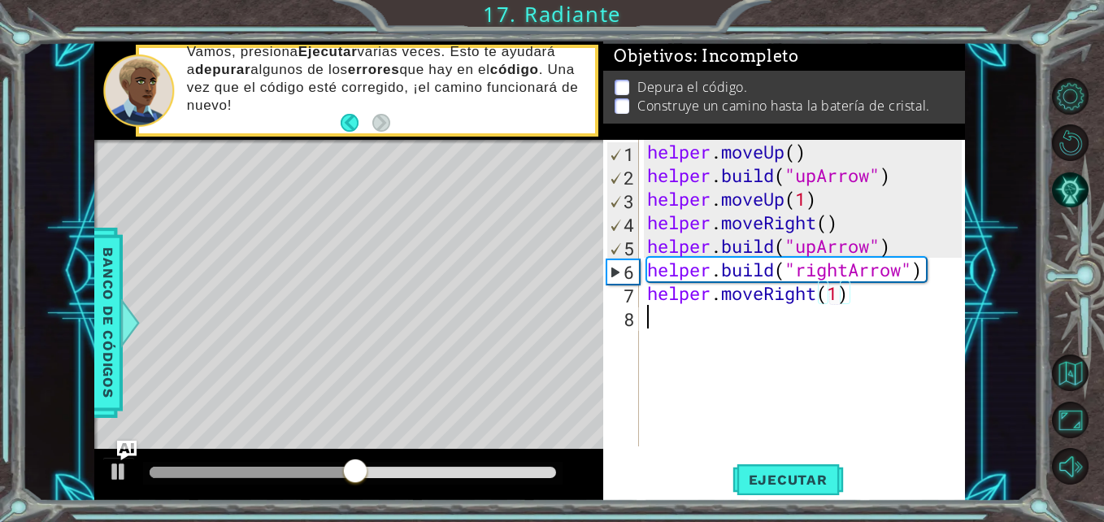
click at [687, 326] on div "helper . moveUp ( ) helper . build ( "upArrow" ) helper . moveUp ( 1 ) helper .…" at bounding box center [806, 317] width 325 height 354
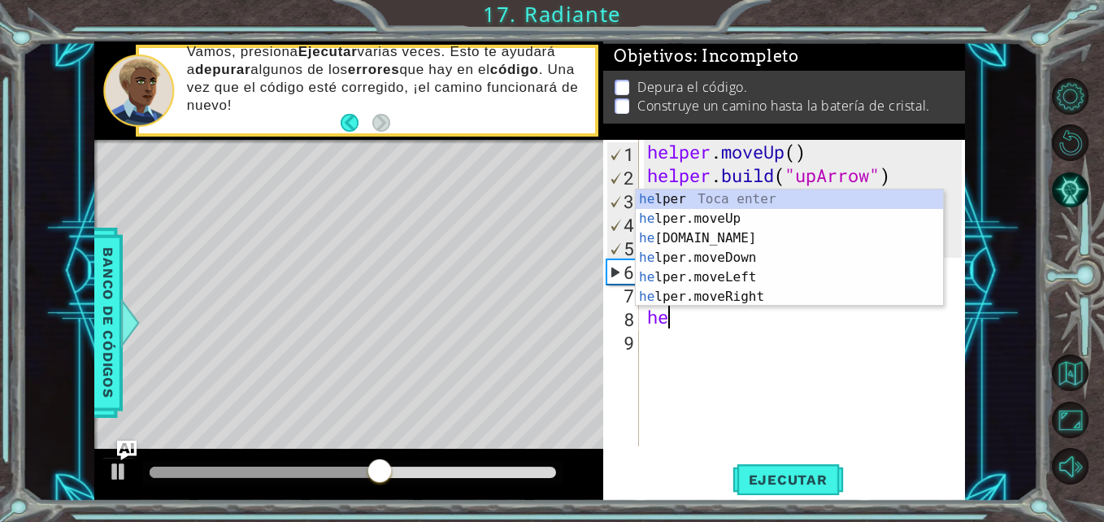
scroll to position [0, 1]
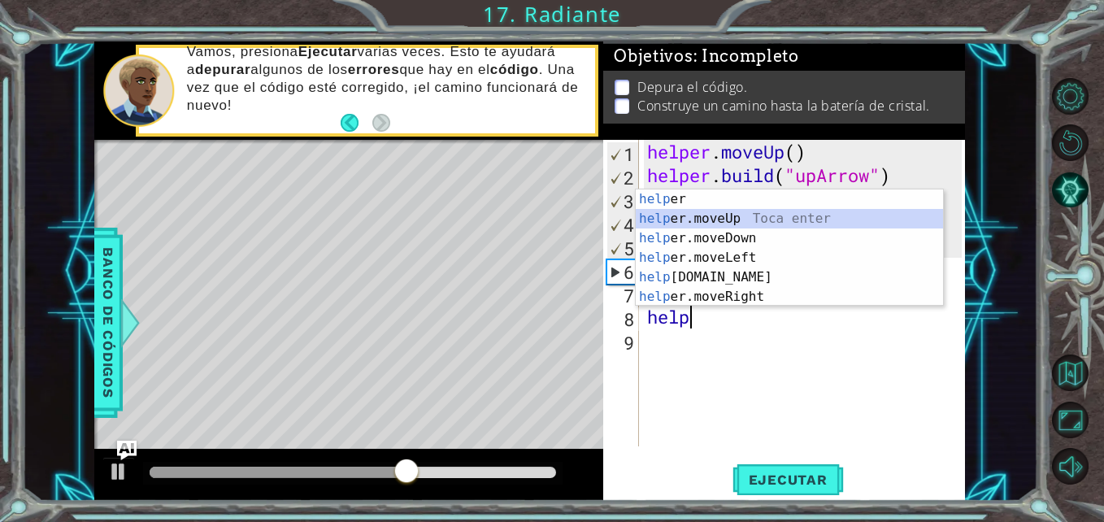
click at [744, 215] on div "help er Toca enter help er.moveUp Toca enter help er.moveDown Toca enter help e…" at bounding box center [788, 267] width 307 height 156
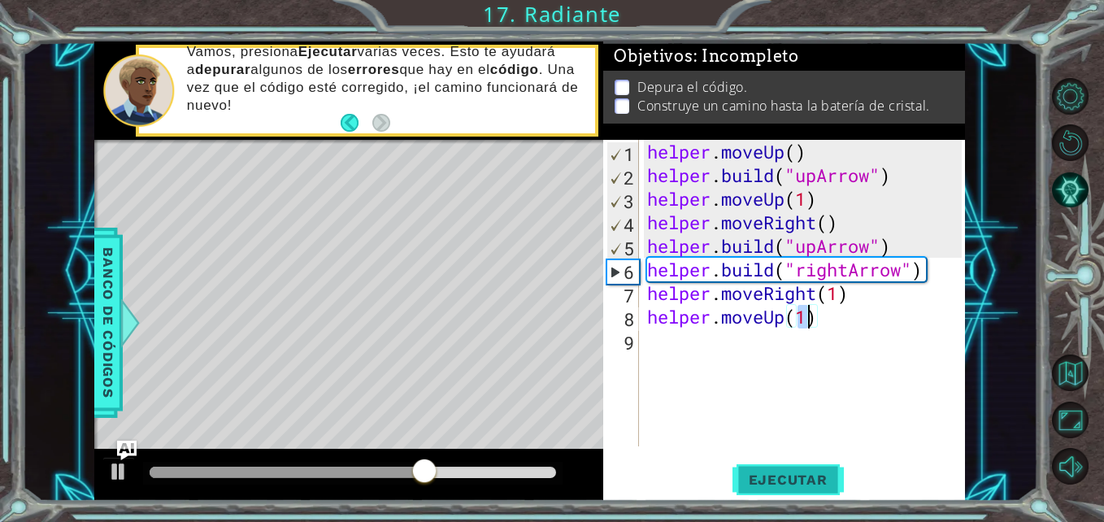
type textarea "helper.moveUp(1)"
click at [778, 472] on span "Ejecutar" at bounding box center [787, 479] width 111 height 16
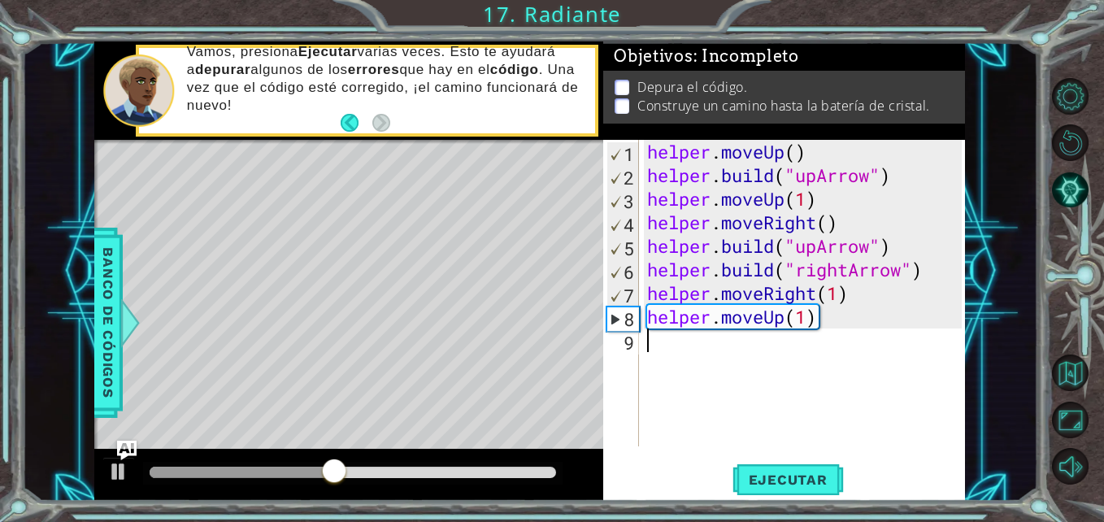
click at [671, 349] on div "helper . moveUp ( ) helper . build ( "upArrow" ) helper . moveUp ( 1 ) helper .…" at bounding box center [806, 317] width 325 height 354
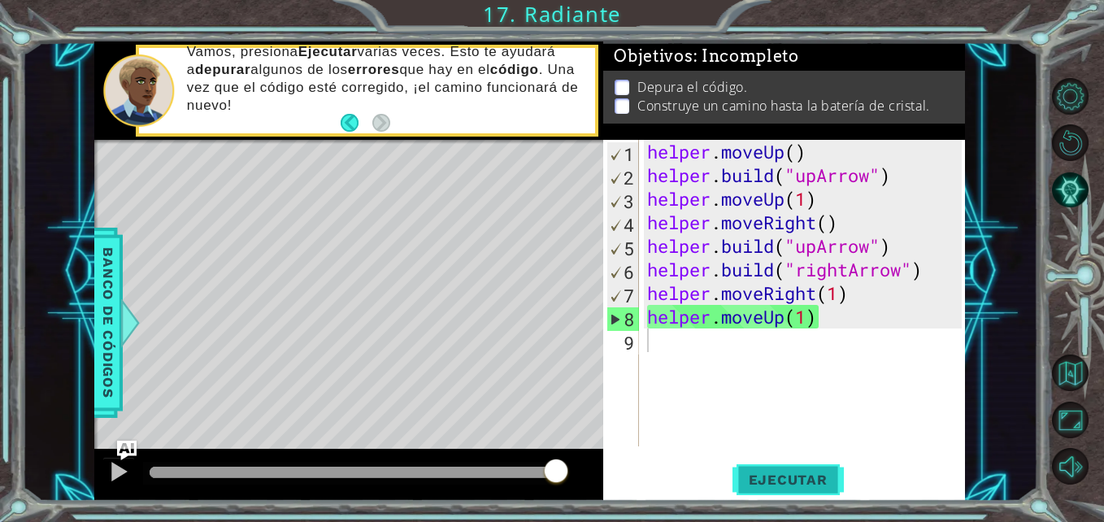
click at [763, 480] on span "Ejecutar" at bounding box center [787, 479] width 111 height 16
